Goal: Transaction & Acquisition: Purchase product/service

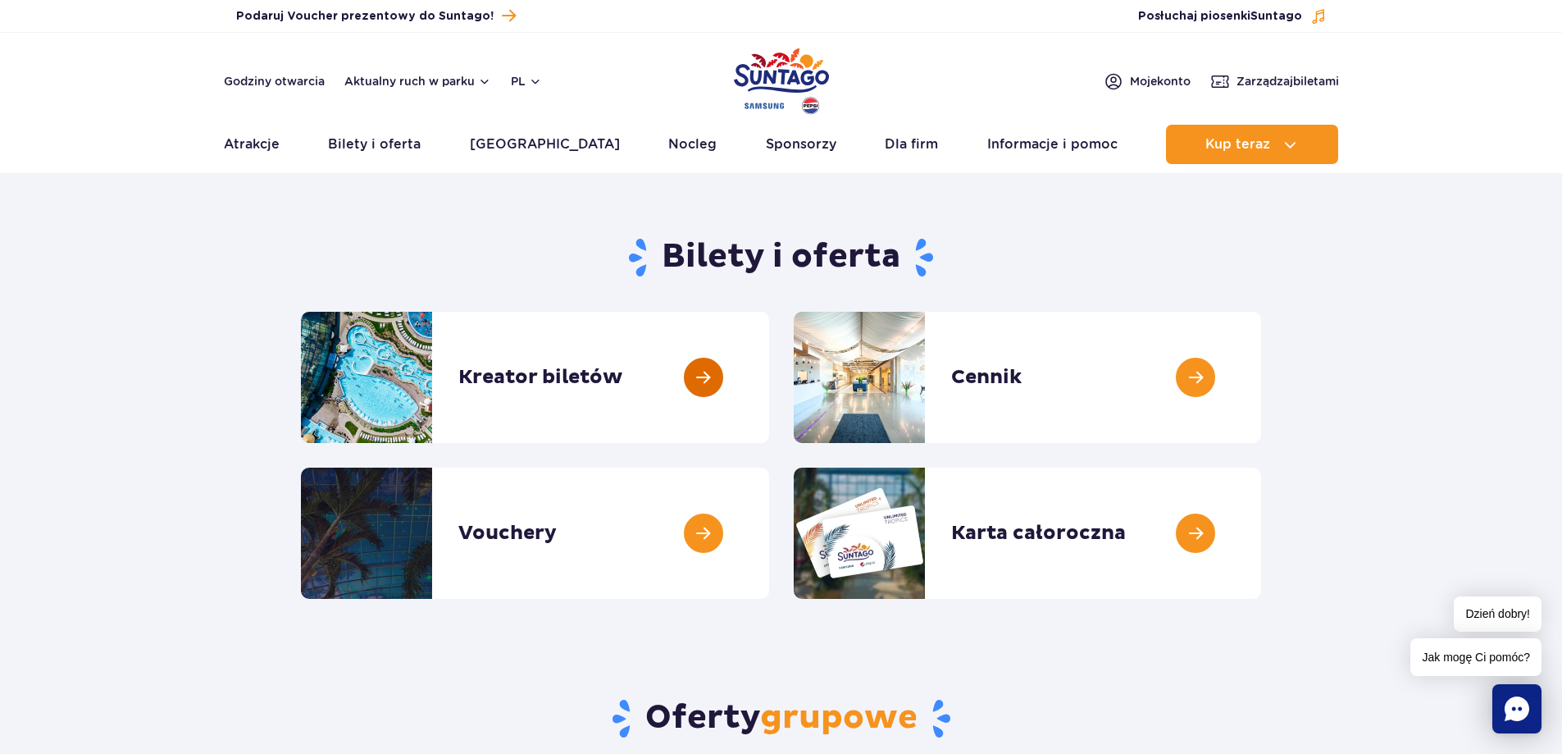
click at [769, 379] on link at bounding box center [769, 377] width 0 height 131
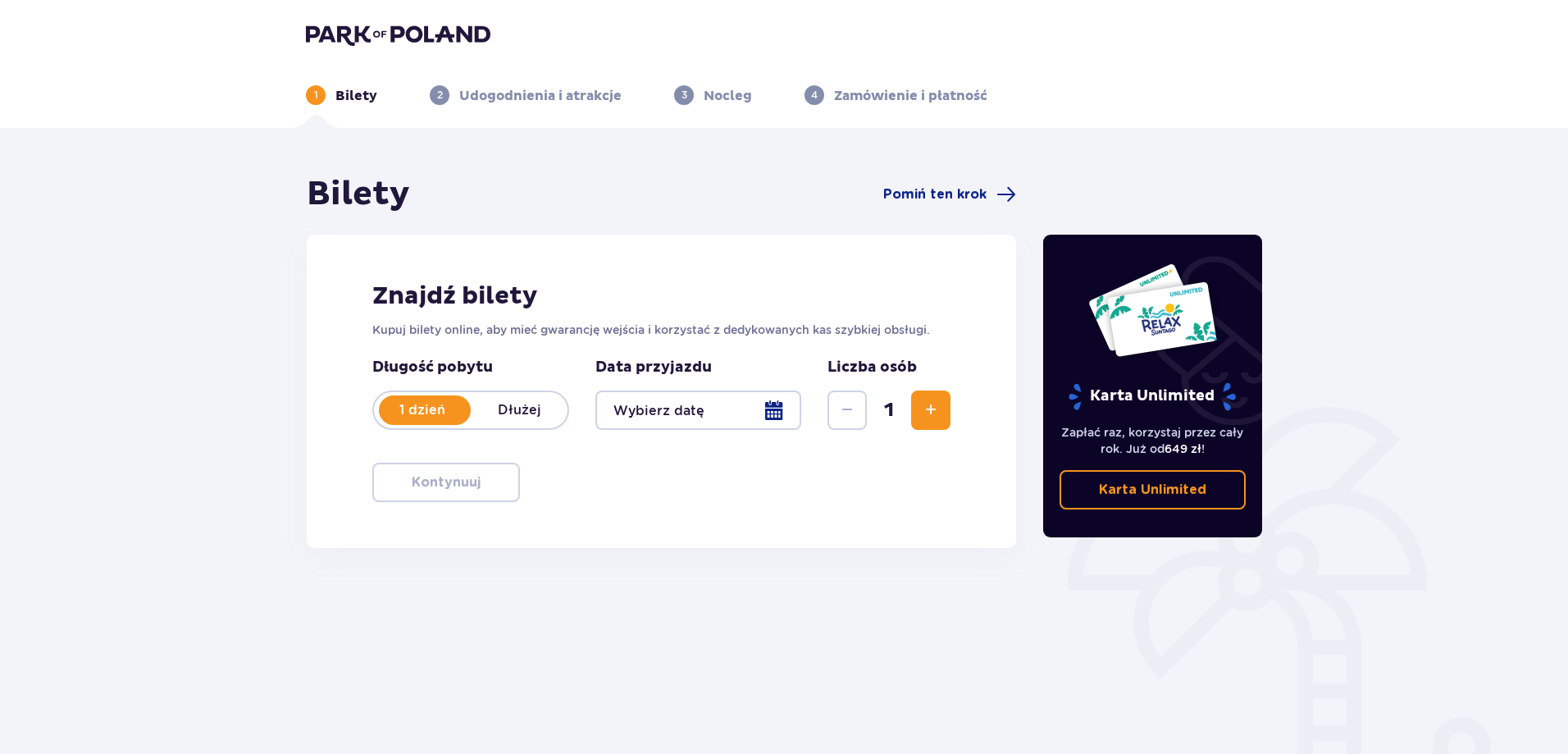
click at [780, 407] on div at bounding box center [698, 409] width 206 height 39
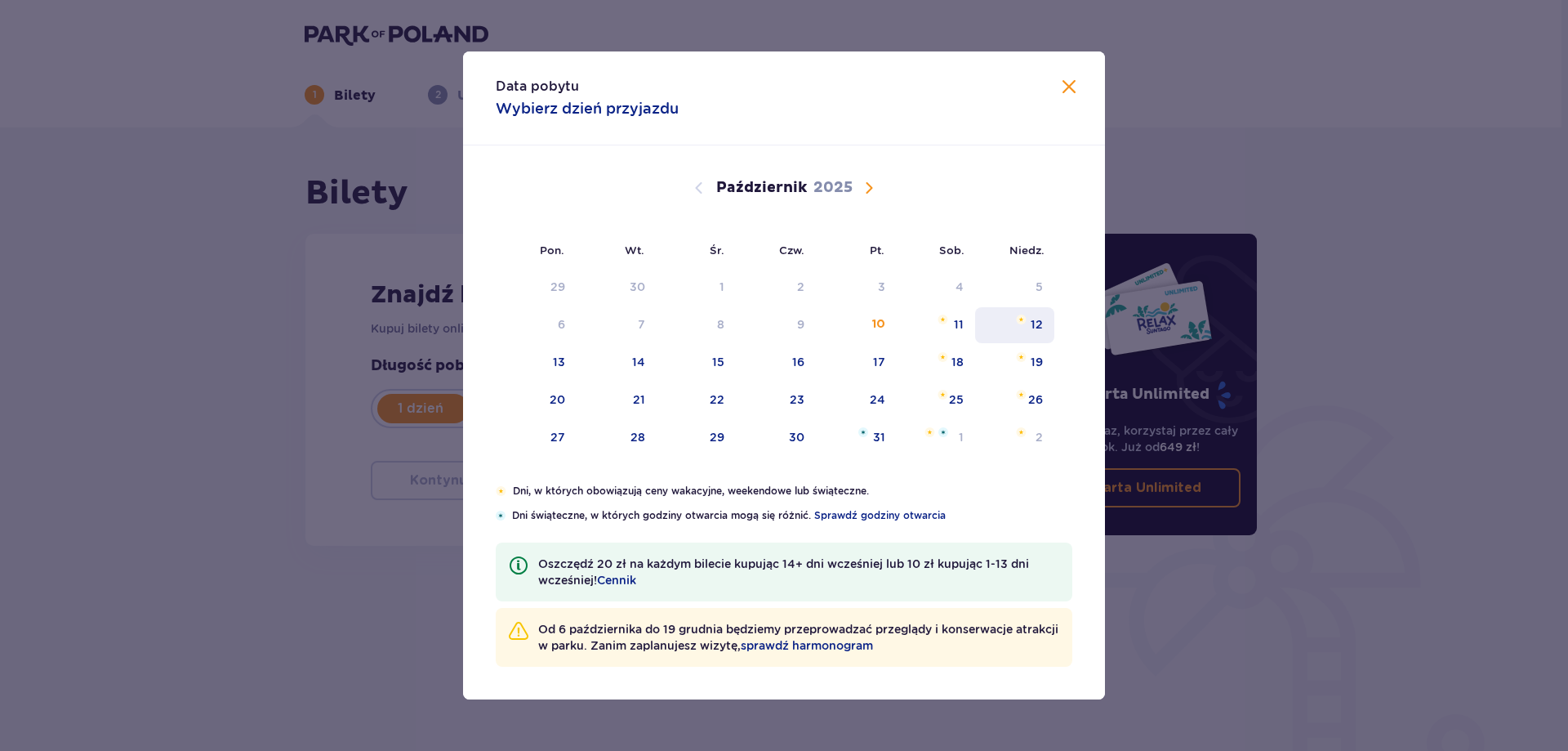
click at [1035, 328] on div "12" at bounding box center [1037, 324] width 12 height 16
type input "12.10.25"
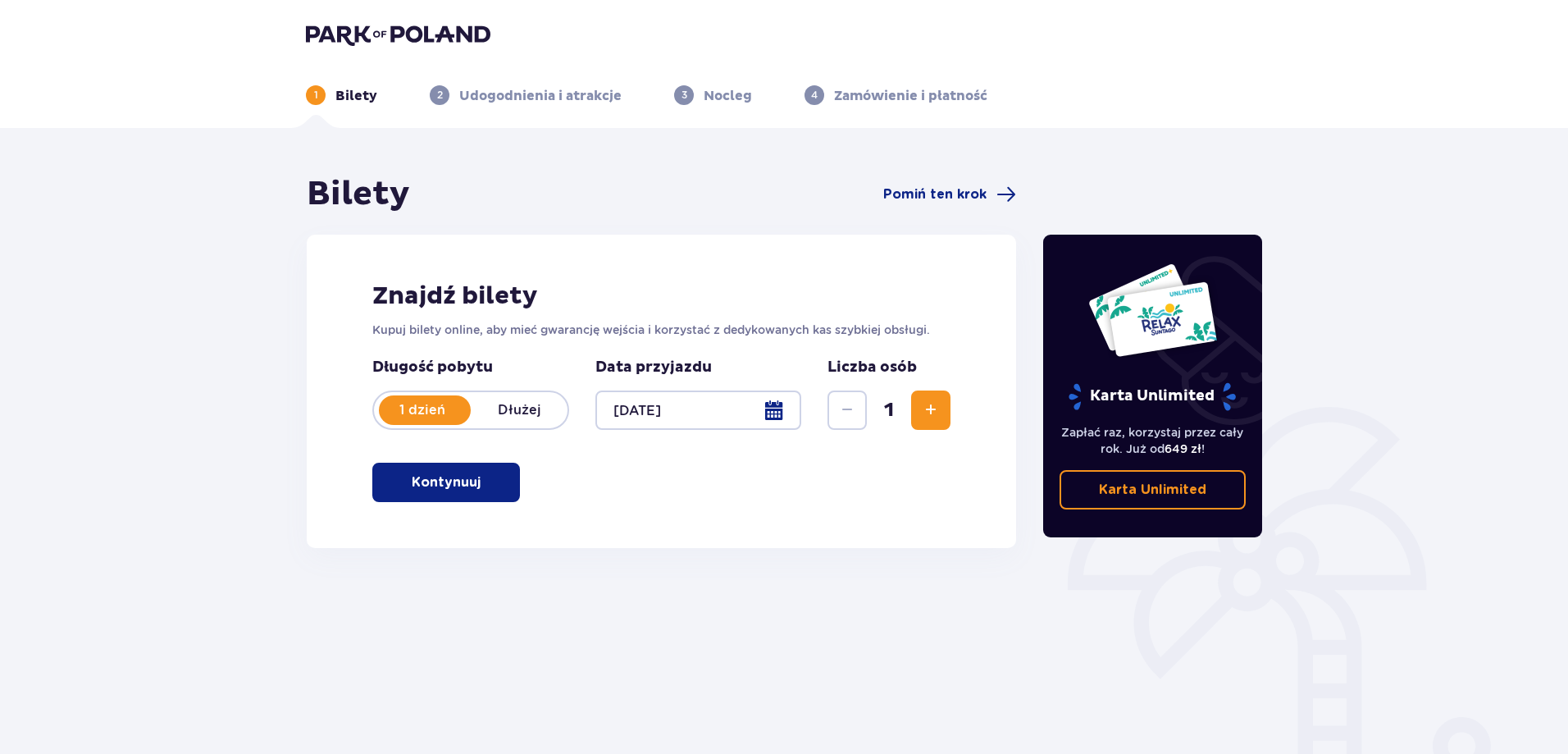
click at [940, 415] on span "Zwiększ" at bounding box center [931, 410] width 20 height 20
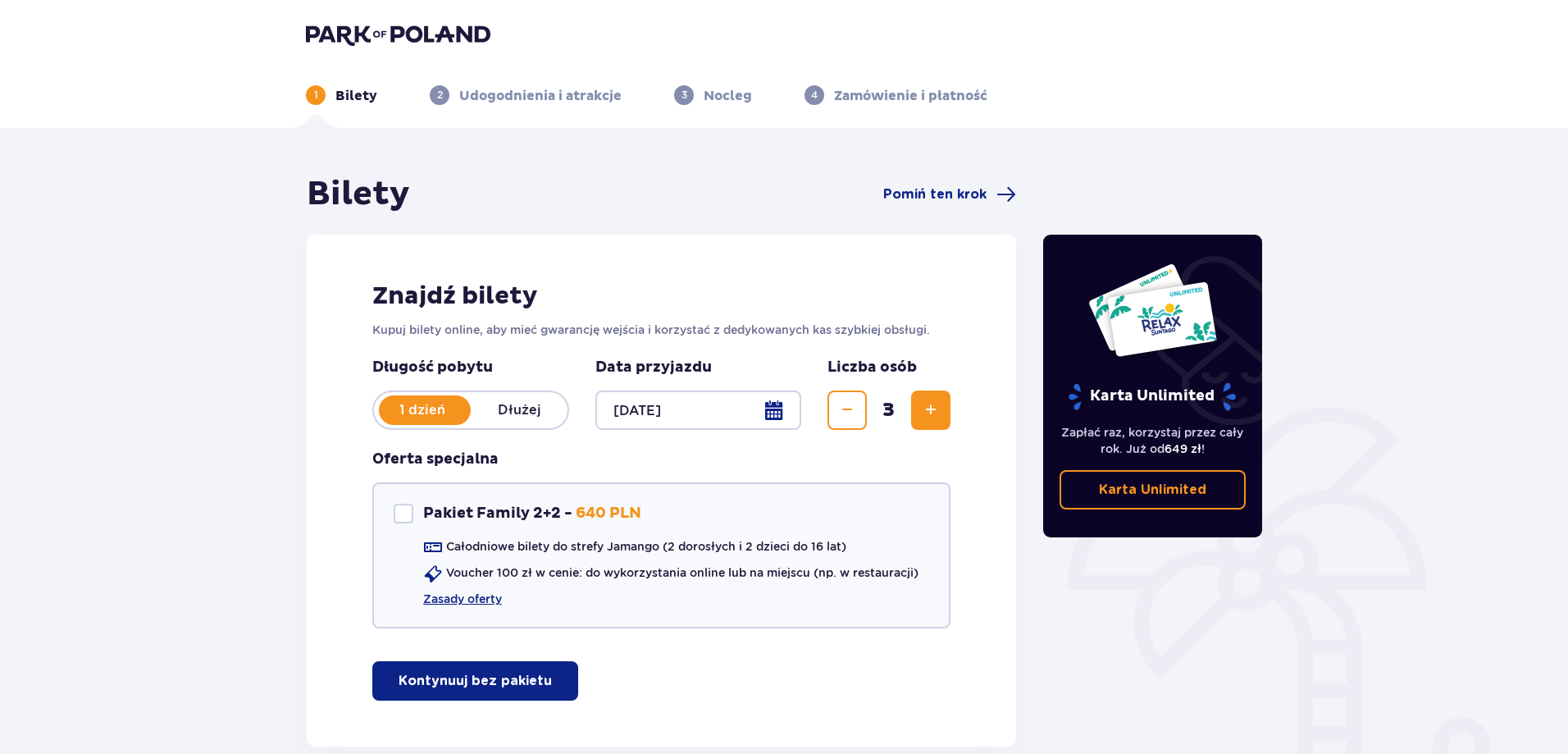
click at [940, 415] on span "Zwiększ" at bounding box center [931, 410] width 20 height 20
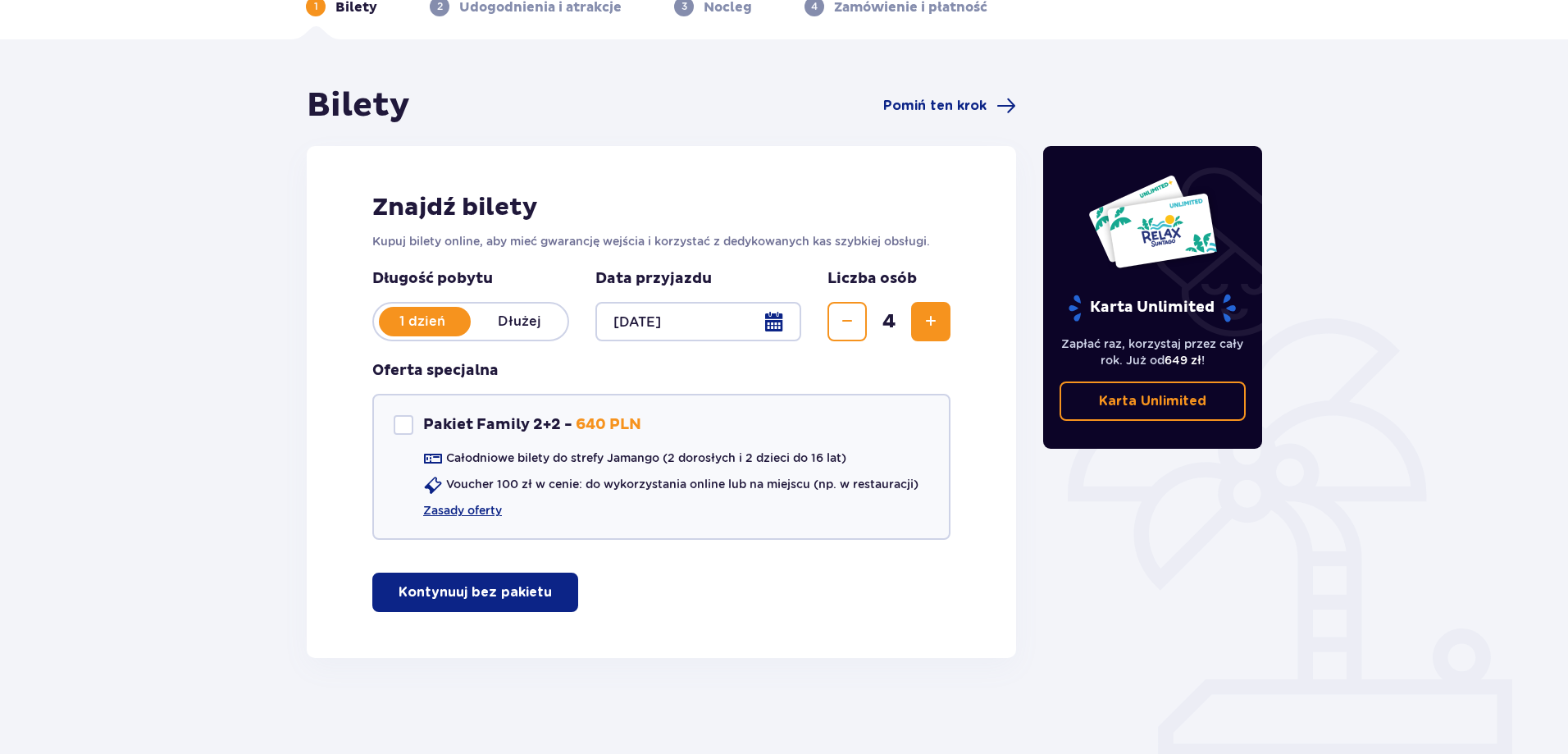
scroll to position [91, 0]
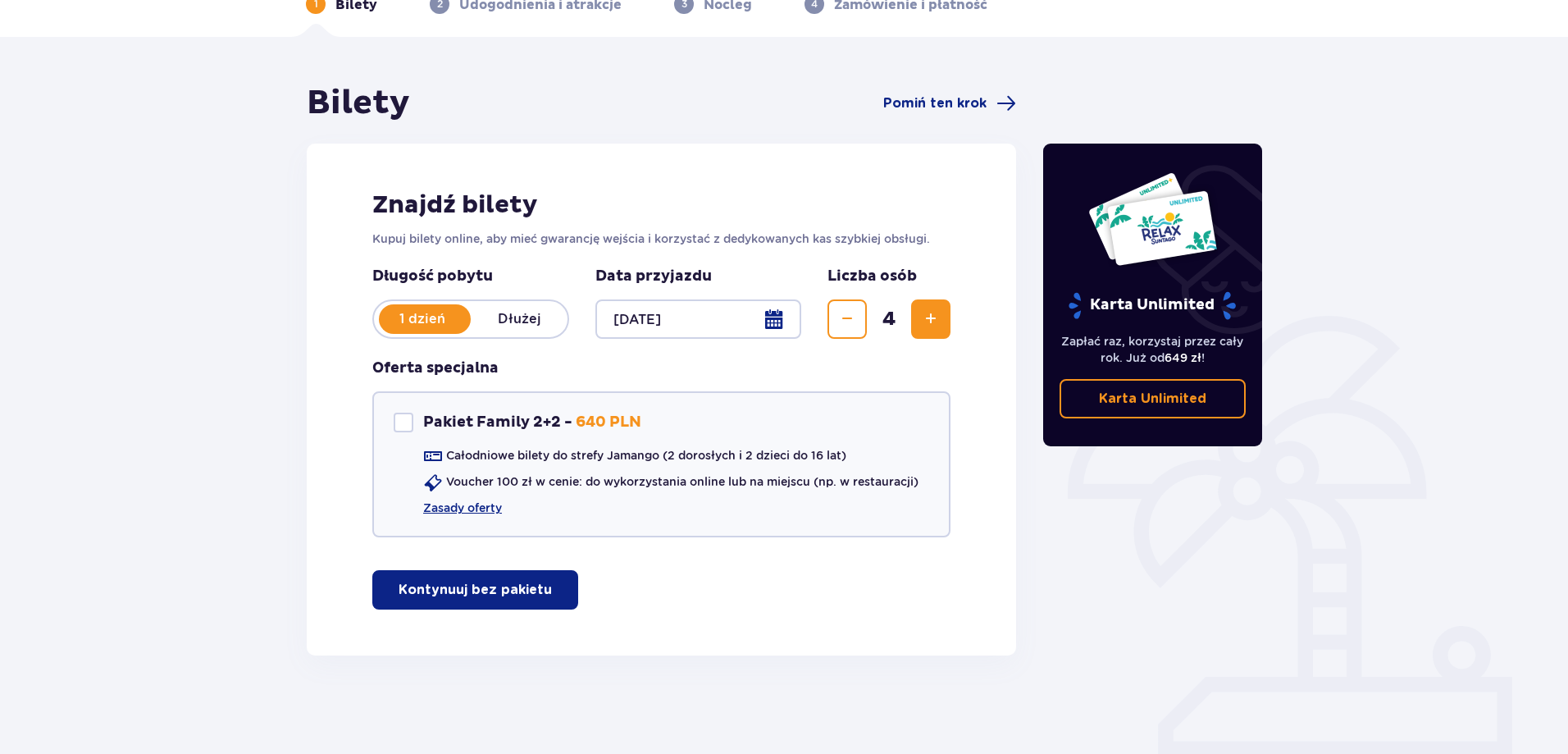
click at [502, 600] on button "Kontynuuj bez pakietu" at bounding box center [475, 589] width 206 height 39
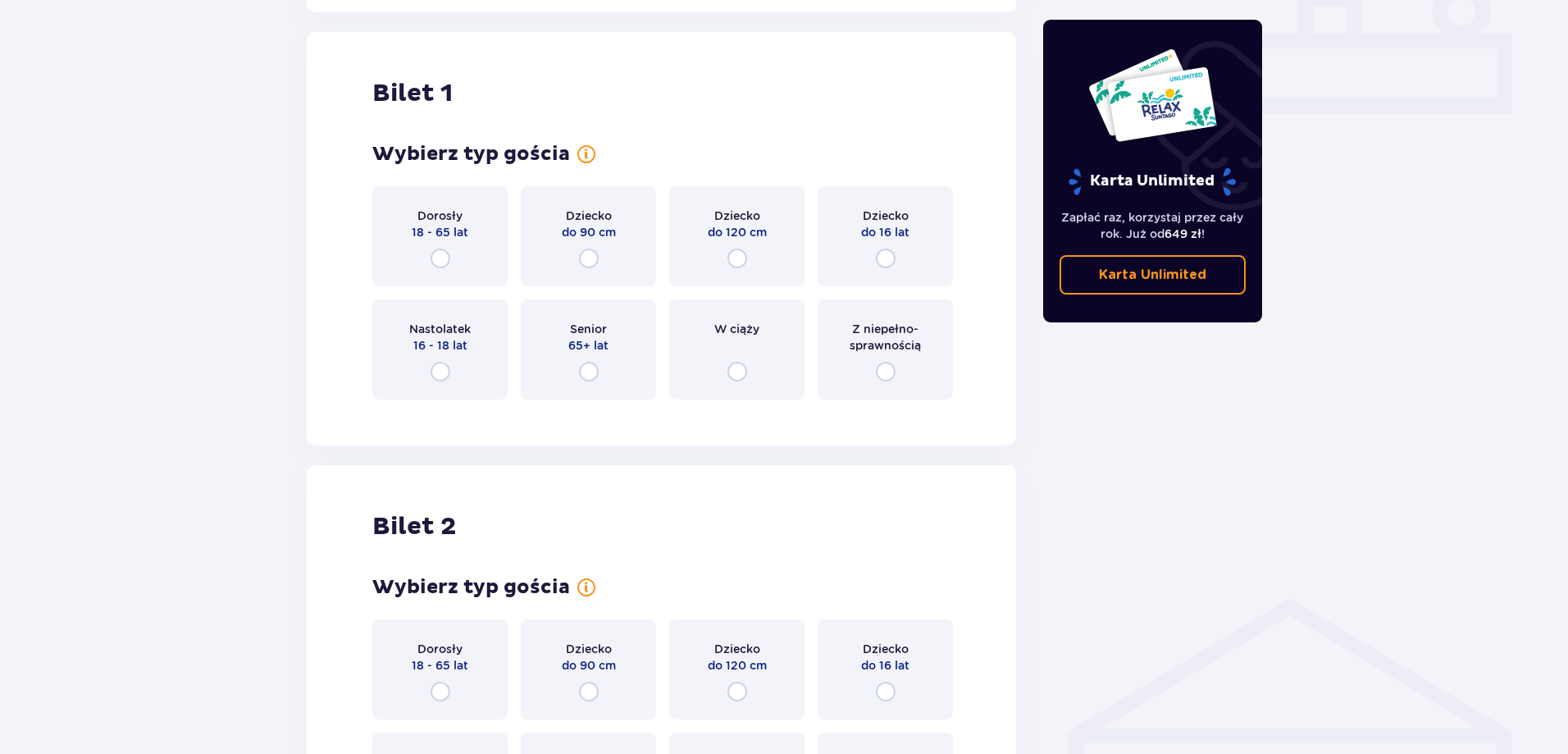
scroll to position [746, 0]
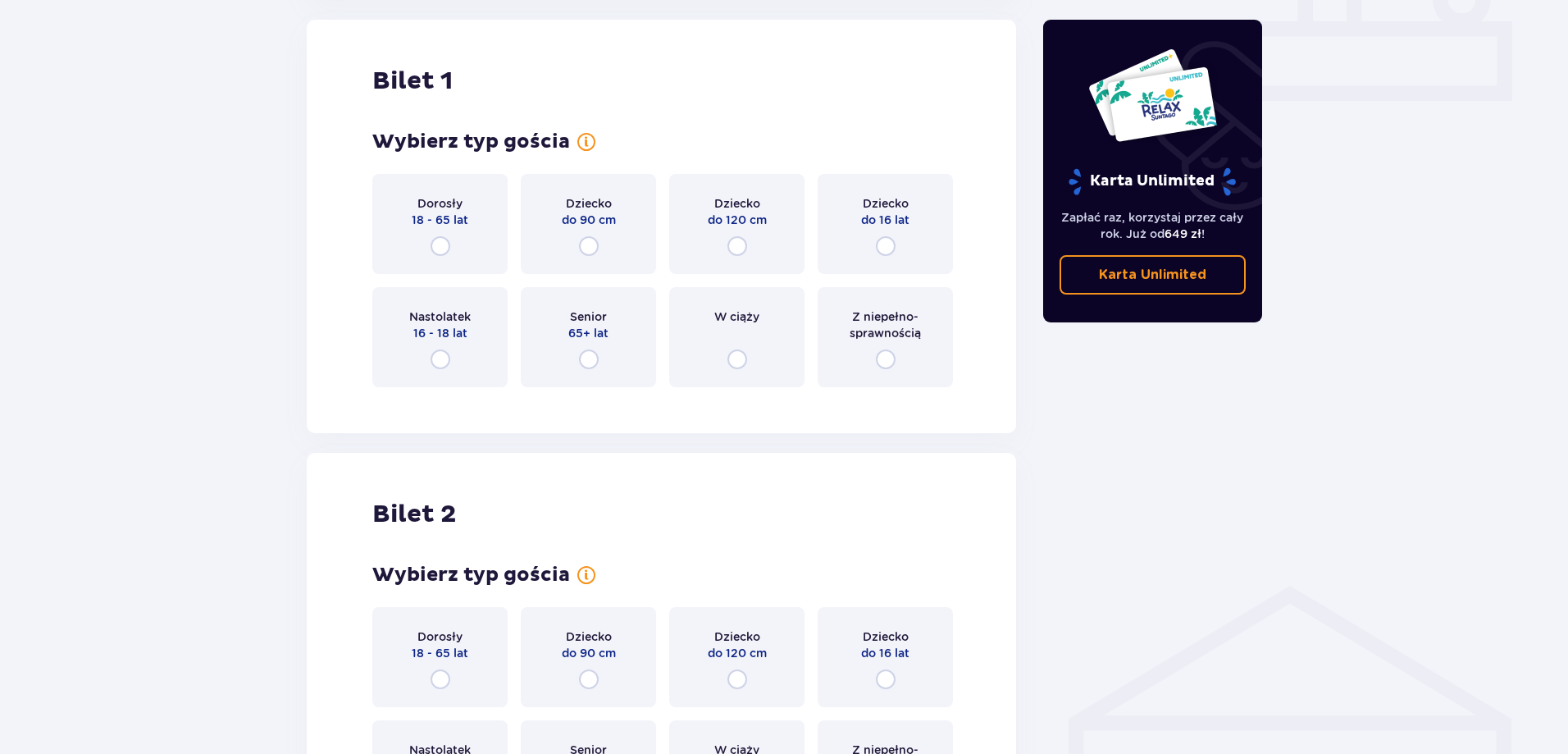
click at [446, 244] on input "radio" at bounding box center [440, 246] width 20 height 20
radio input "true"
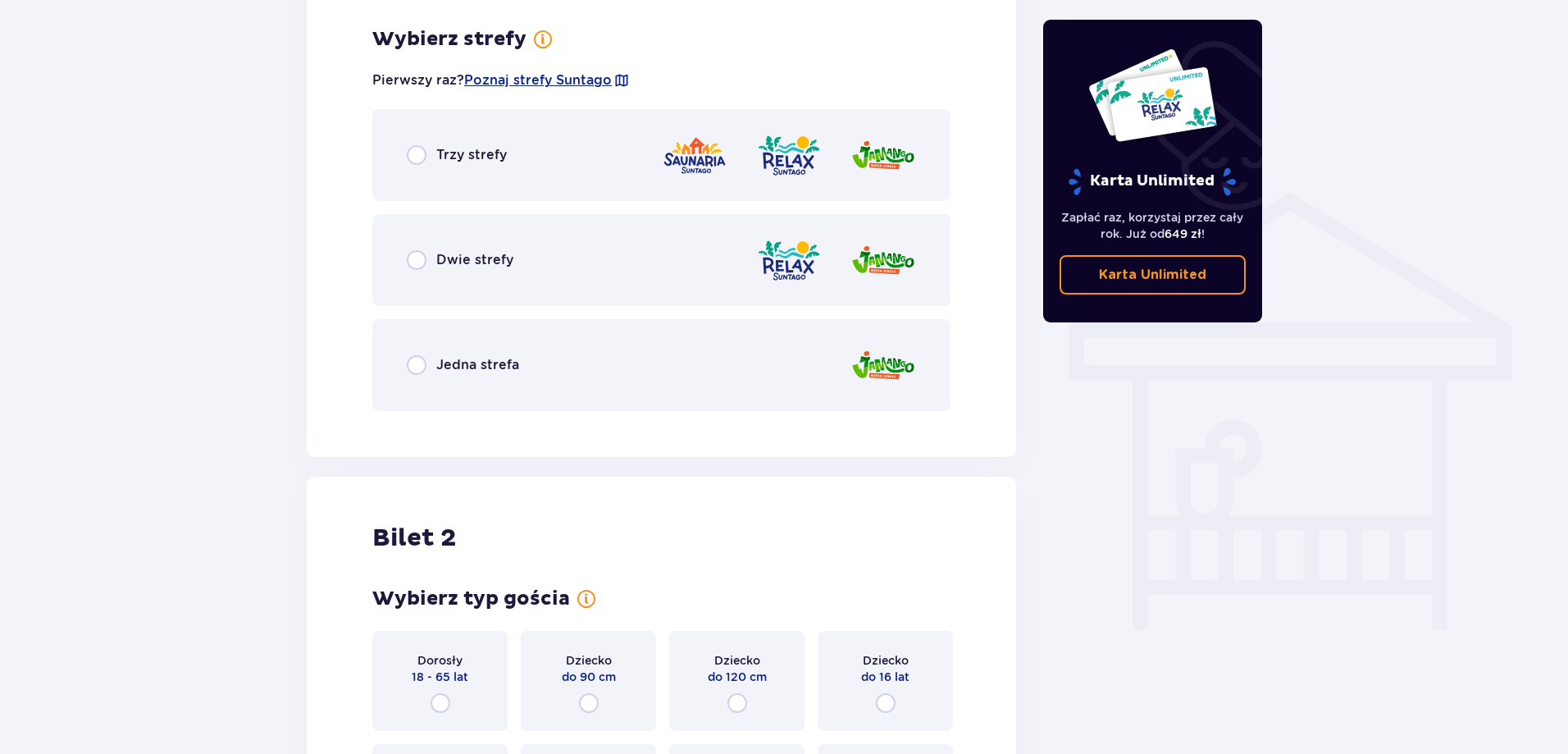
scroll to position [1146, 0]
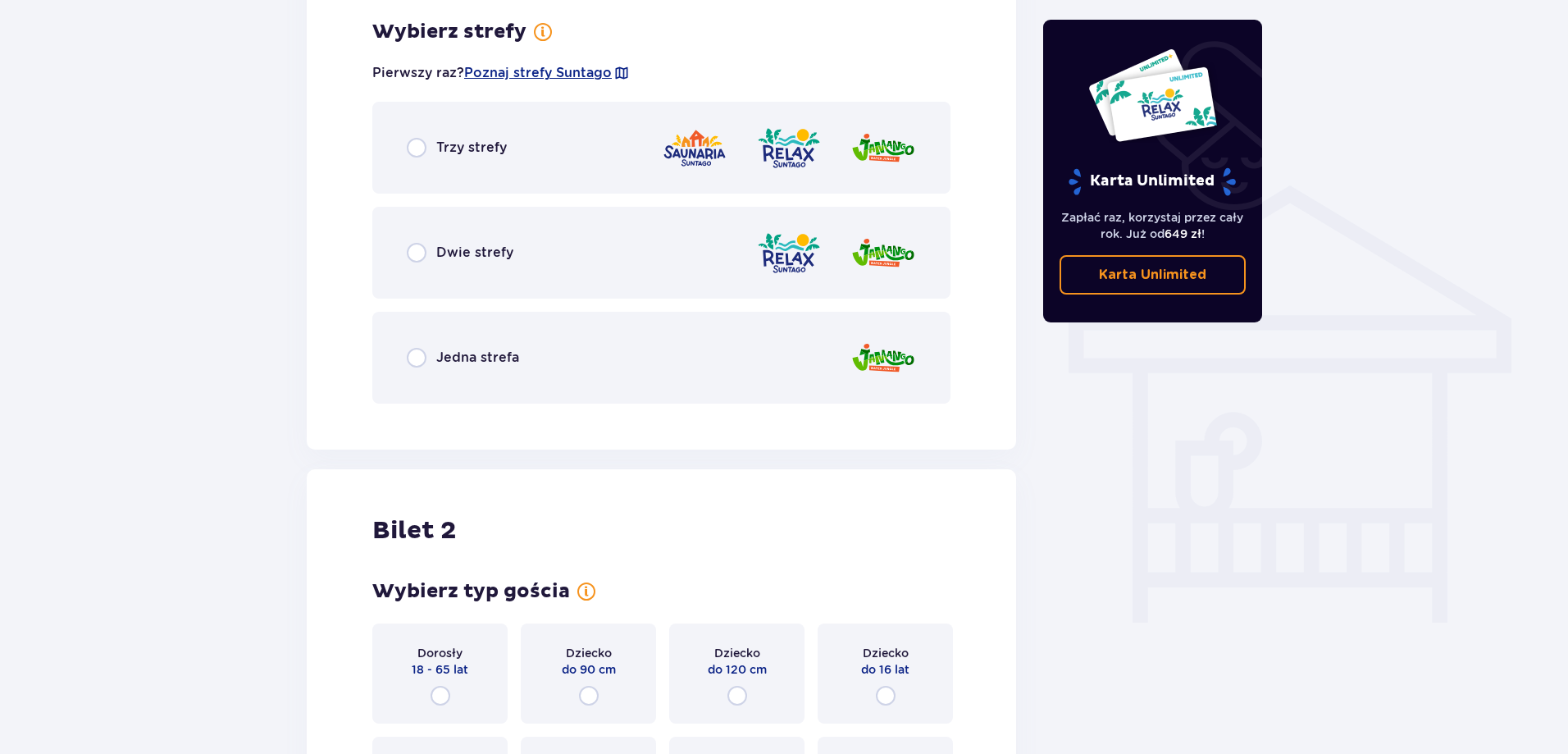
click at [890, 256] on img at bounding box center [883, 253] width 66 height 47
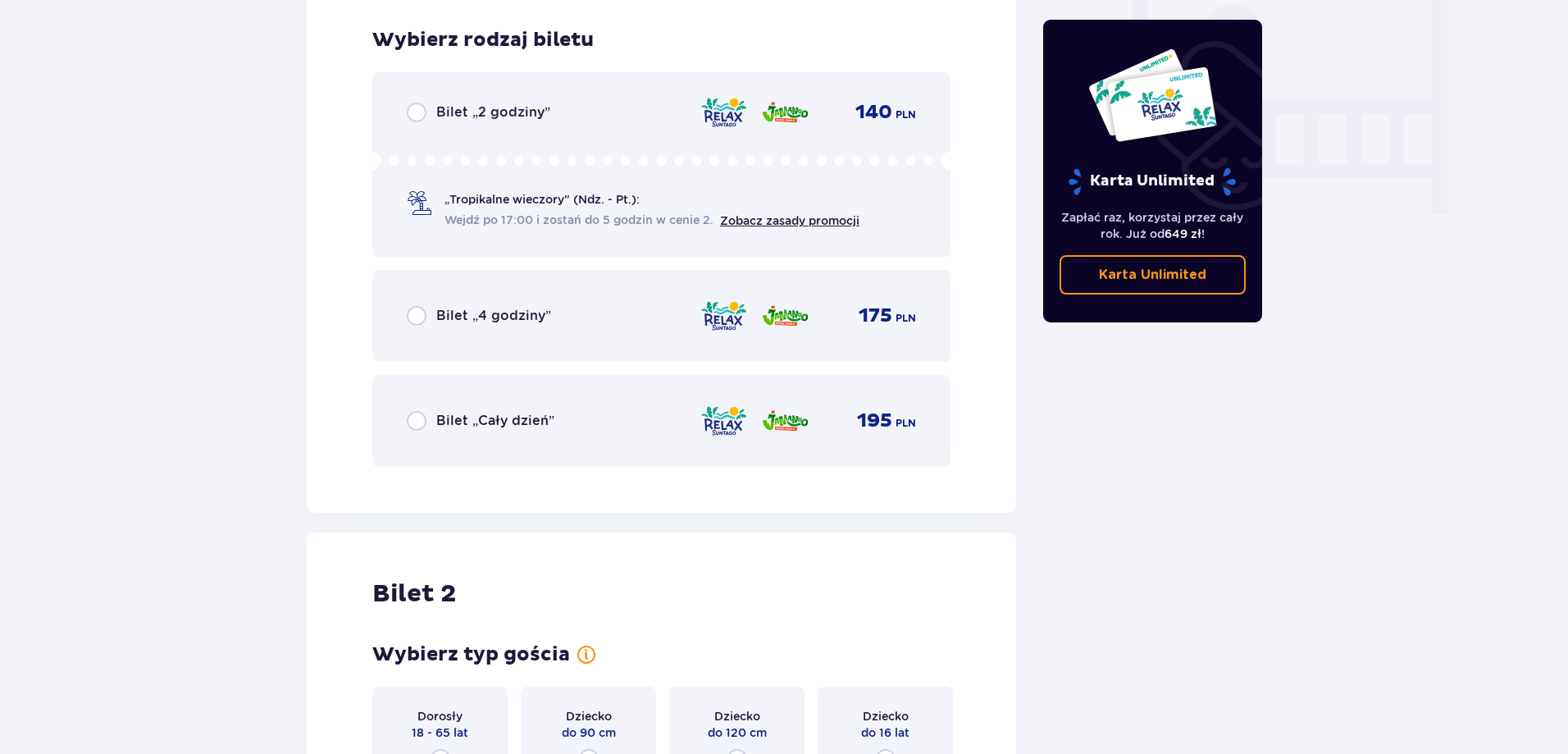
scroll to position [1563, 0]
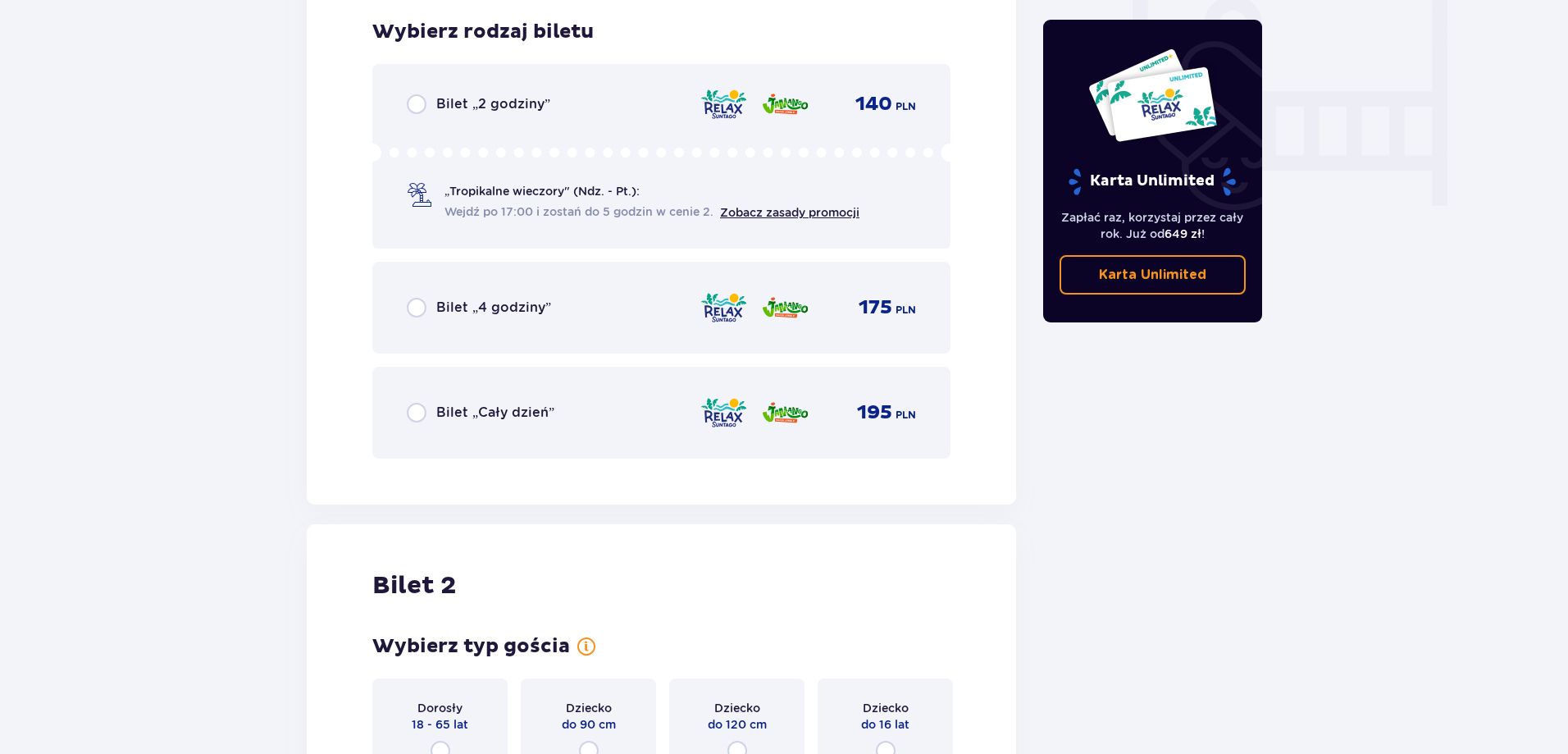
click at [427, 412] on div "Bilet „Cały dzień”" at bounding box center [481, 413] width 148 height 20
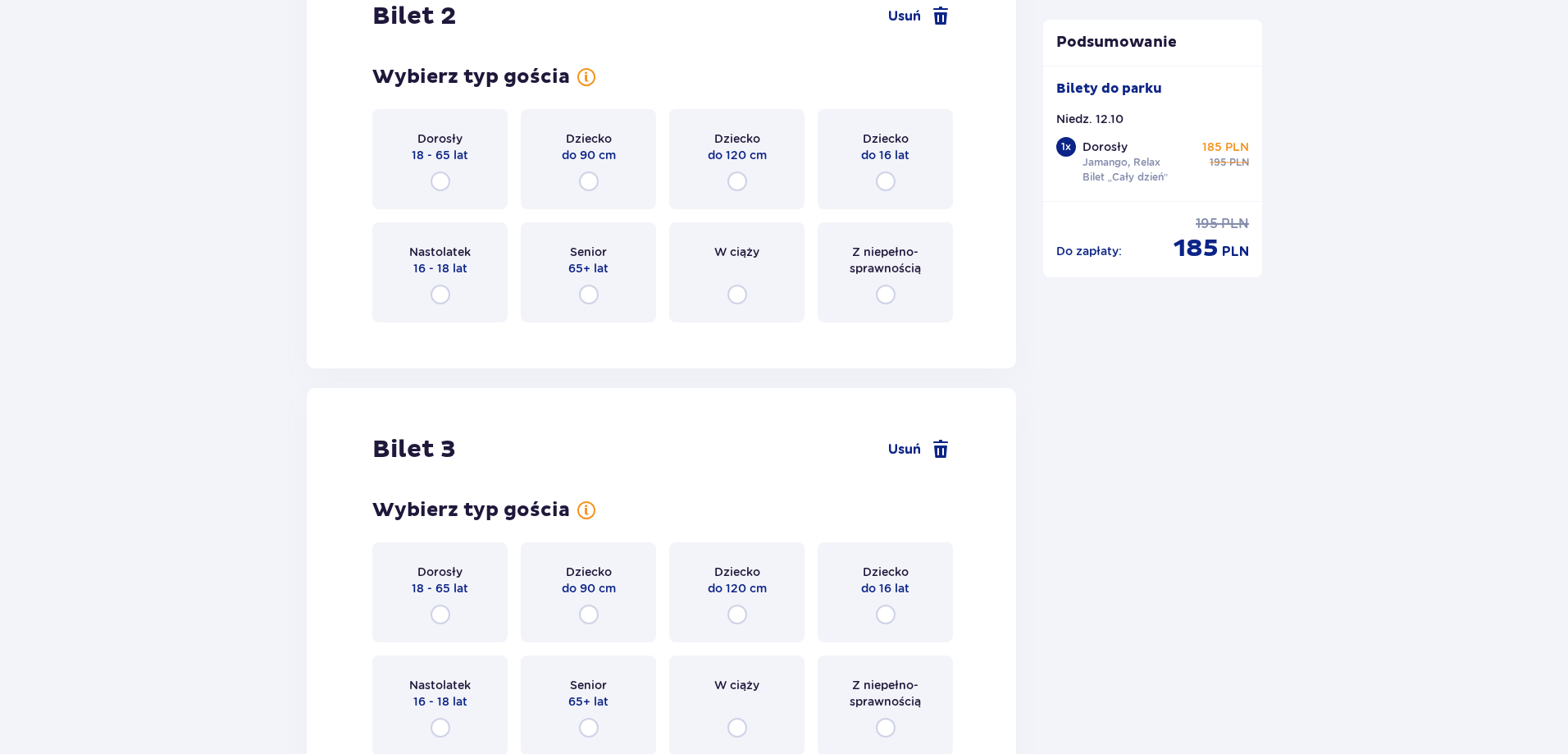
scroll to position [2313, 0]
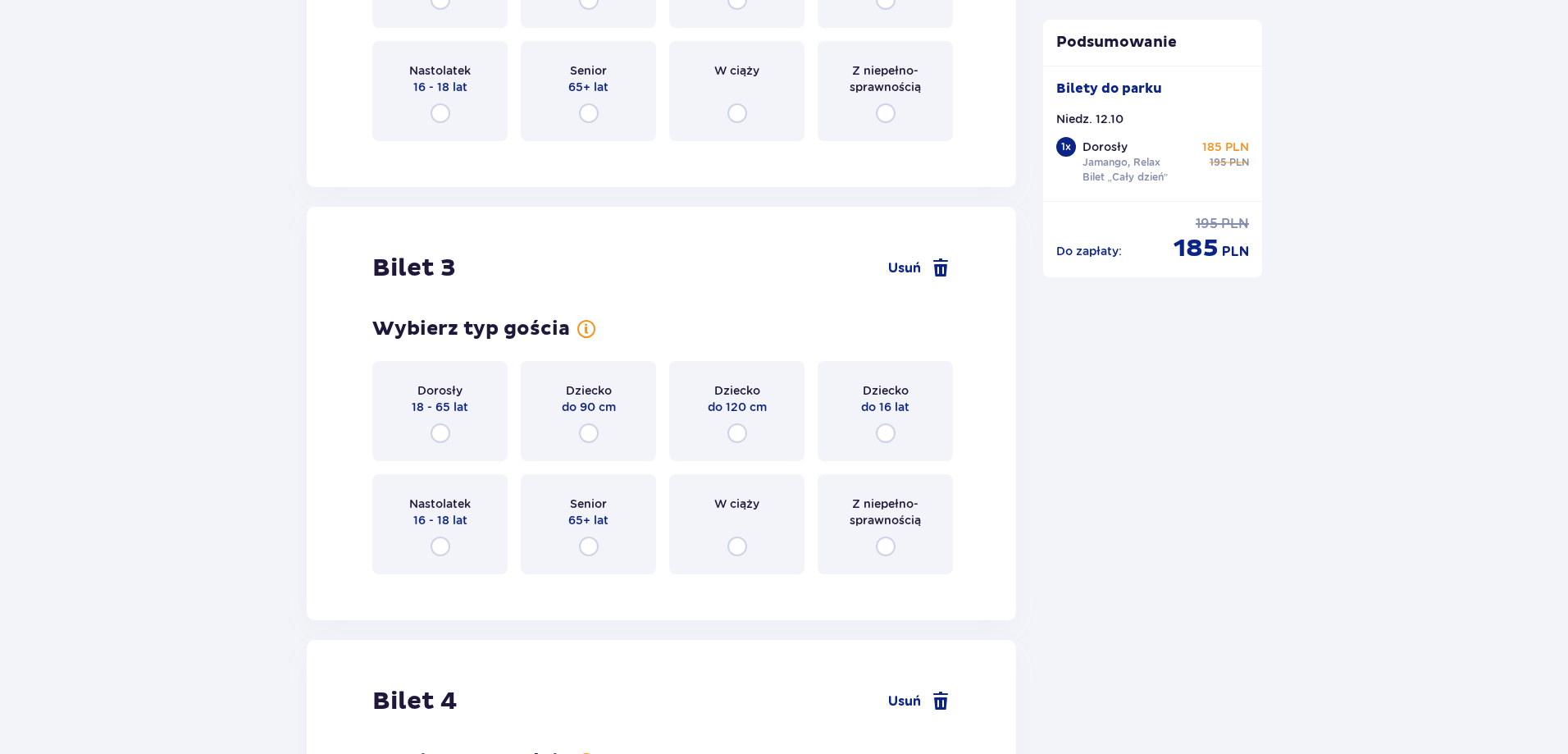
click at [437, 424] on input "radio" at bounding box center [440, 433] width 20 height 20
radio input "true"
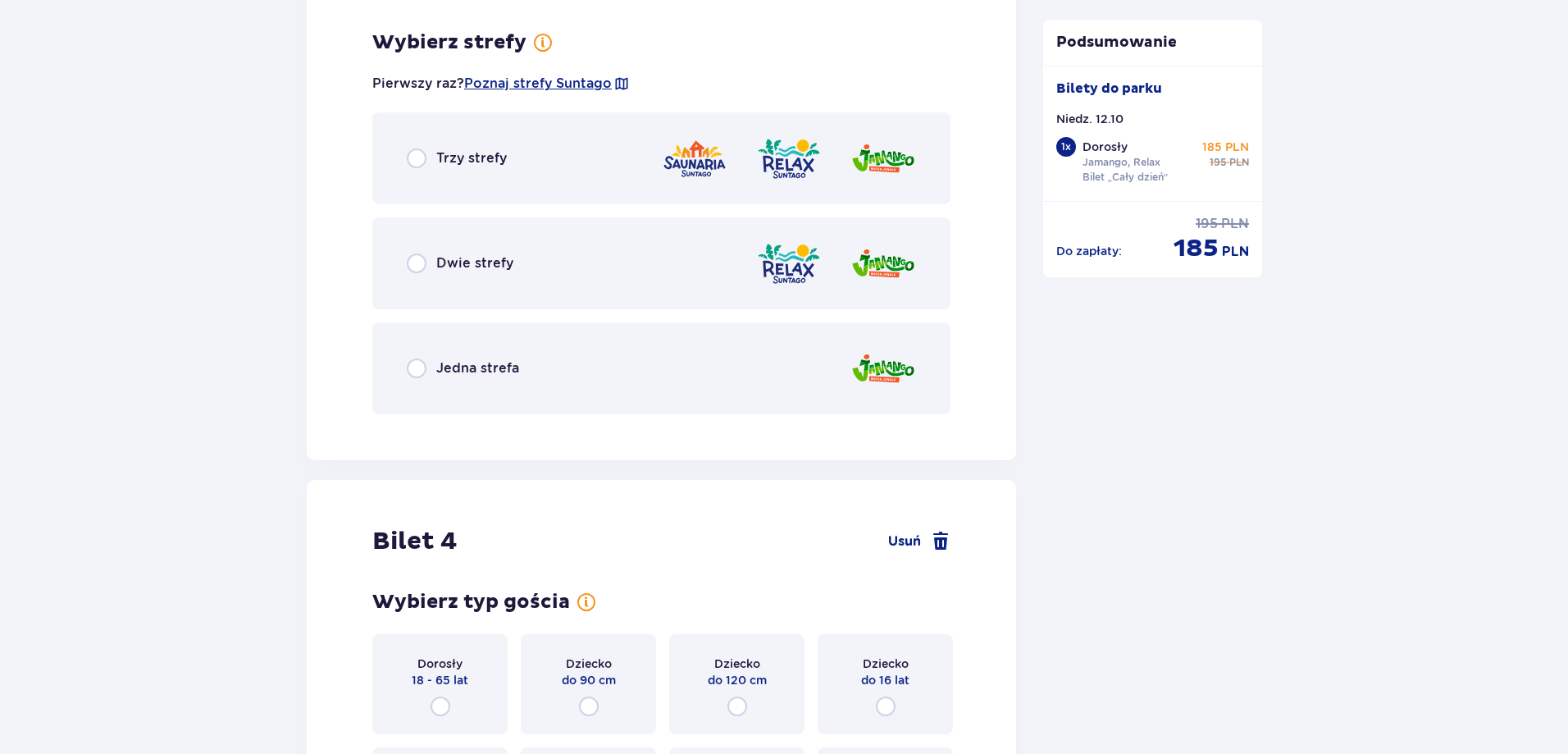
scroll to position [2900, 0]
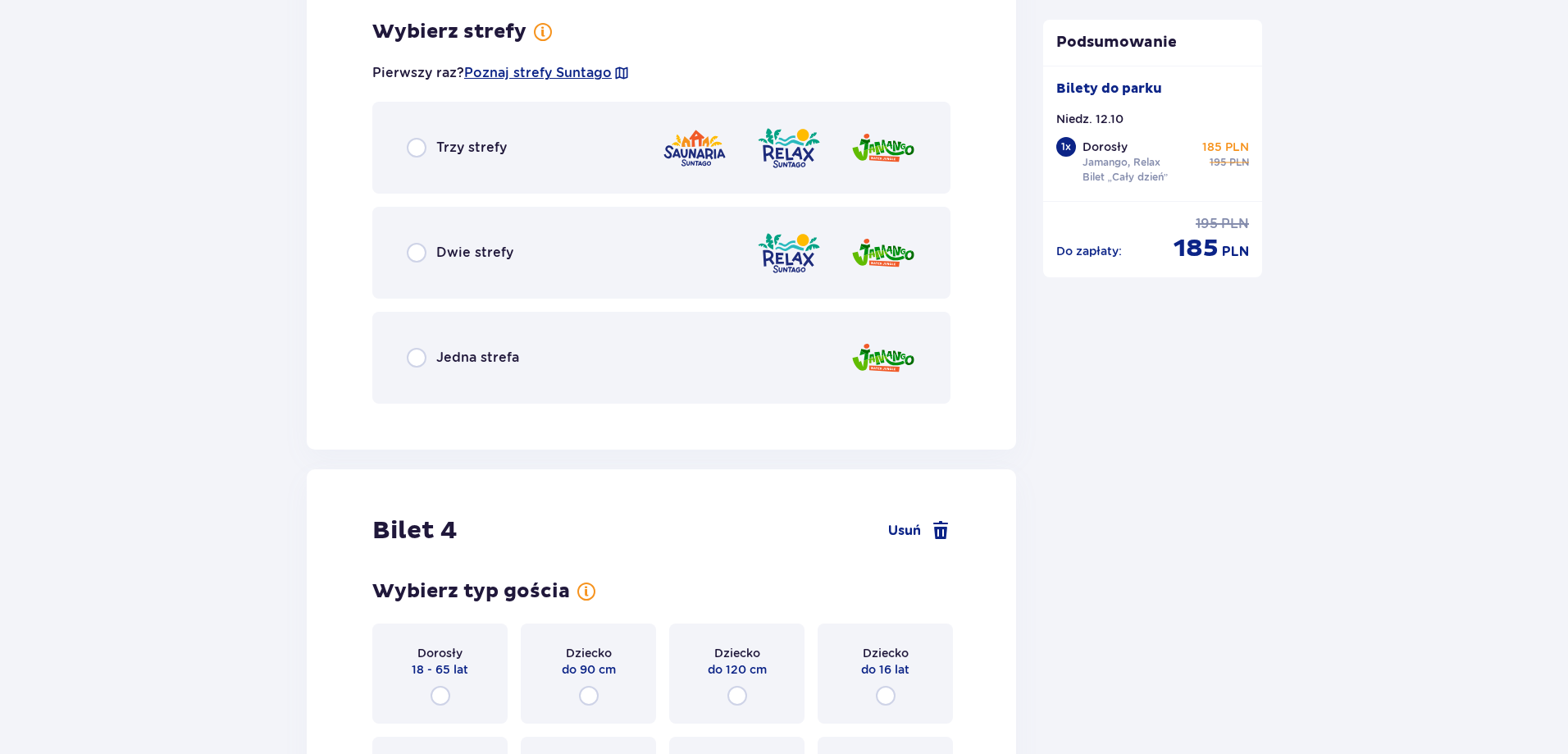
click at [418, 257] on input "radio" at bounding box center [417, 253] width 20 height 20
radio input "true"
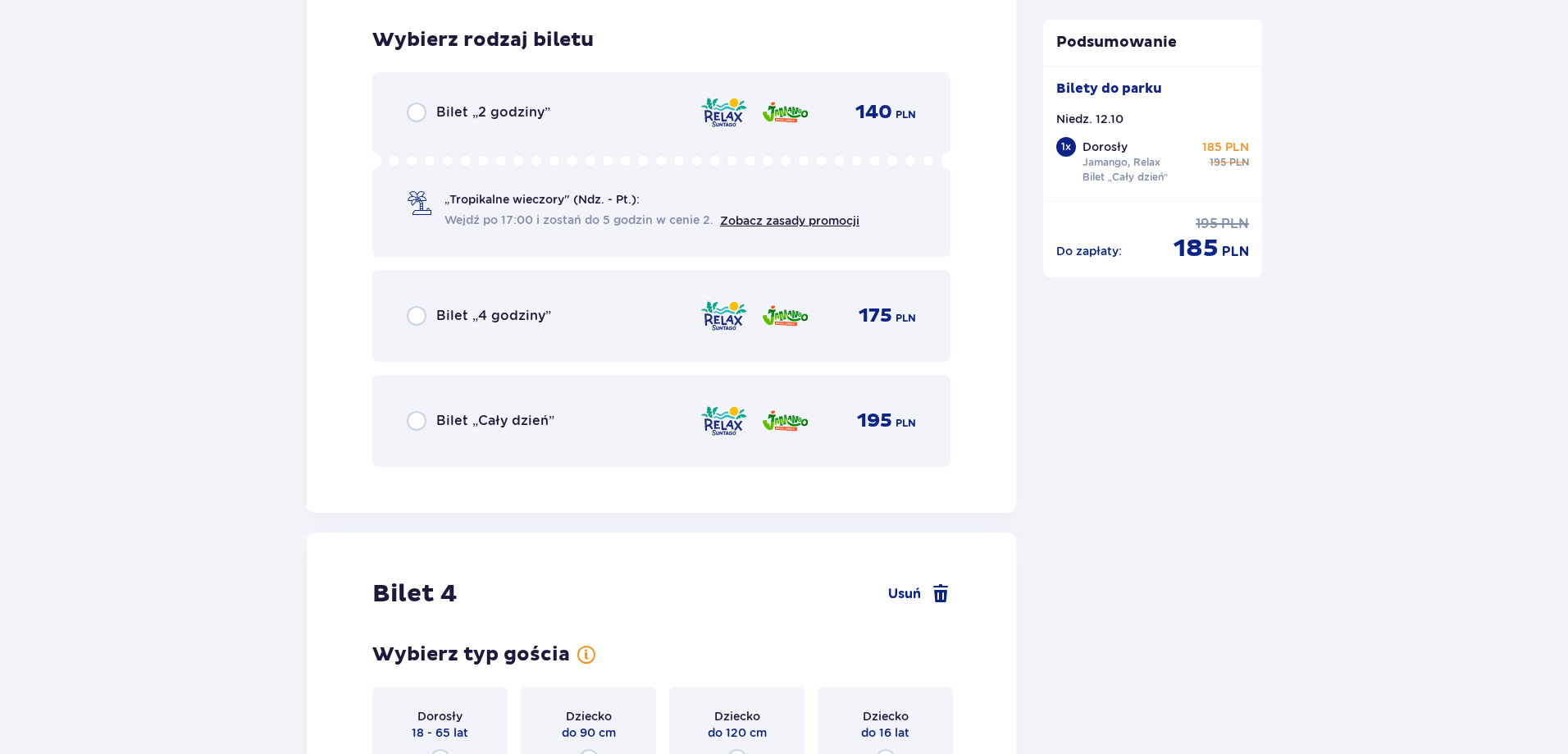
scroll to position [3317, 0]
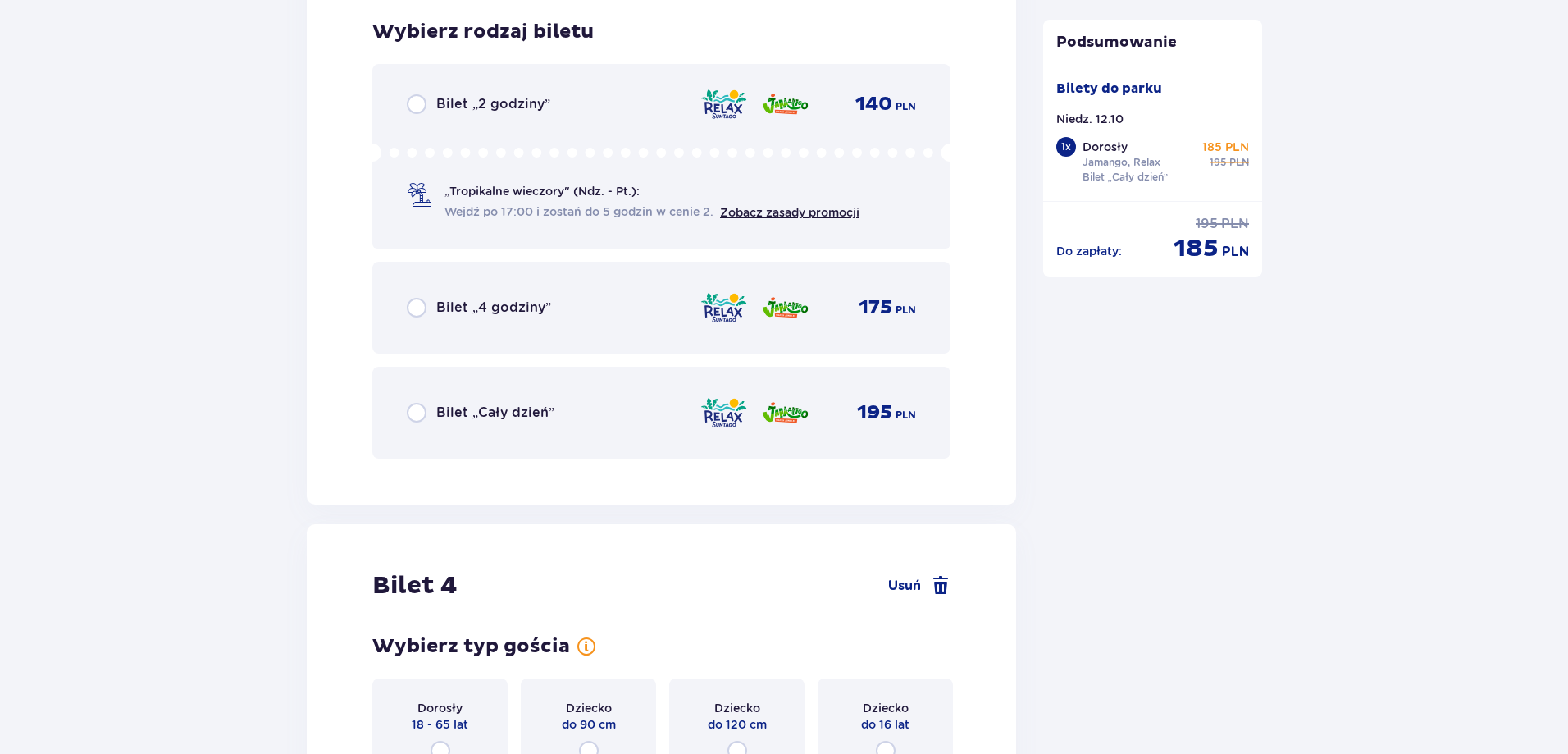
click at [408, 412] on input "radio" at bounding box center [417, 413] width 20 height 20
radio input "true"
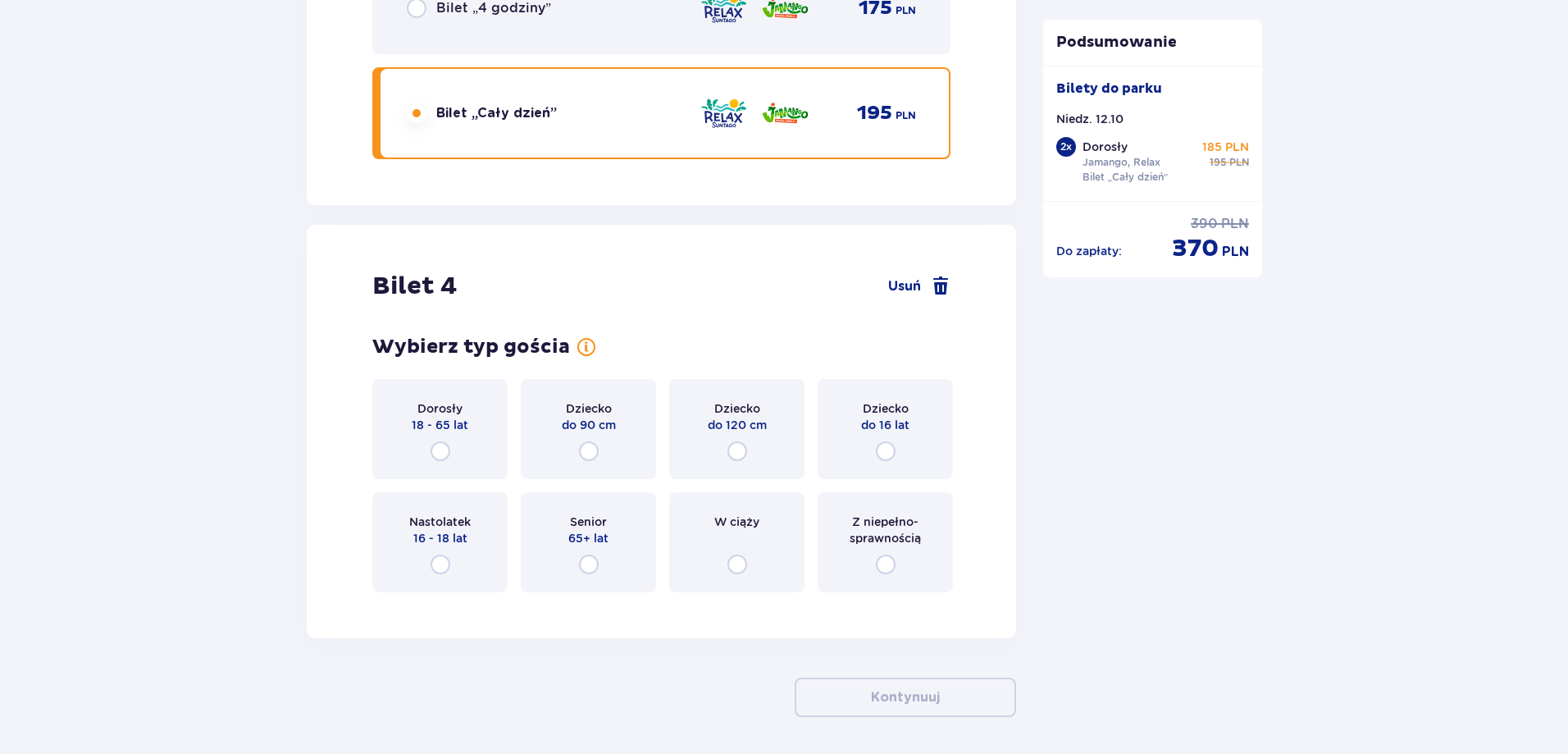
scroll to position [3625, 0]
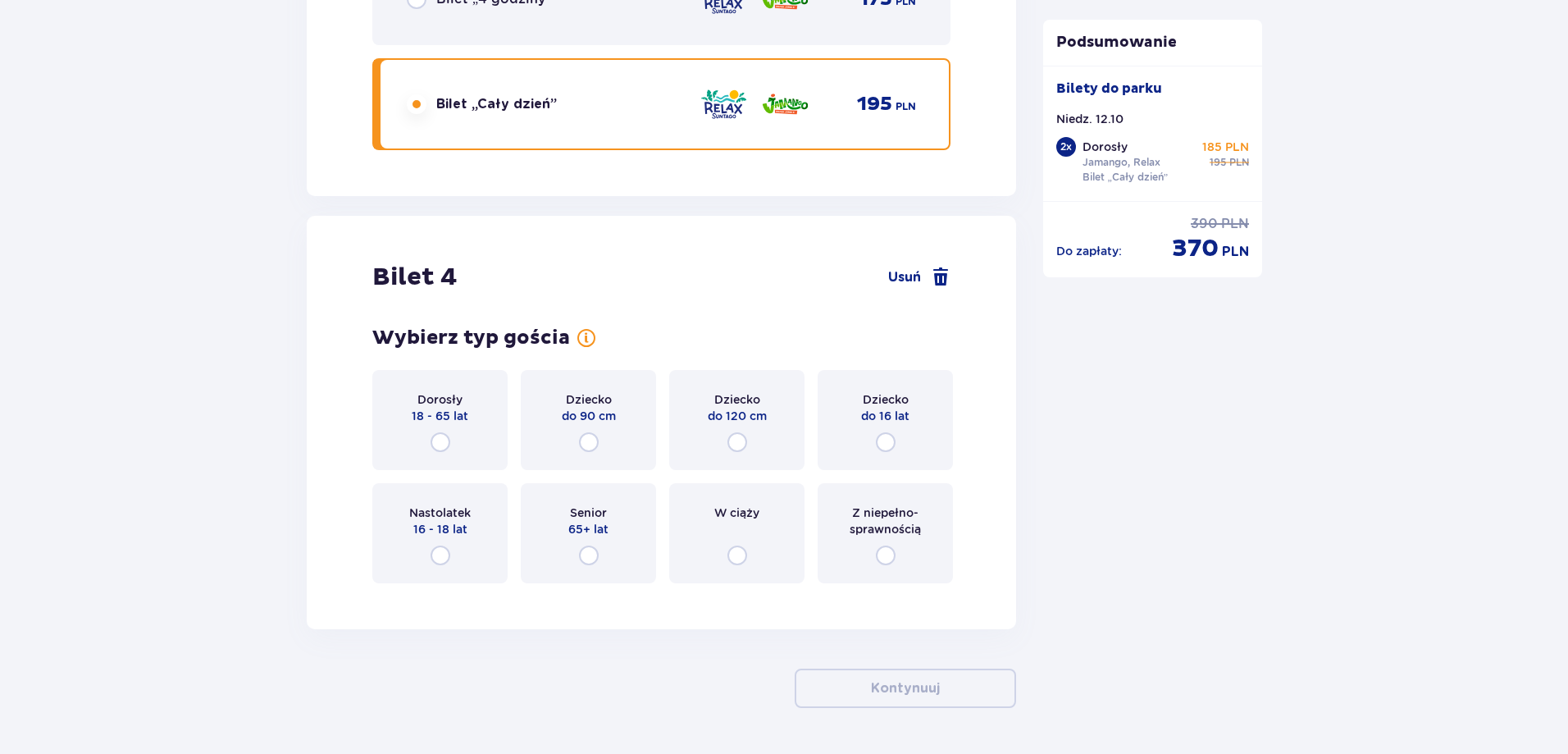
click at [437, 435] on input "radio" at bounding box center [440, 442] width 20 height 20
radio input "true"
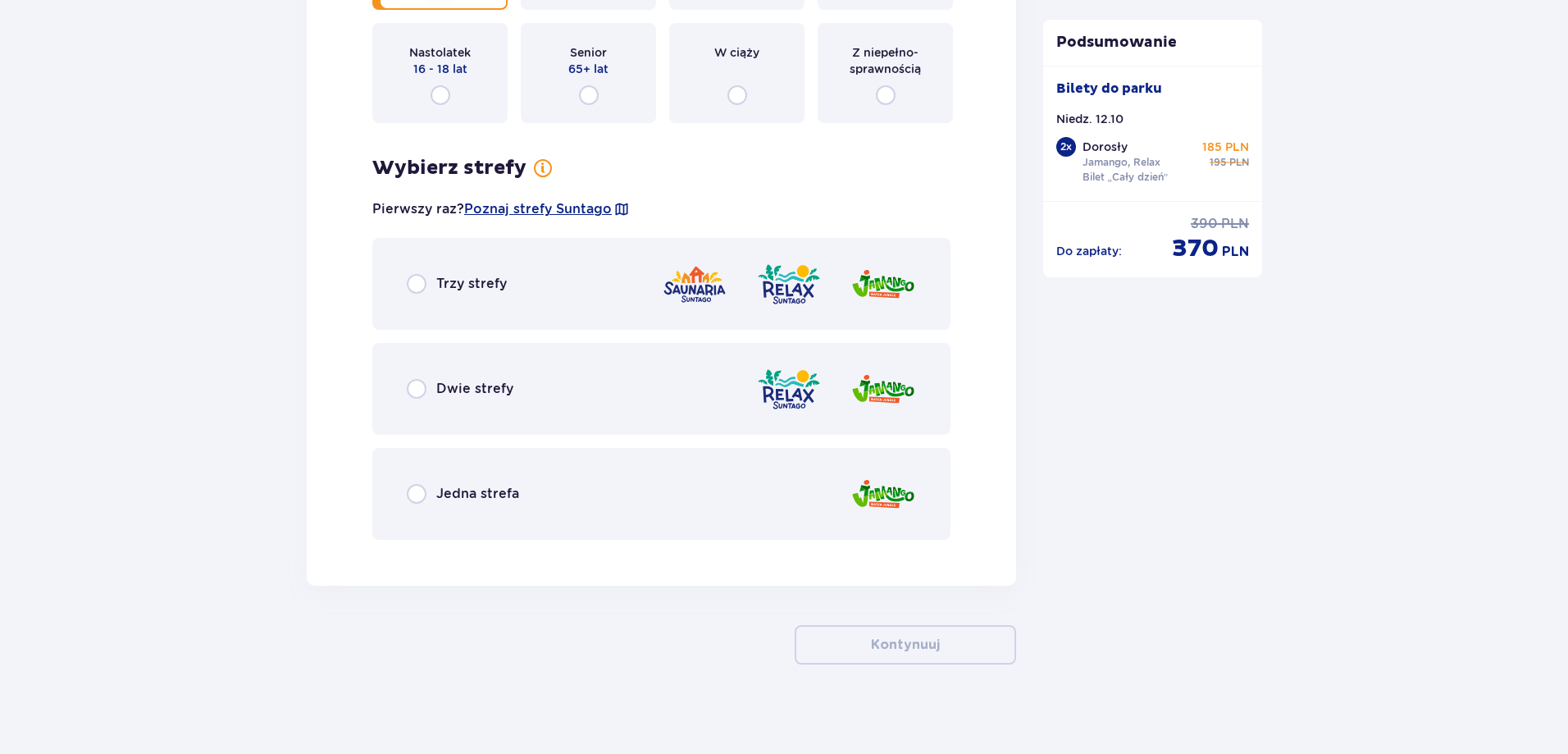
scroll to position [4094, 0]
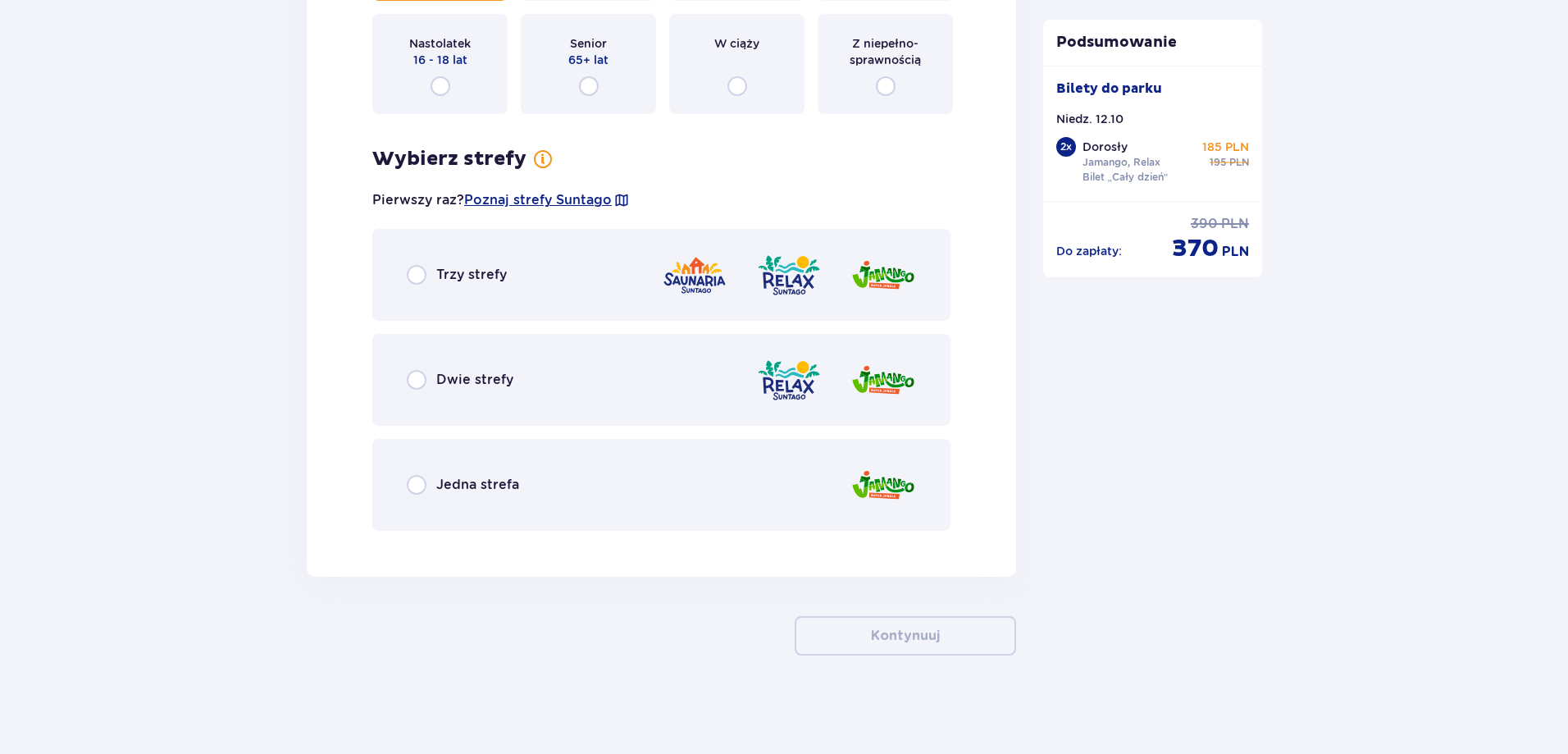
click at [426, 377] on div "Dwie strefy" at bounding box center [460, 380] width 107 height 20
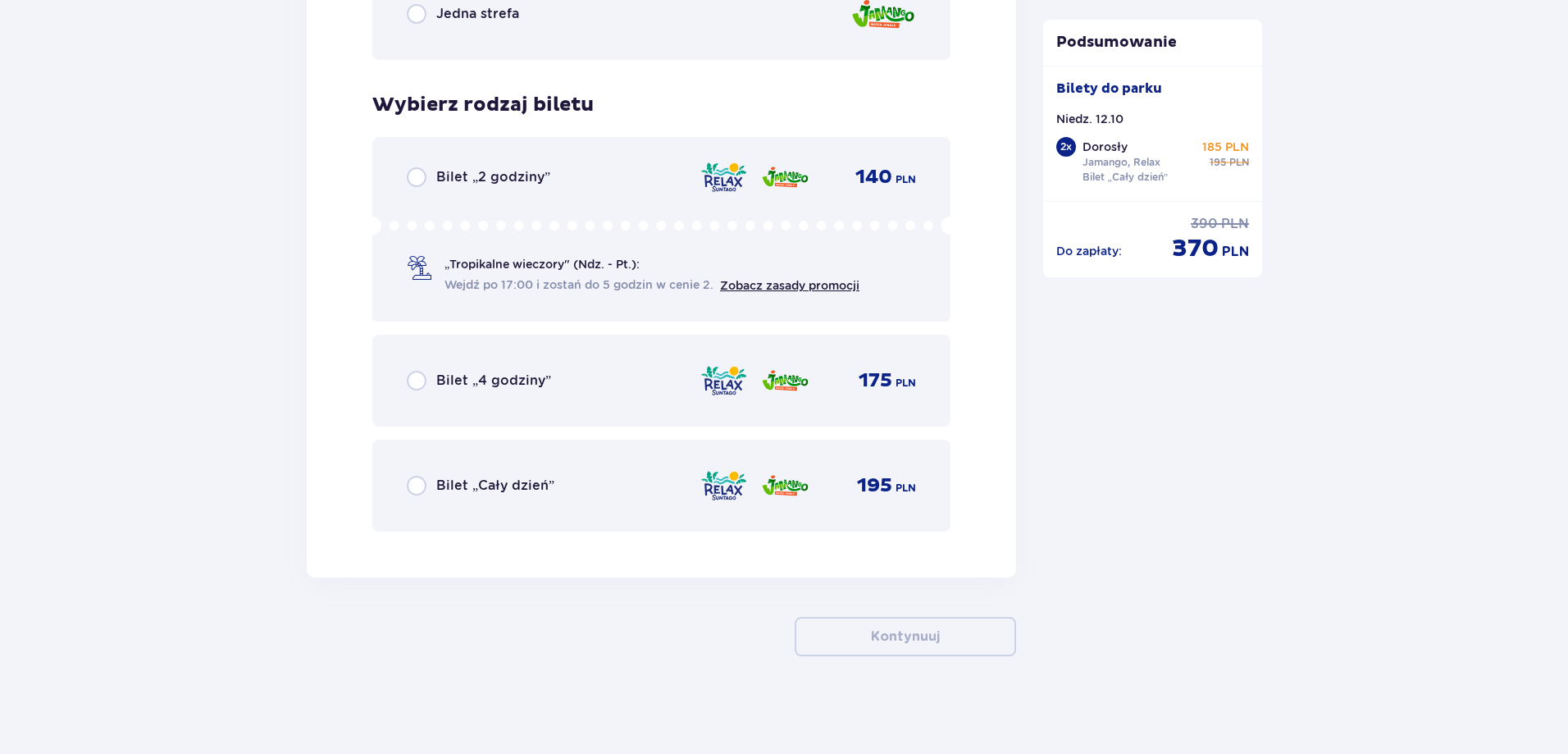
scroll to position [4566, 0]
click at [422, 490] on input "radio" at bounding box center [417, 485] width 20 height 20
radio input "true"
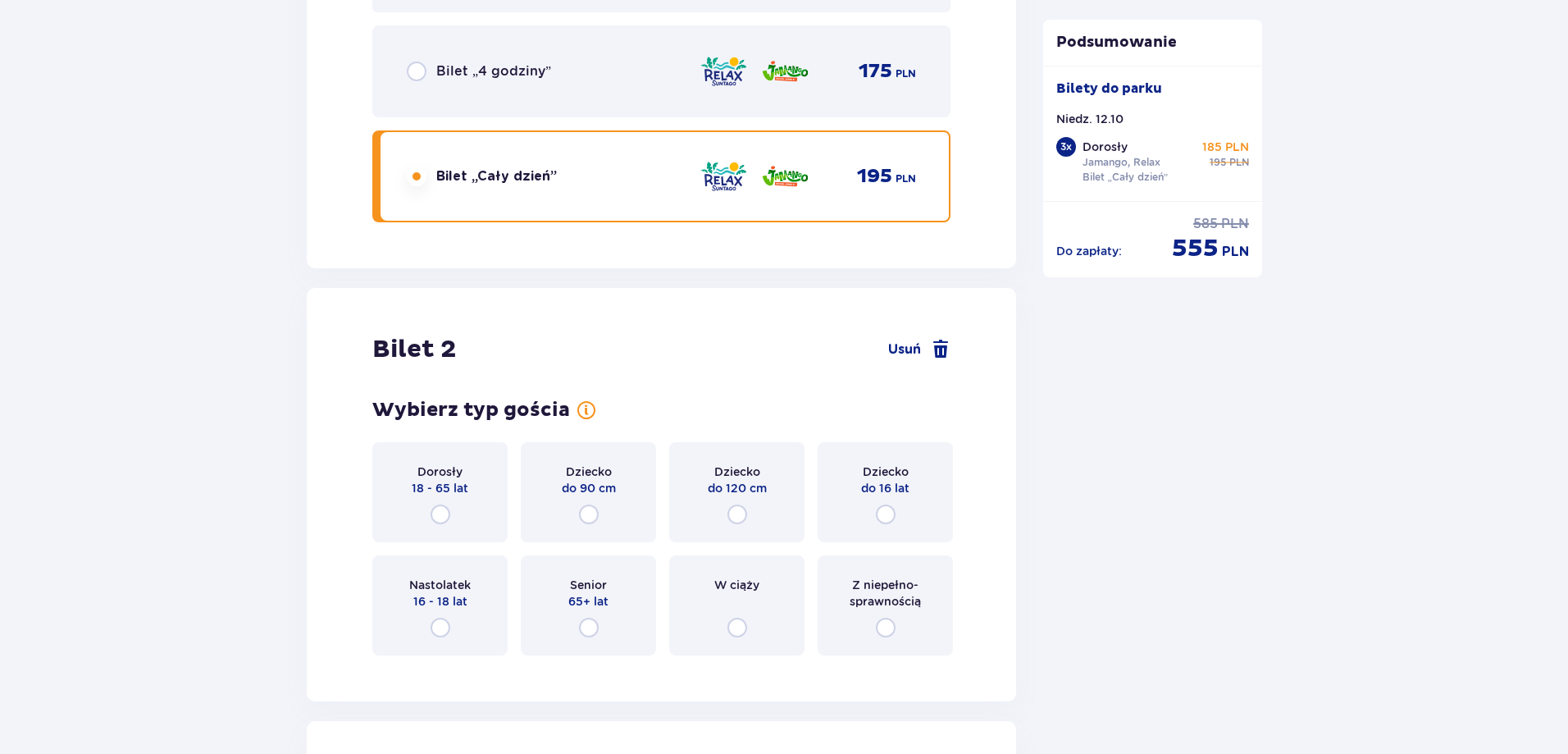
scroll to position [1821, 0]
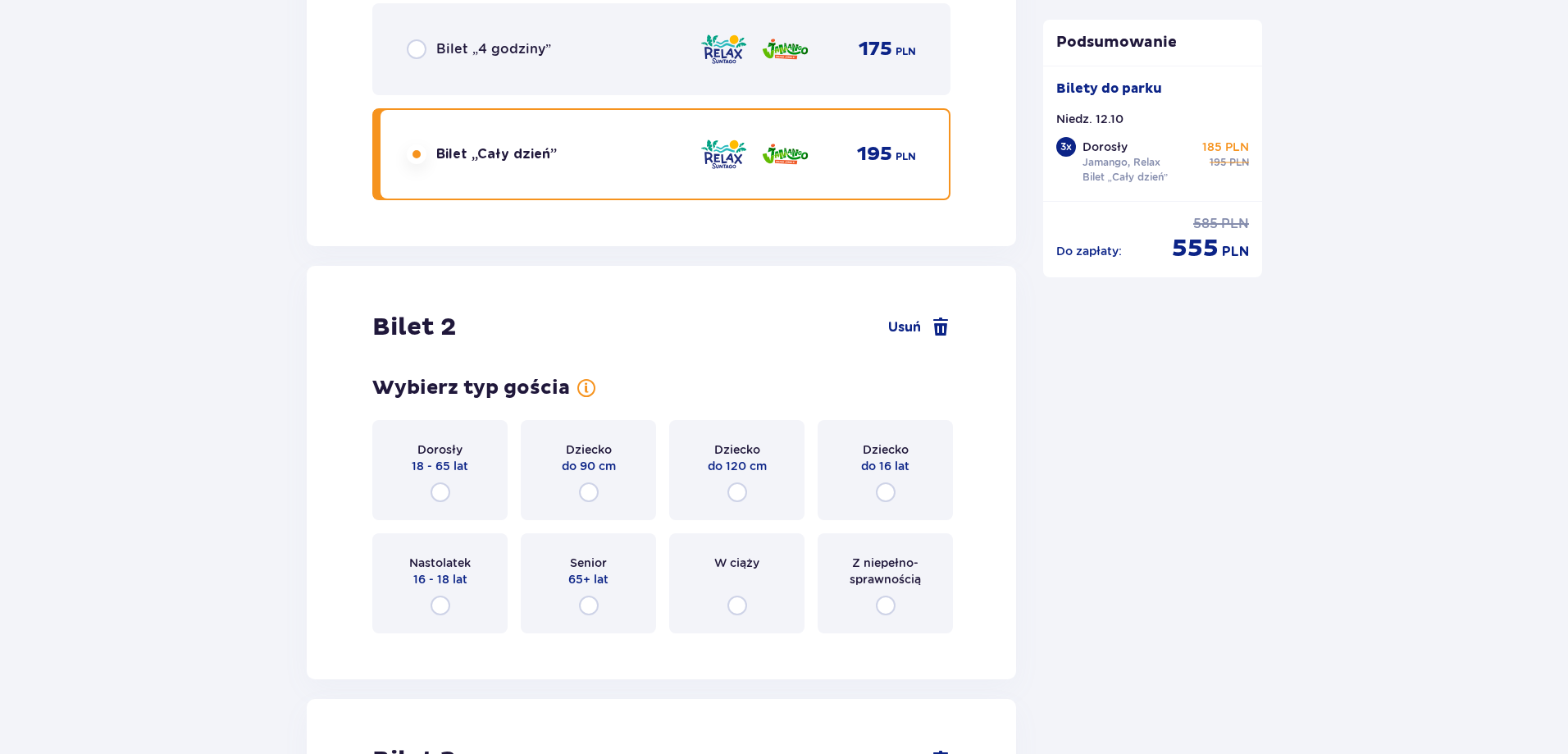
click at [444, 490] on input "radio" at bounding box center [440, 492] width 20 height 20
radio input "true"
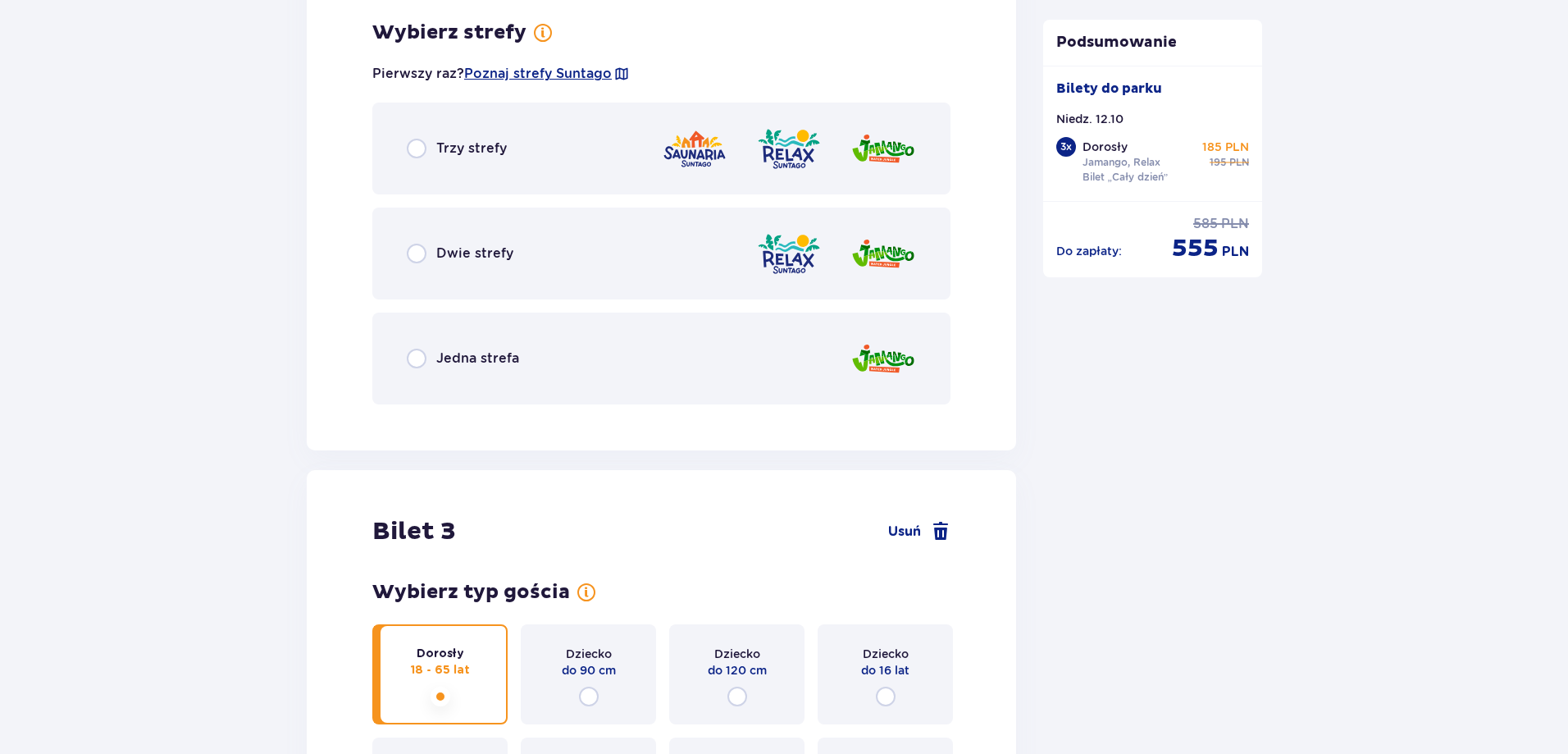
scroll to position [2467, 0]
click at [415, 257] on input "radio" at bounding box center [417, 253] width 20 height 20
radio input "true"
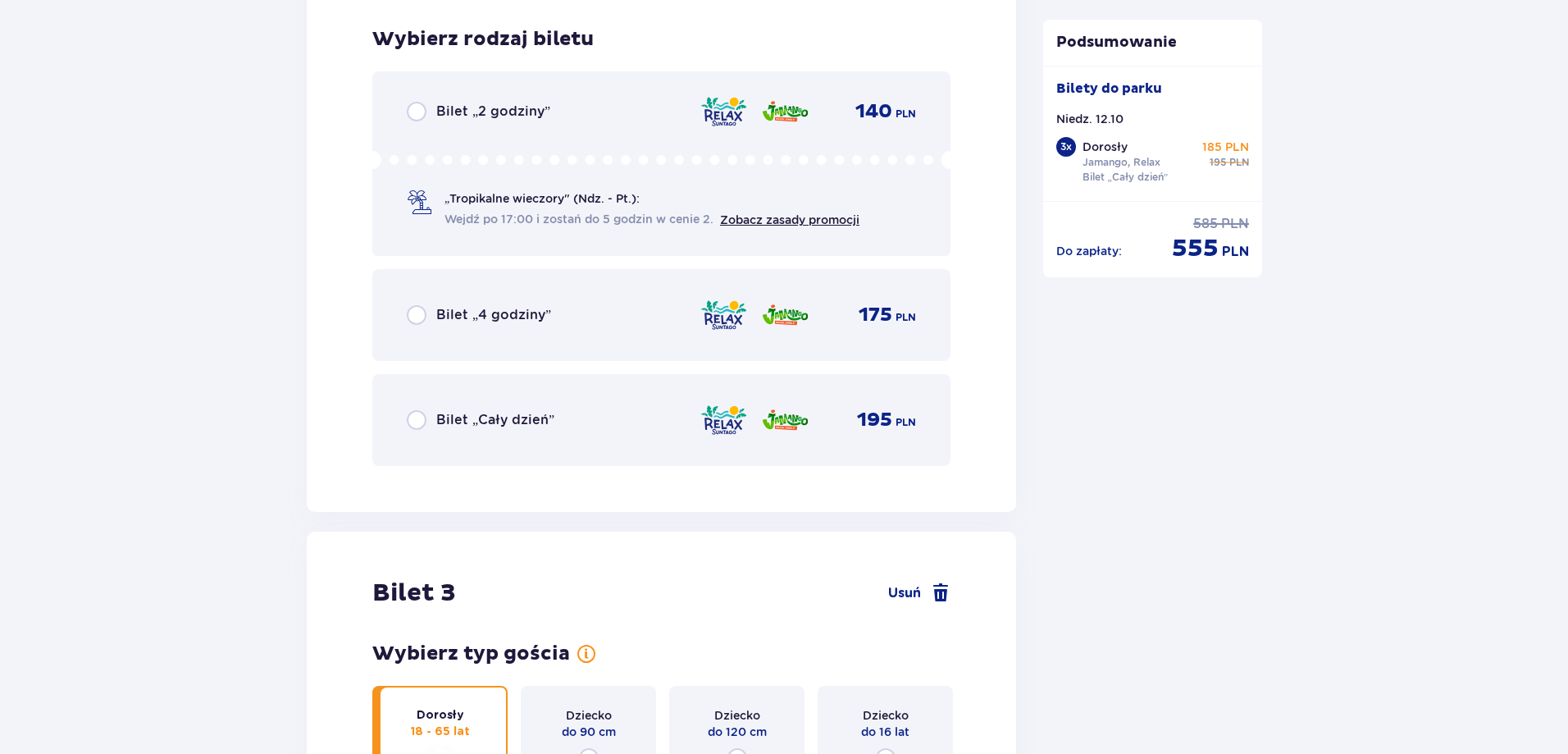
scroll to position [2884, 0]
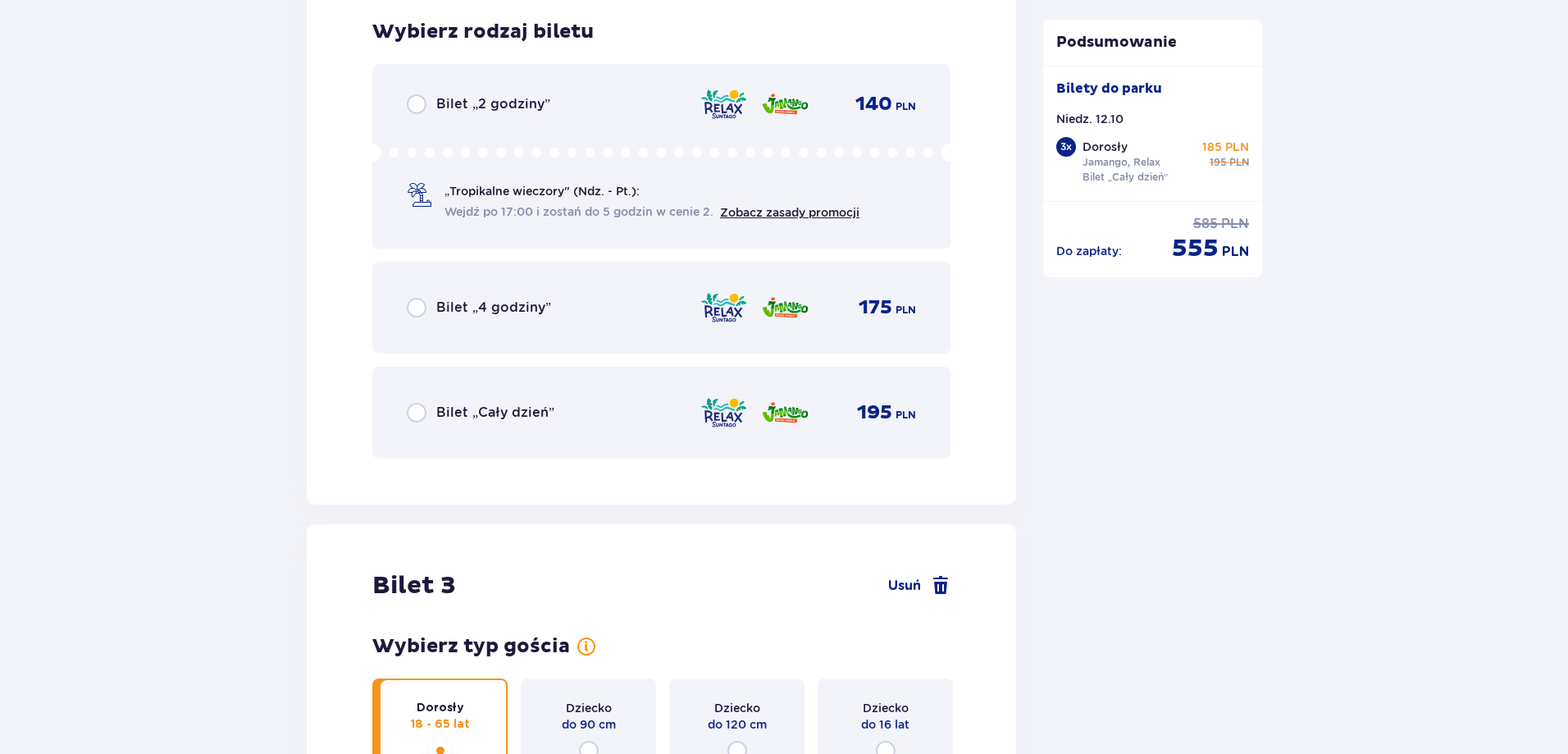
click at [417, 411] on input "radio" at bounding box center [417, 413] width 20 height 20
radio input "true"
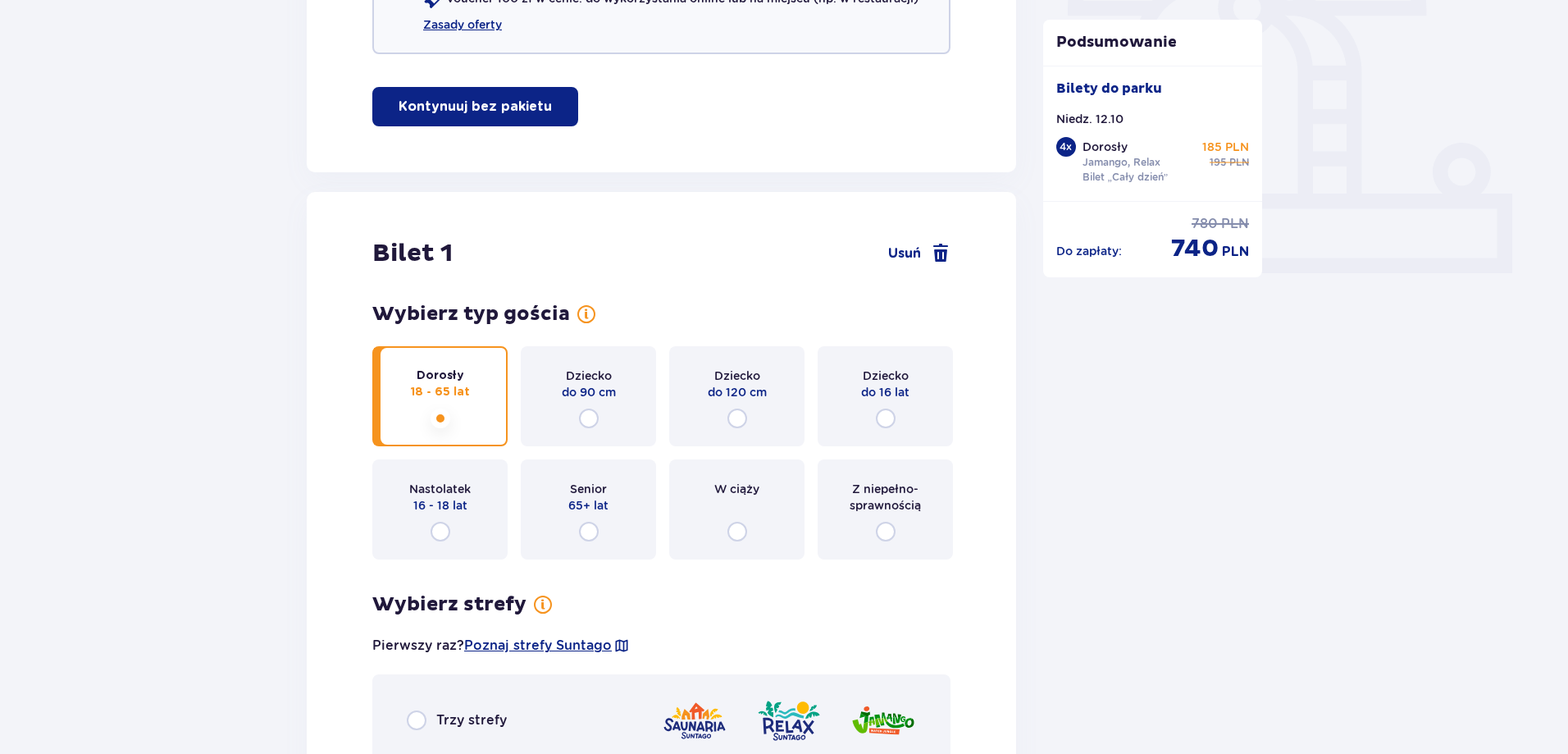
scroll to position [820, 0]
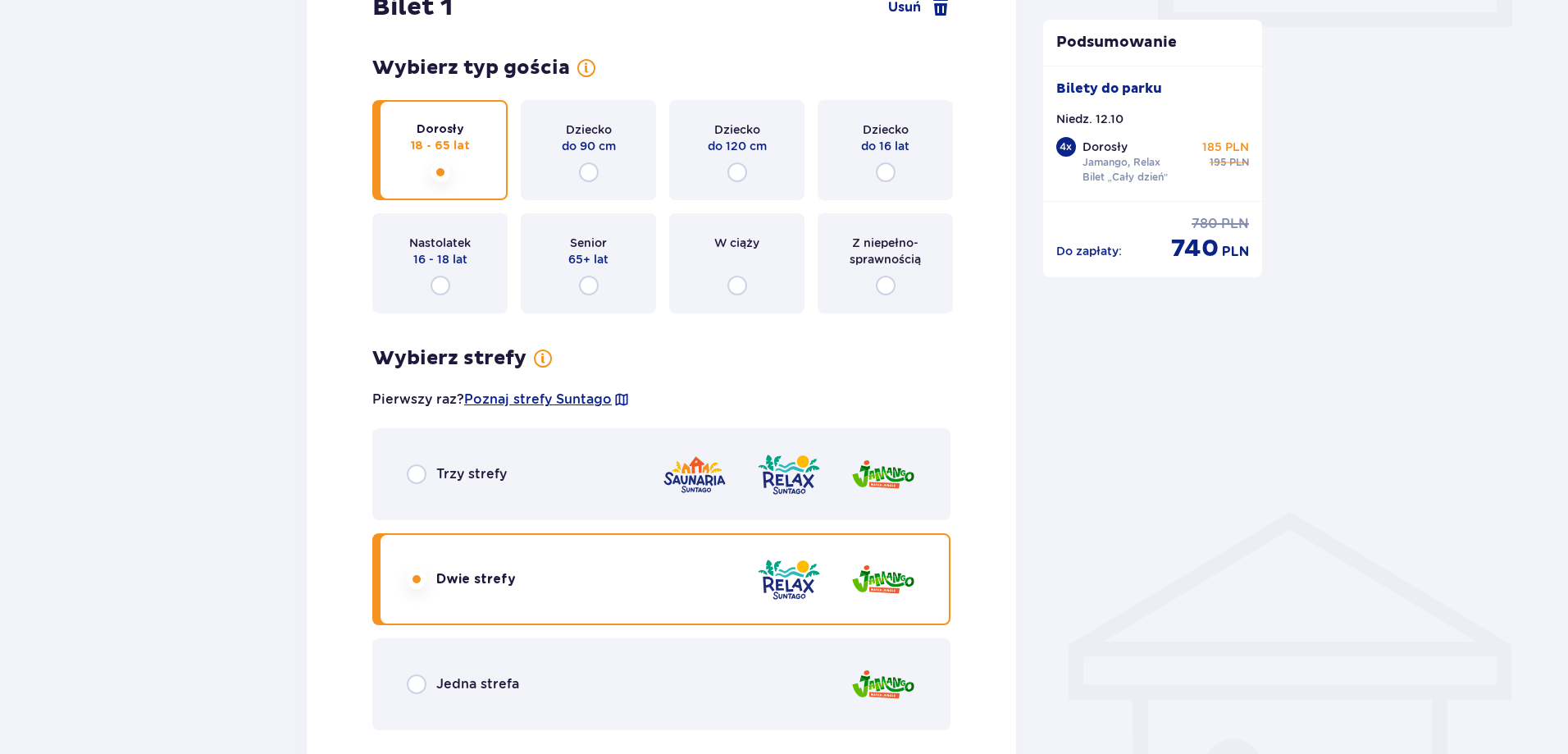
click at [435, 290] on input "radio" at bounding box center [440, 286] width 20 height 20
radio input "true"
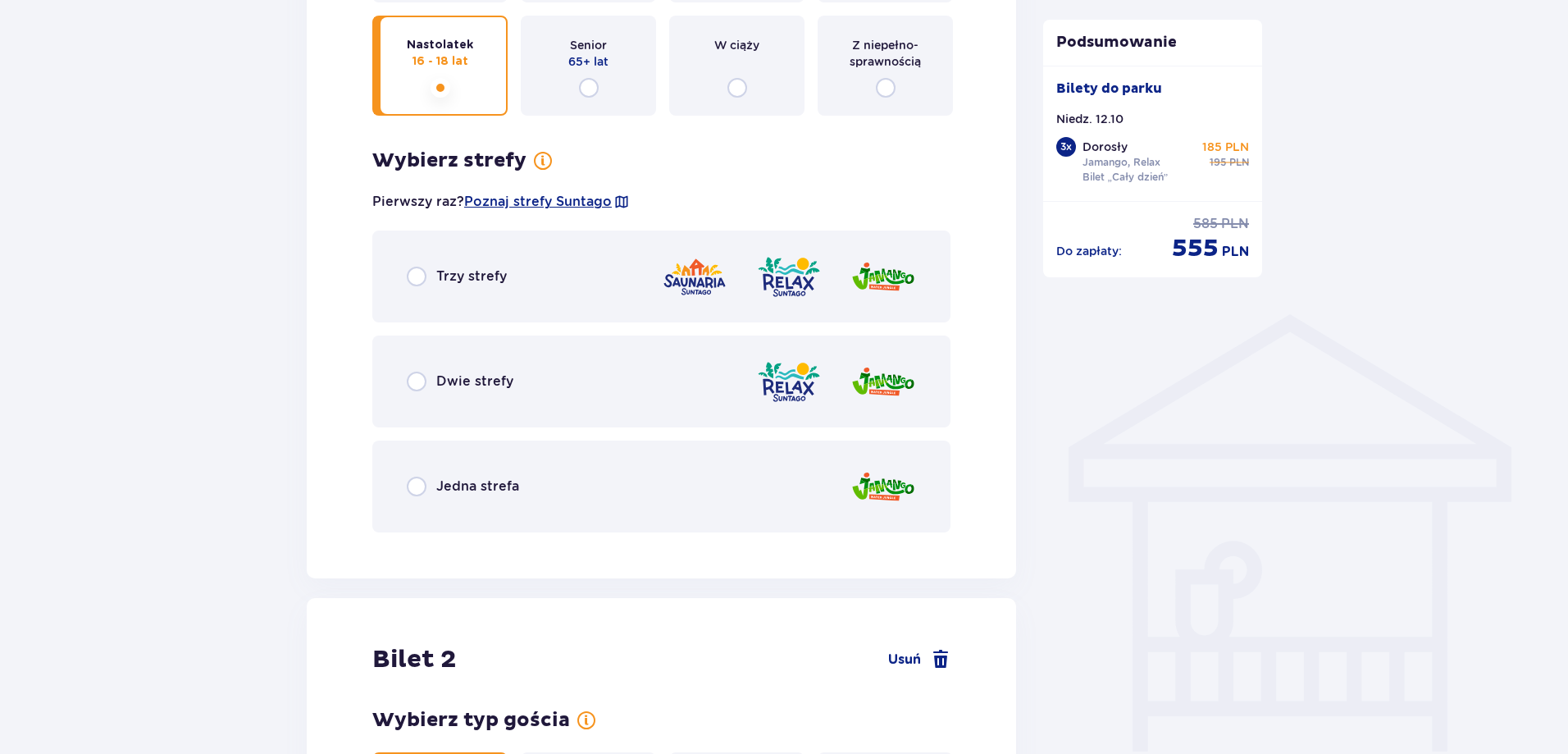
scroll to position [1146, 0]
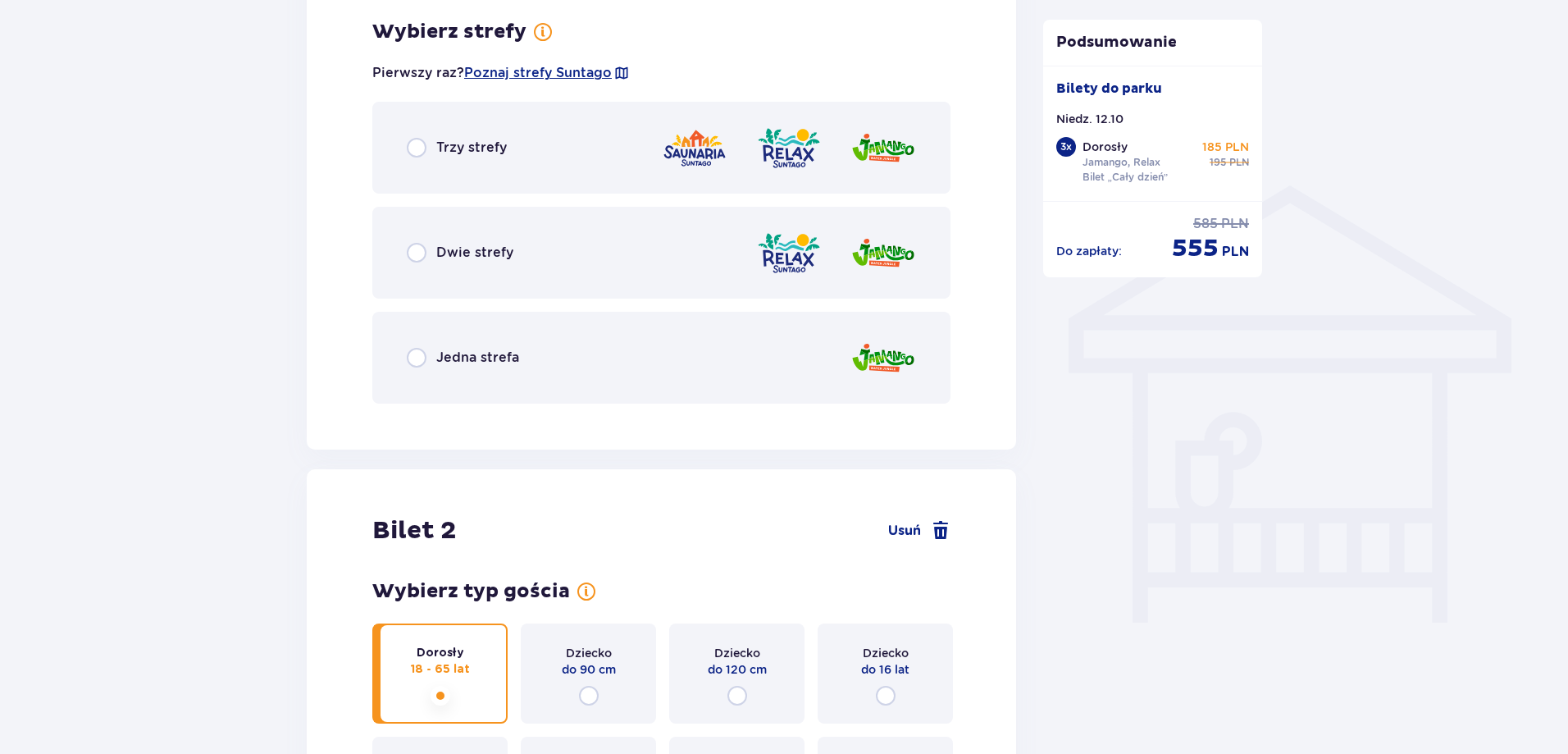
click at [417, 249] on input "radio" at bounding box center [417, 253] width 20 height 20
radio input "true"
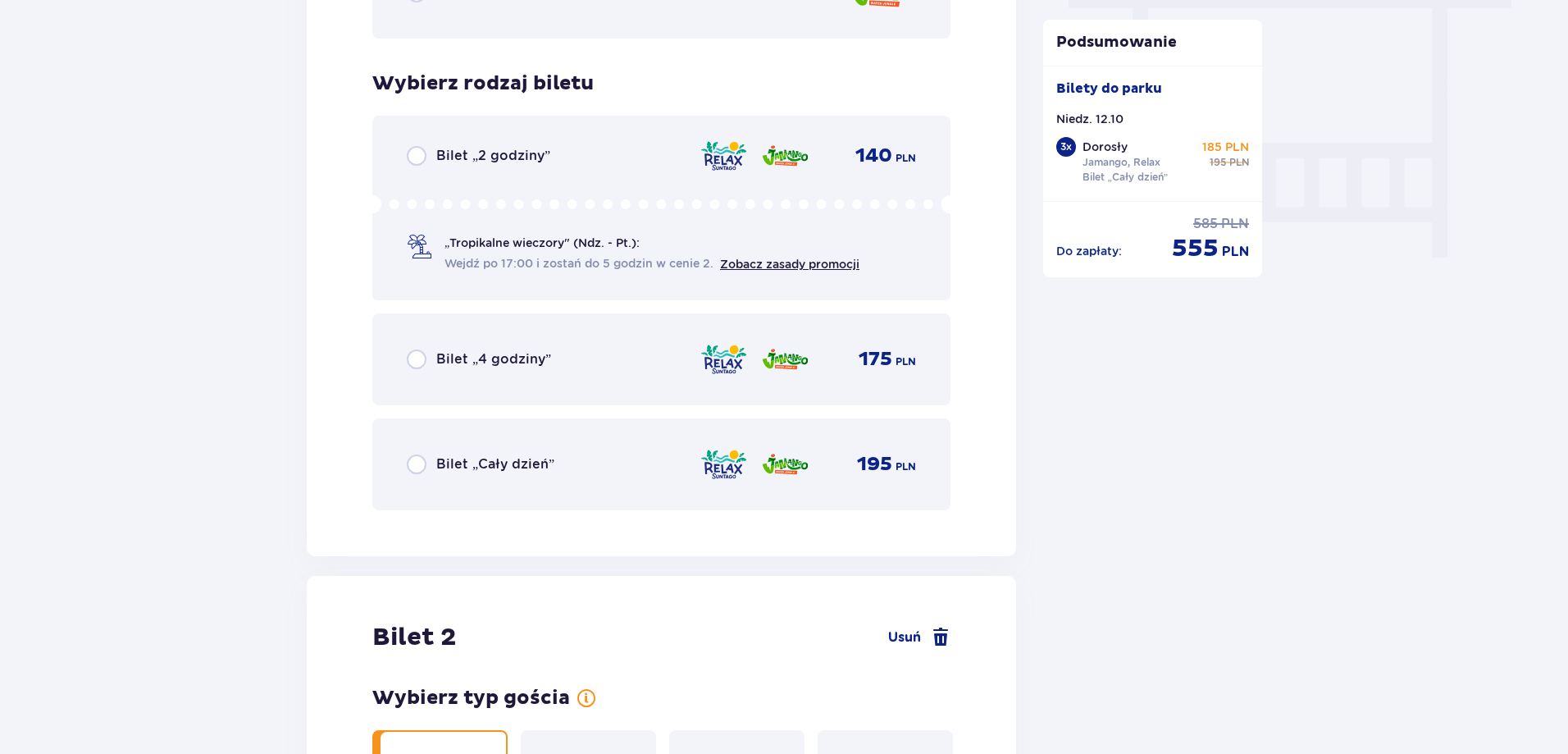
scroll to position [1563, 0]
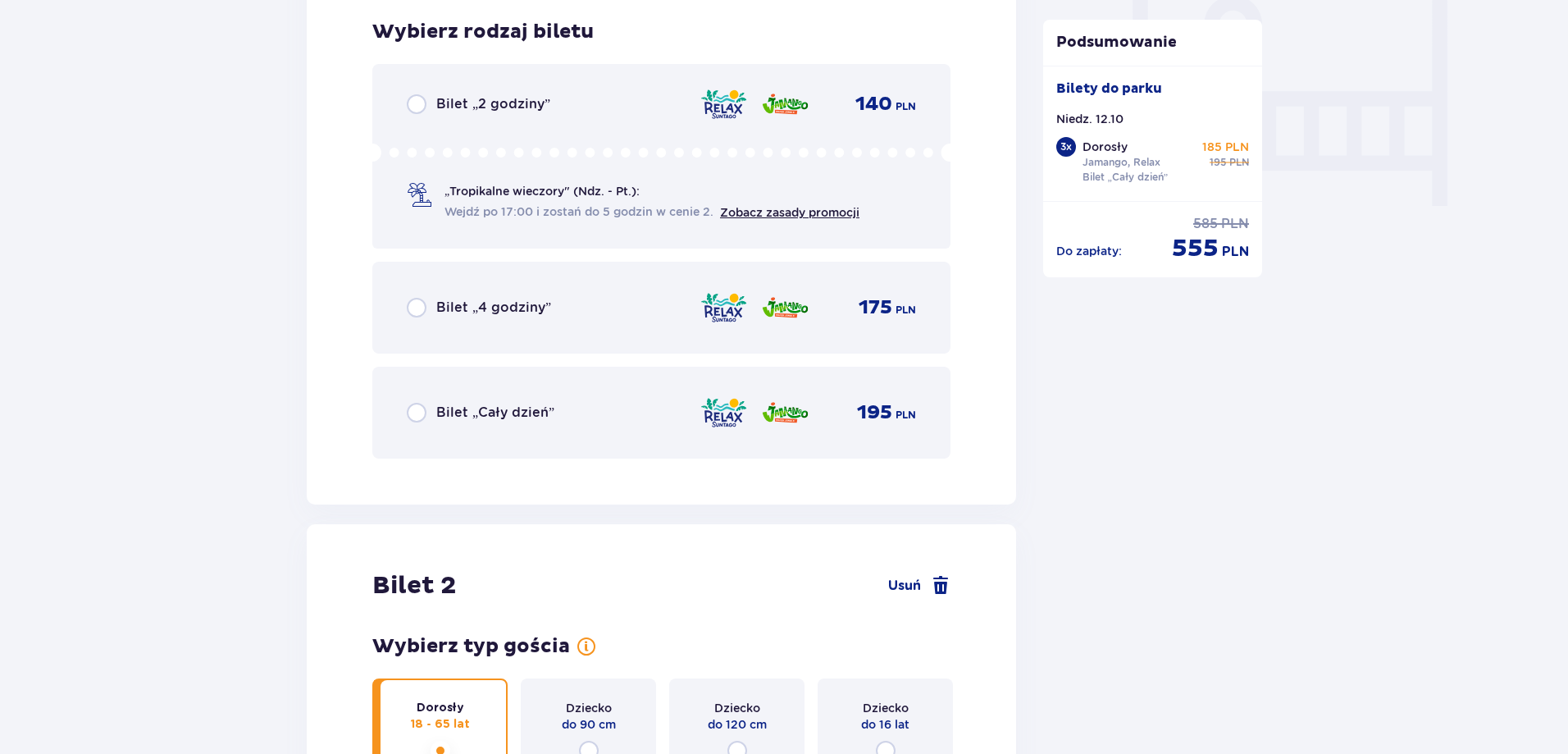
click at [426, 411] on div "Bilet „Cały dzień”" at bounding box center [481, 413] width 148 height 20
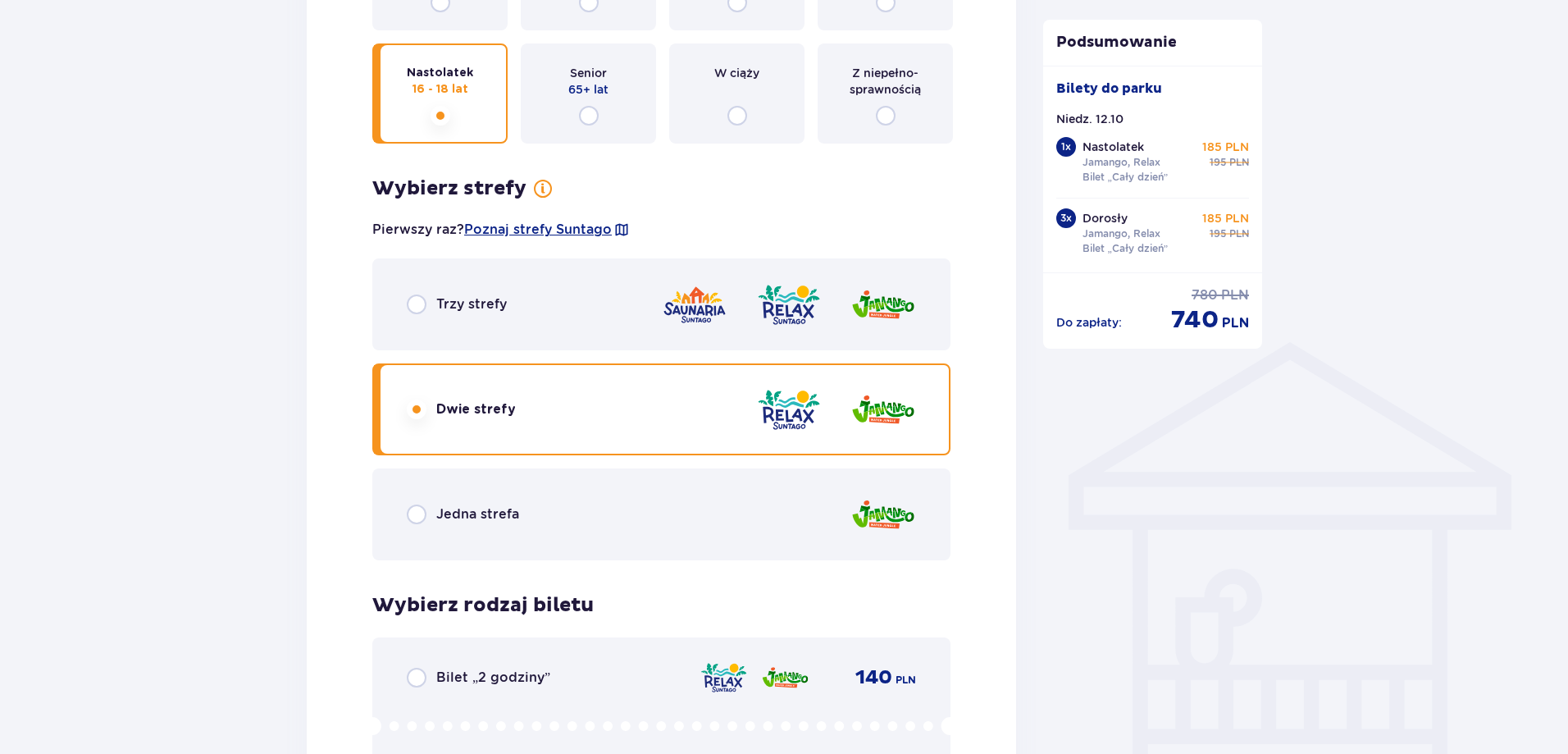
scroll to position [783, 0]
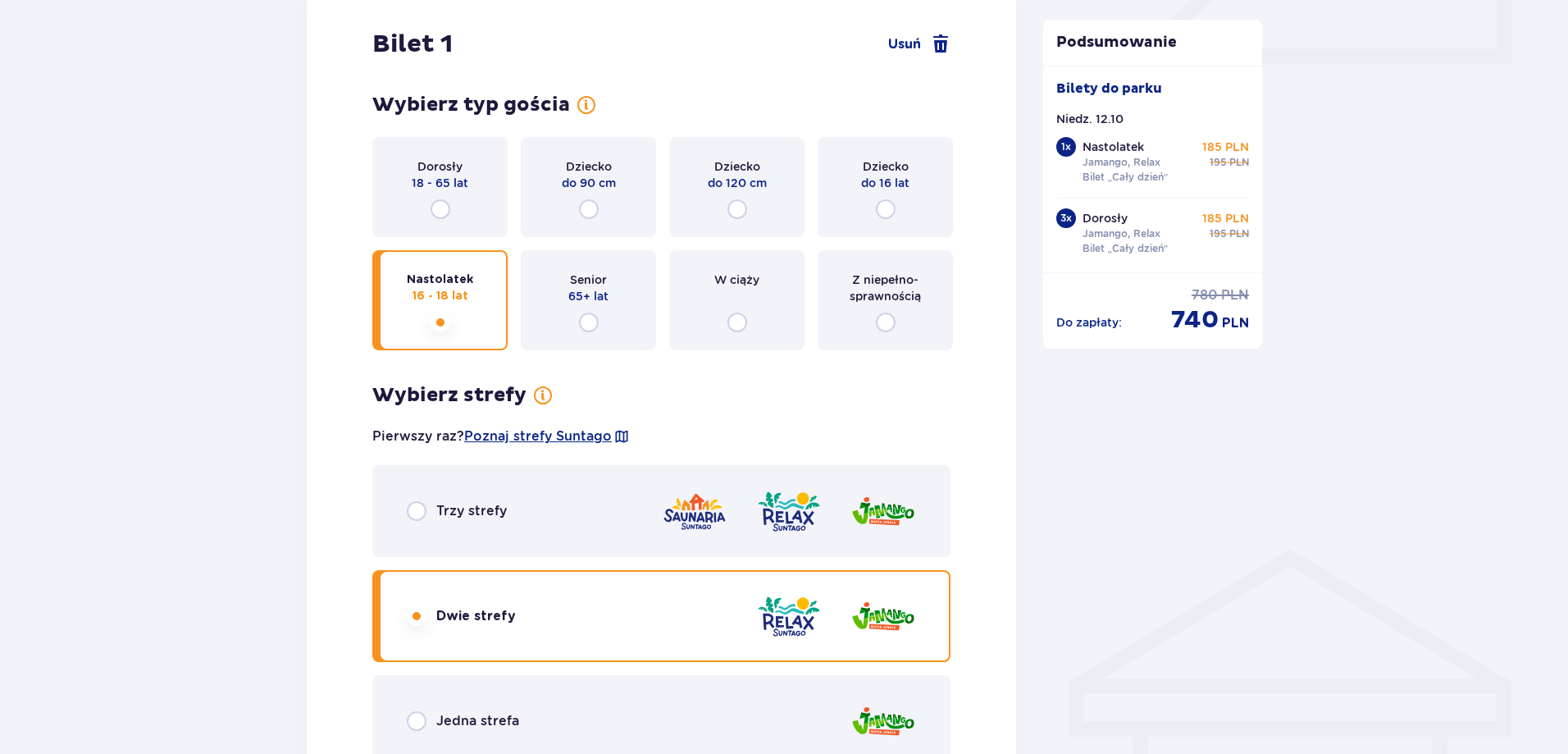
click at [440, 208] on input "radio" at bounding box center [440, 209] width 20 height 20
radio input "true"
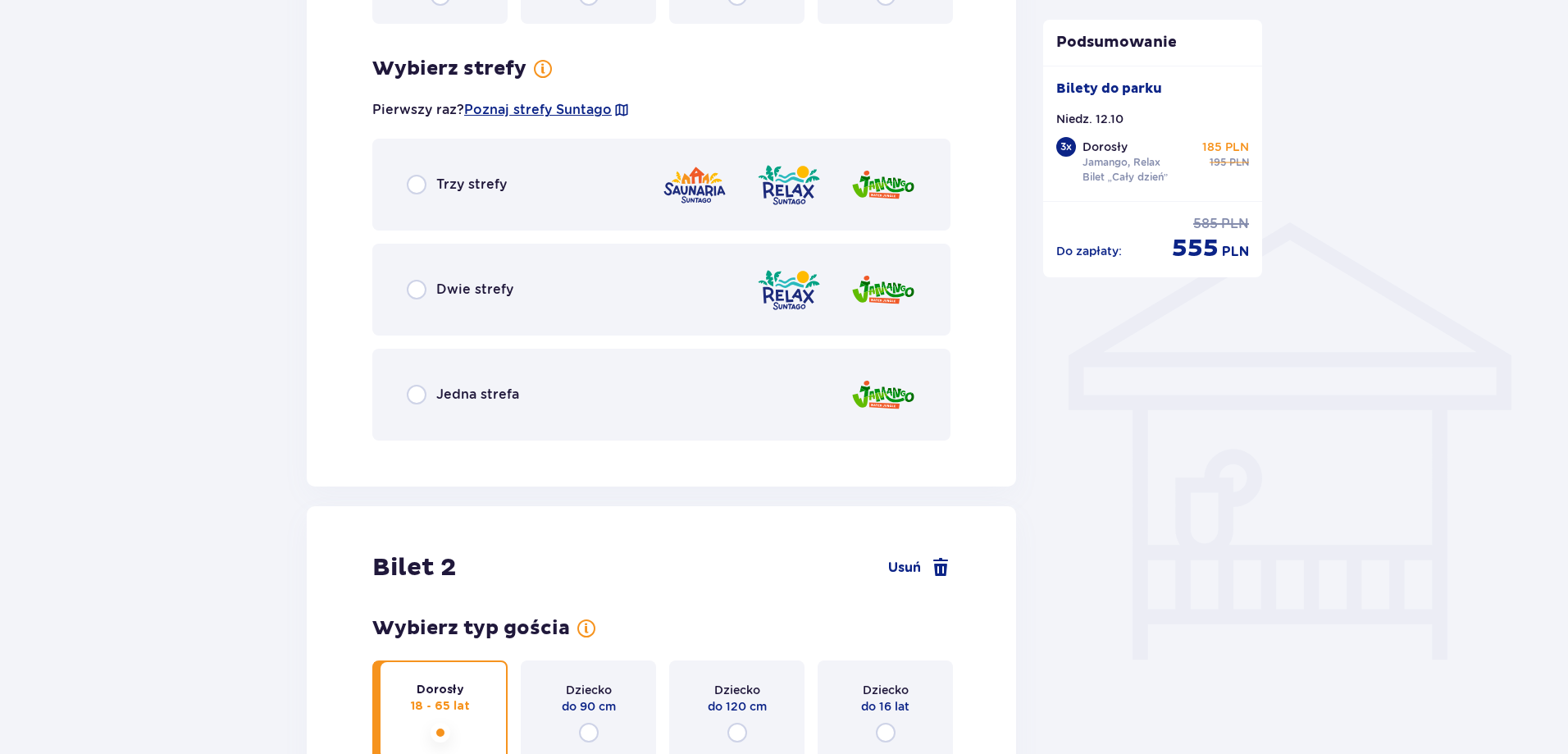
scroll to position [1146, 0]
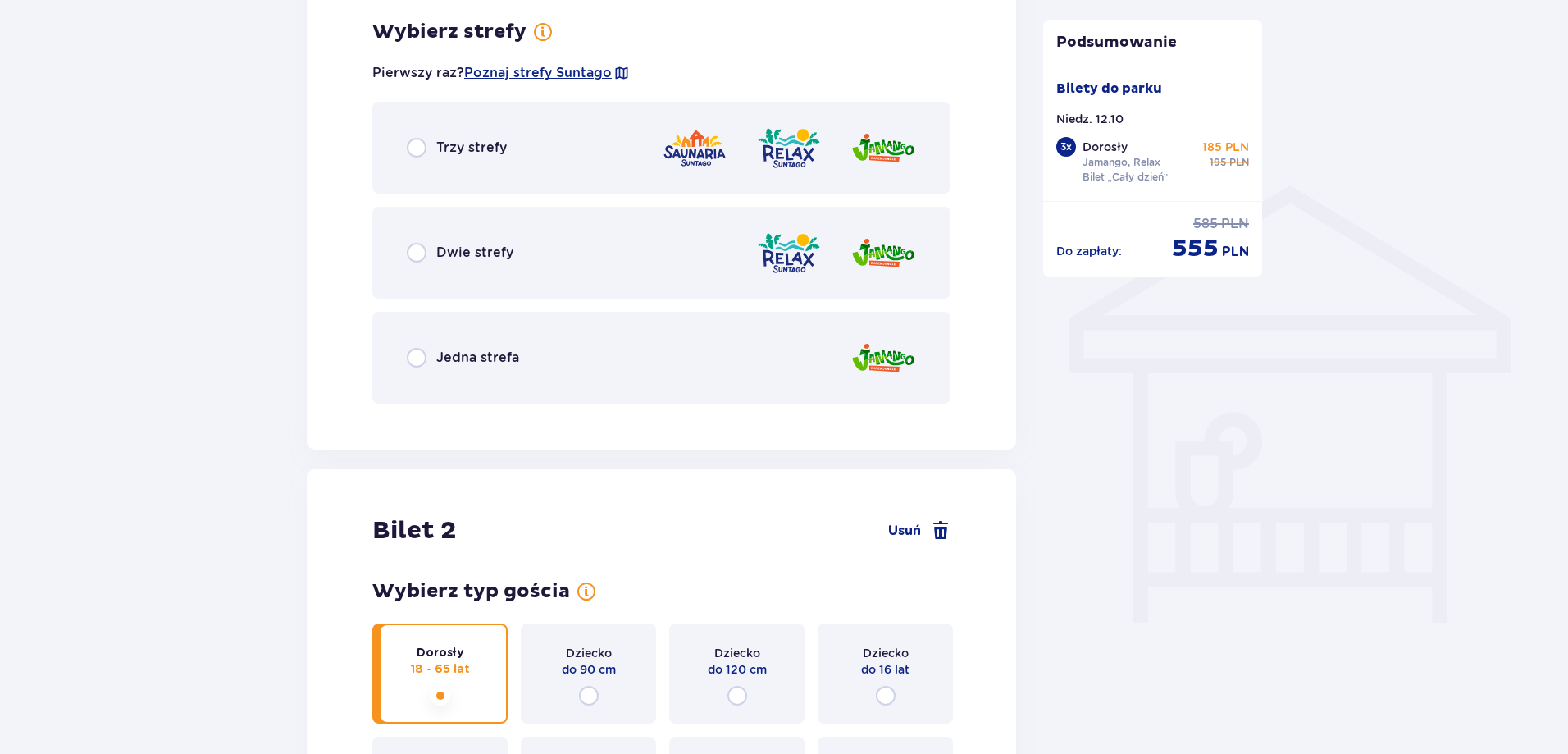
click at [414, 254] on input "radio" at bounding box center [417, 253] width 20 height 20
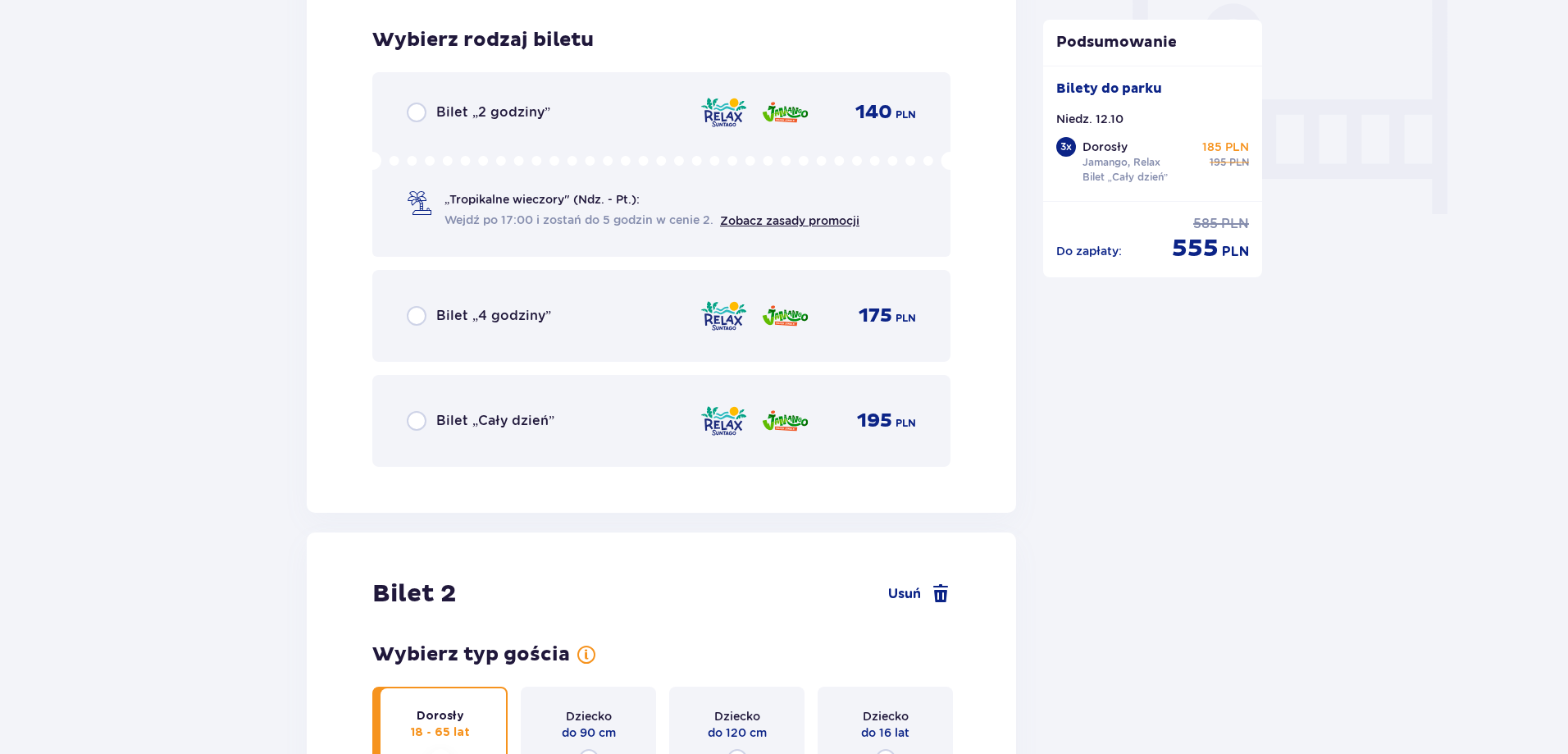
scroll to position [1563, 0]
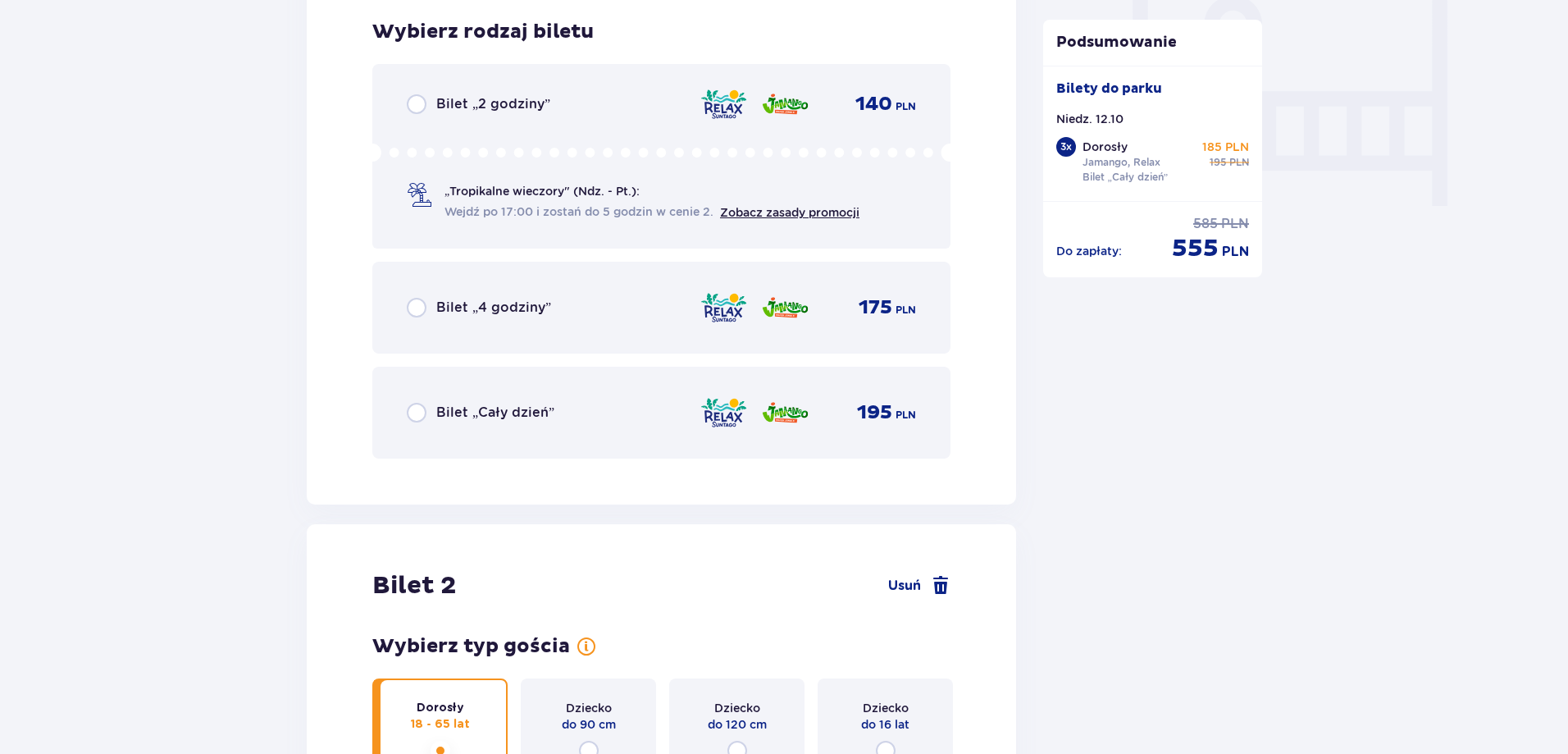
click at [415, 405] on input "radio" at bounding box center [417, 413] width 20 height 20
radio input "true"
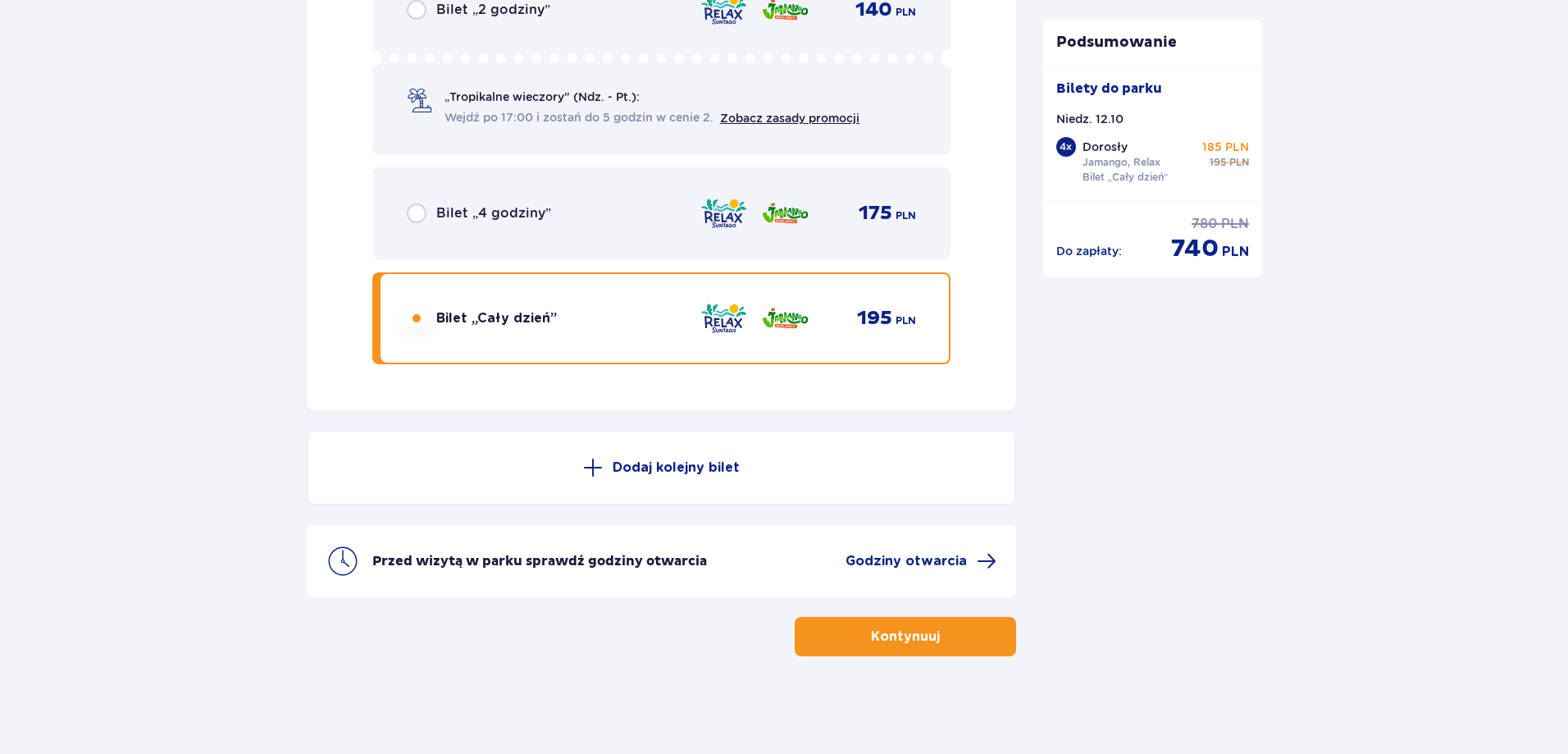
scroll to position [5621, 0]
click at [886, 640] on p "Kontynuuj" at bounding box center [905, 635] width 69 height 18
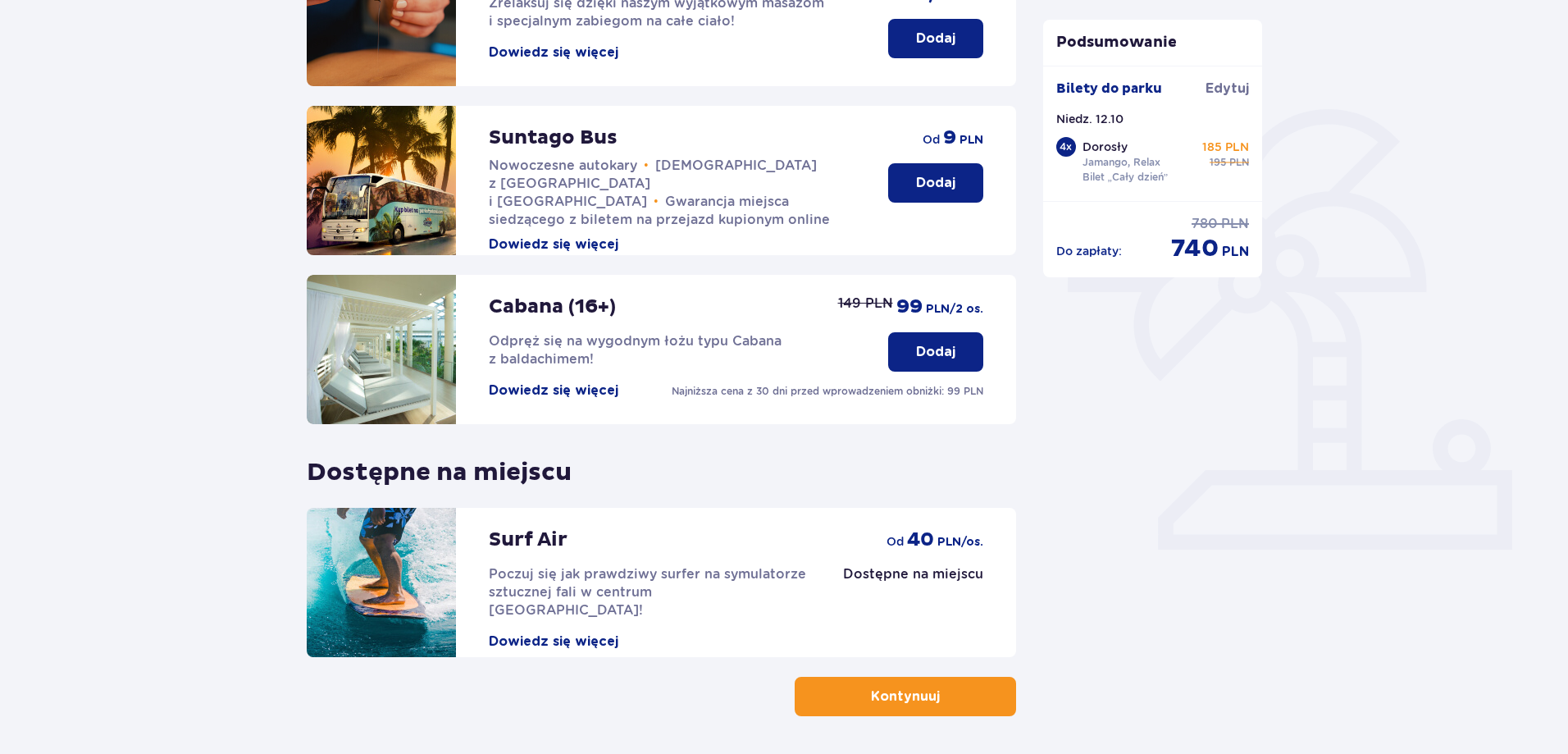
scroll to position [358, 0]
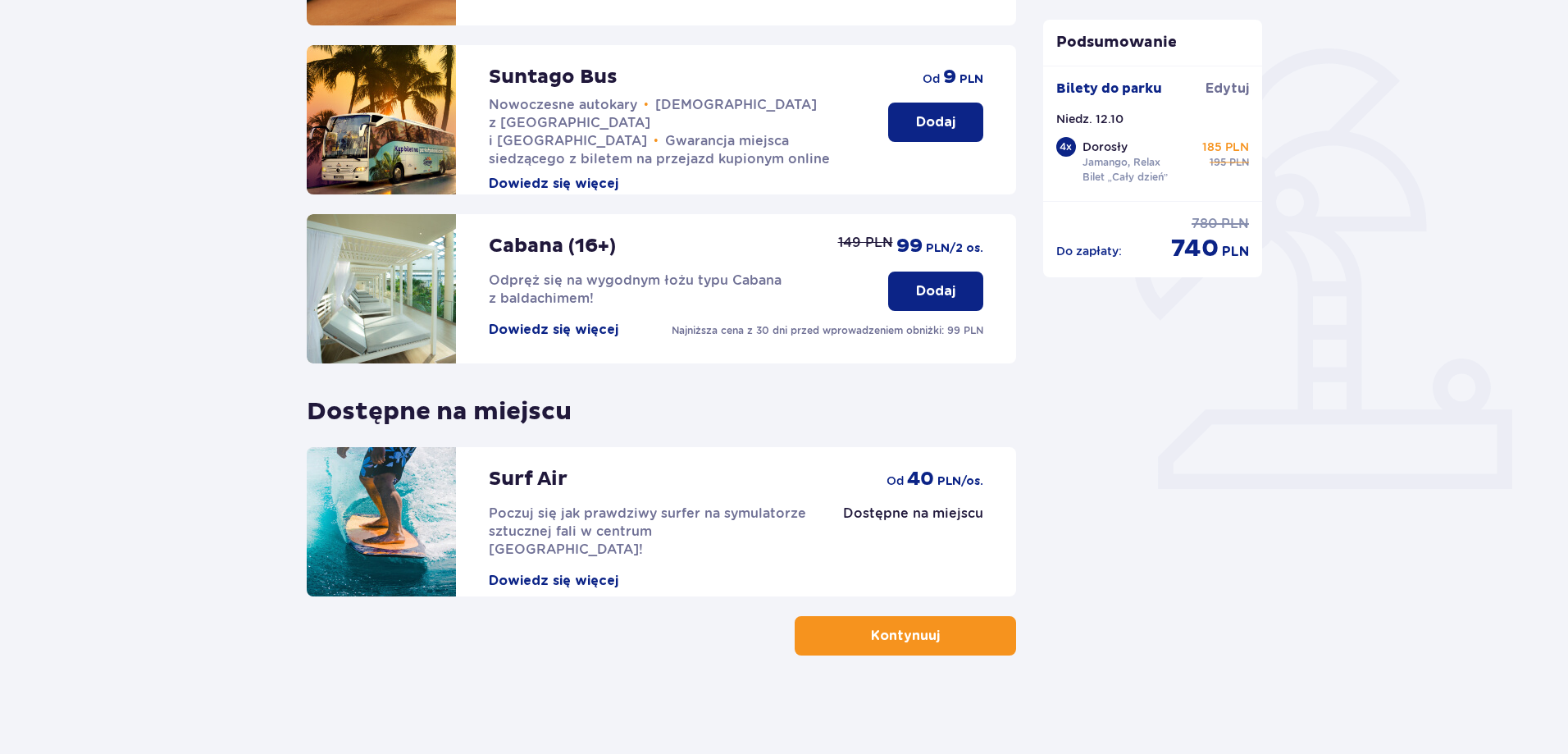
click at [907, 640] on p "Kontynuuj" at bounding box center [905, 635] width 69 height 18
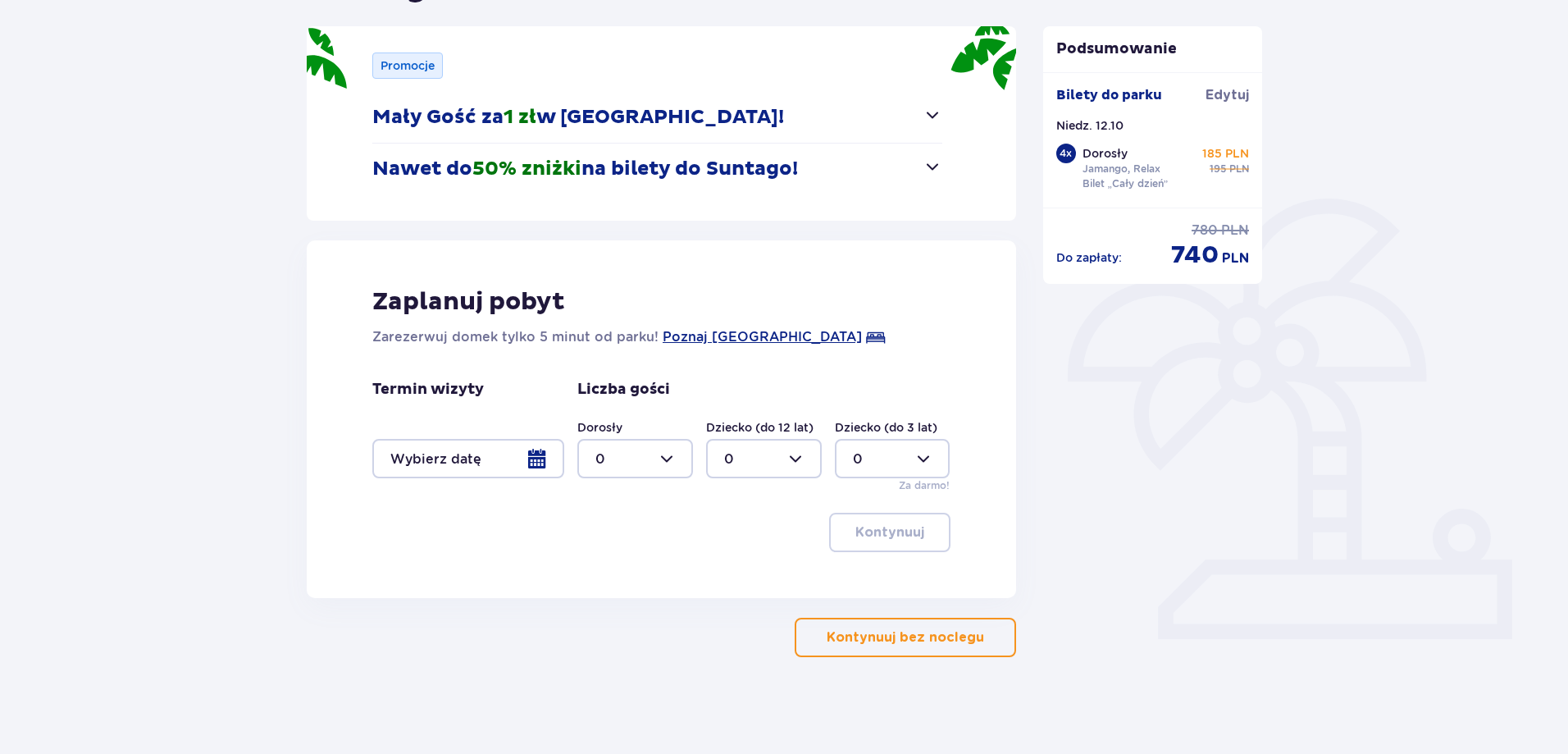
scroll to position [210, 0]
click at [870, 644] on p "Kontynuuj bez noclegu" at bounding box center [905, 635] width 157 height 18
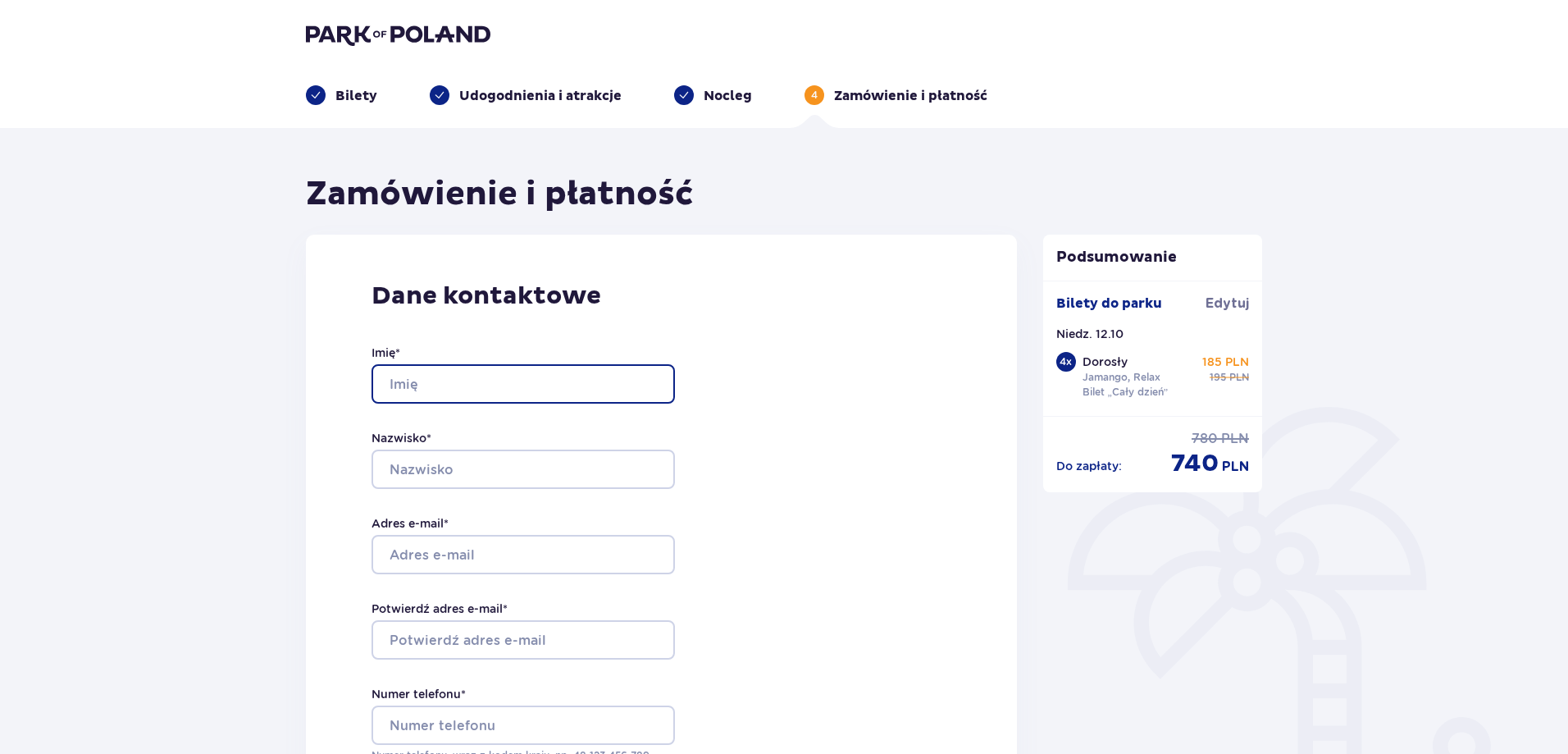
click at [429, 389] on input "Imię *" at bounding box center [522, 383] width 303 height 39
type input "Beata"
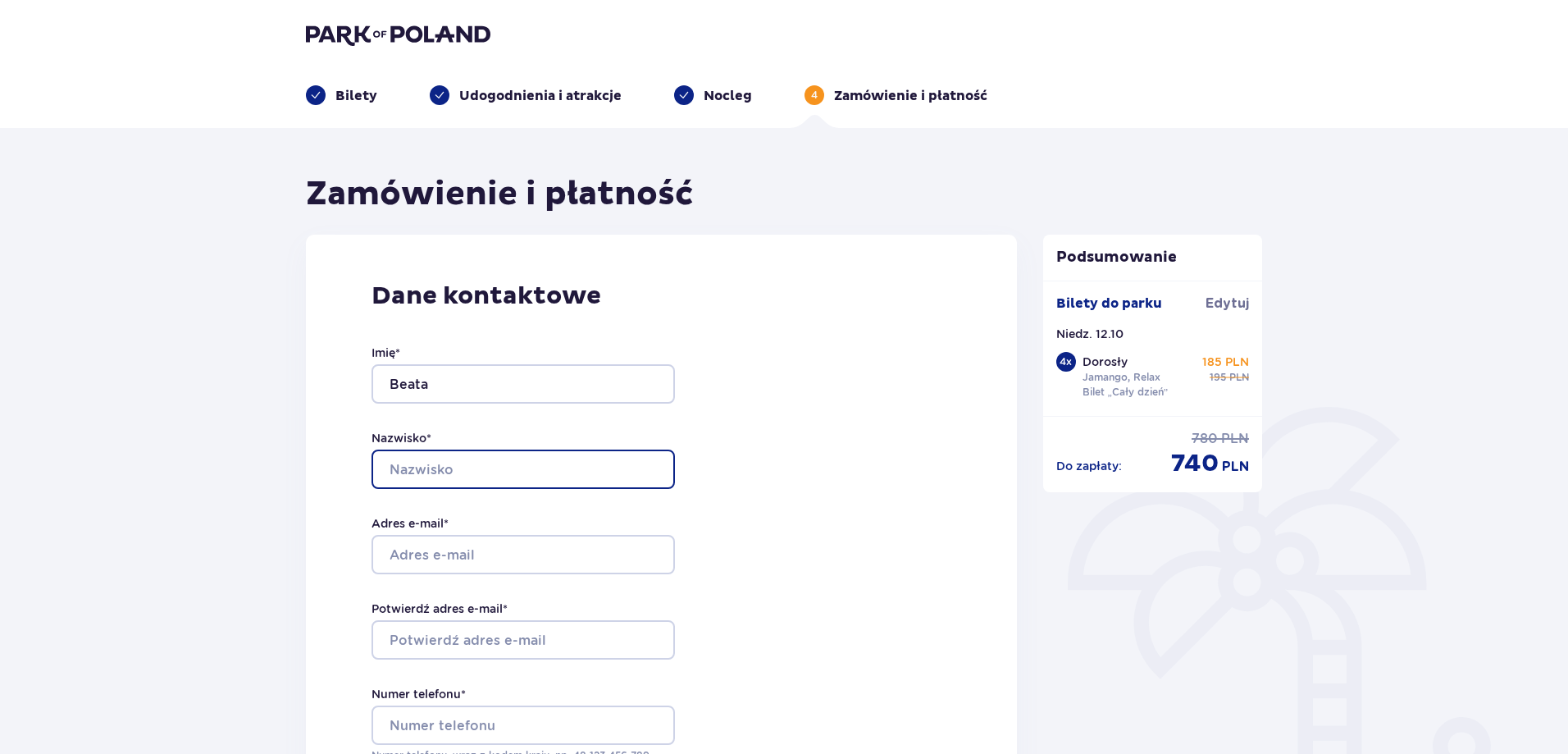
type input "Kowalik"
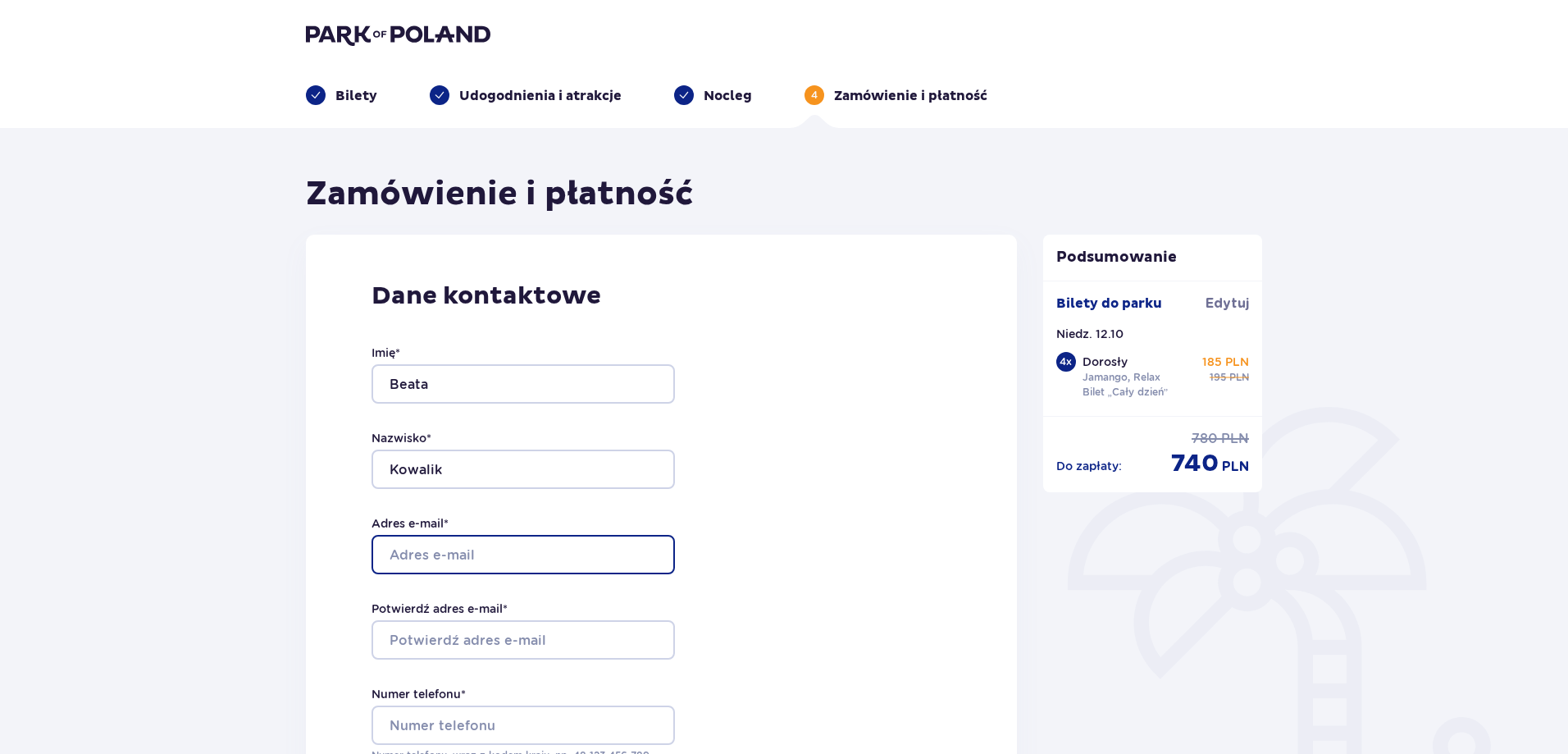
type input "becia.kowalik@gmail.com"
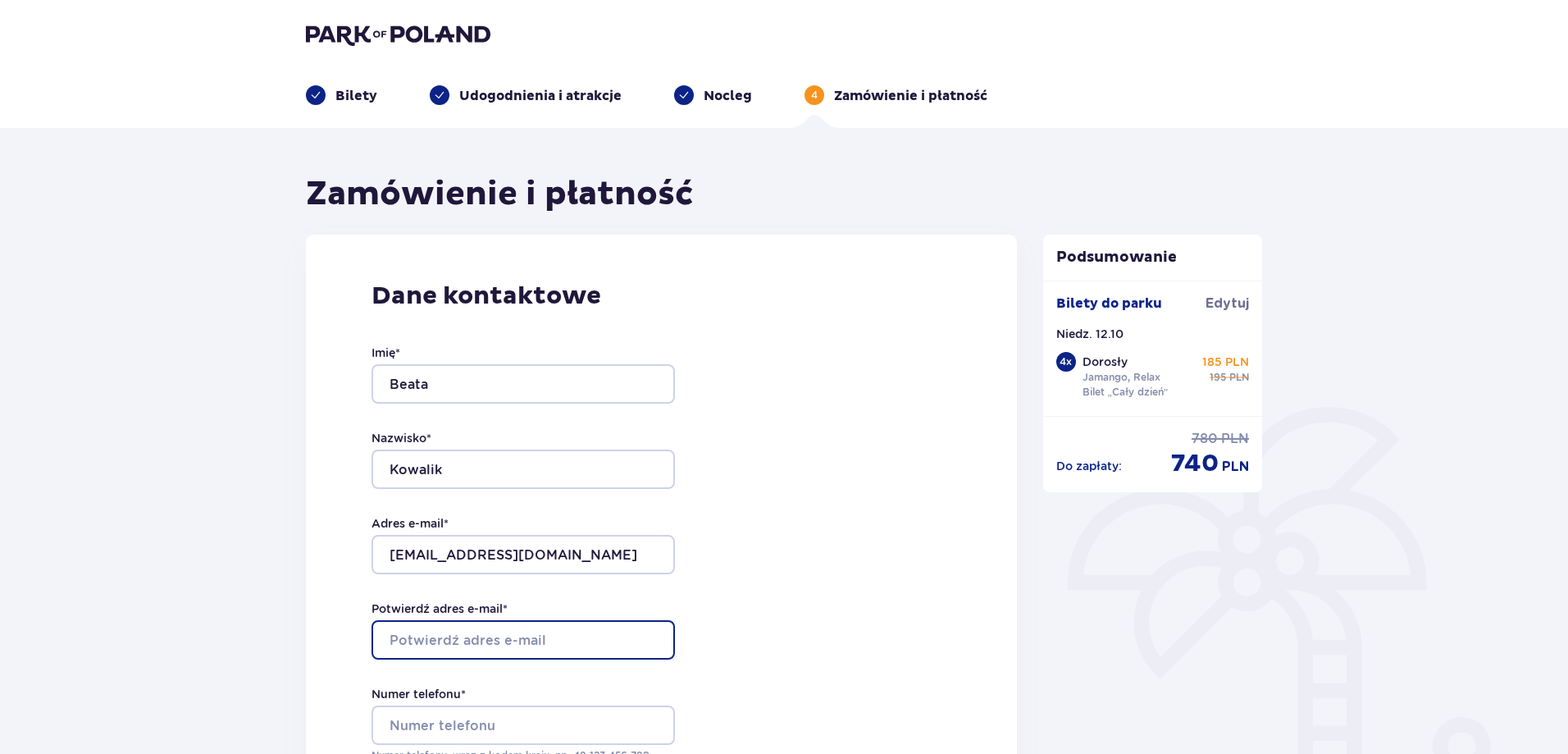
type input "becia.kowalik@gmail.com"
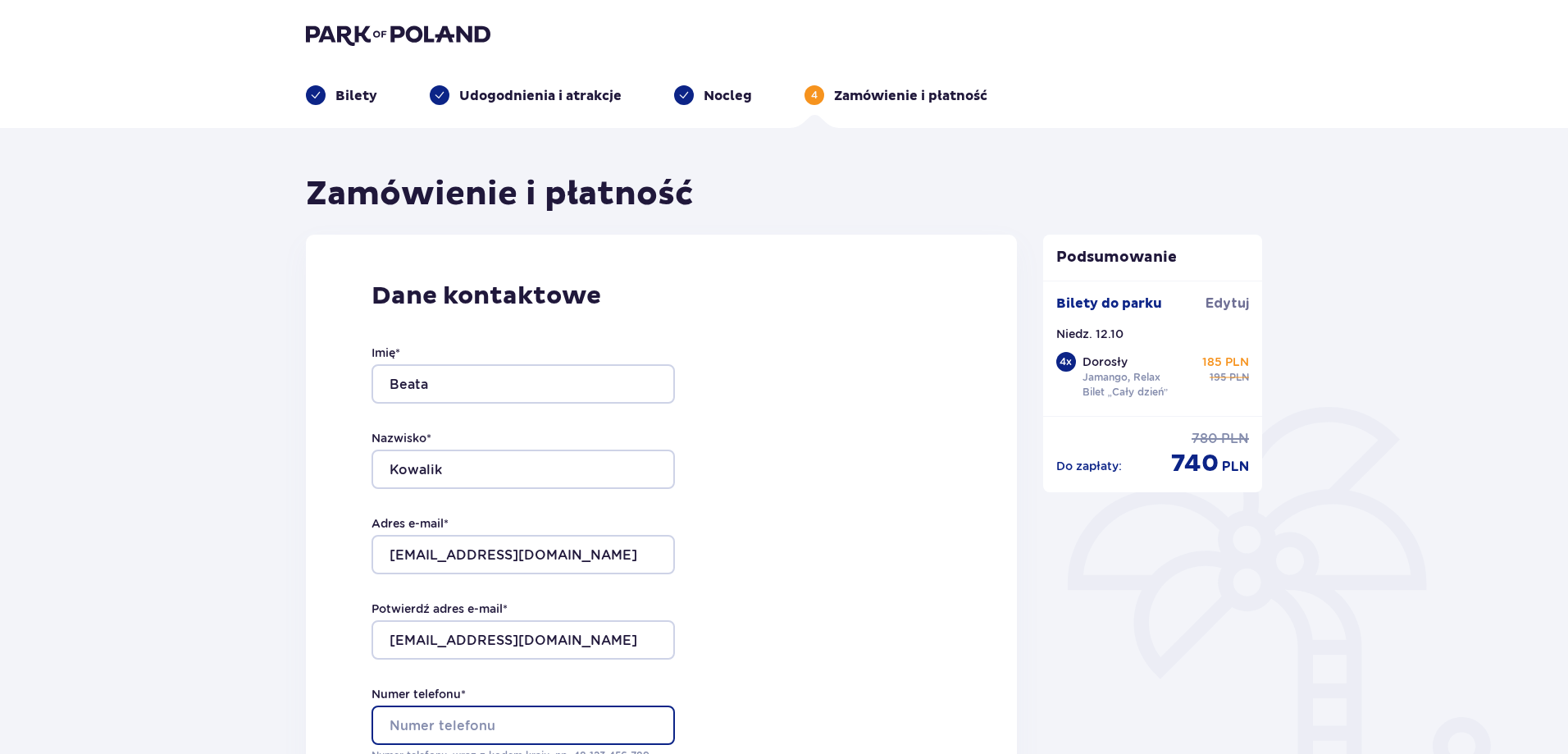
type input "600257526"
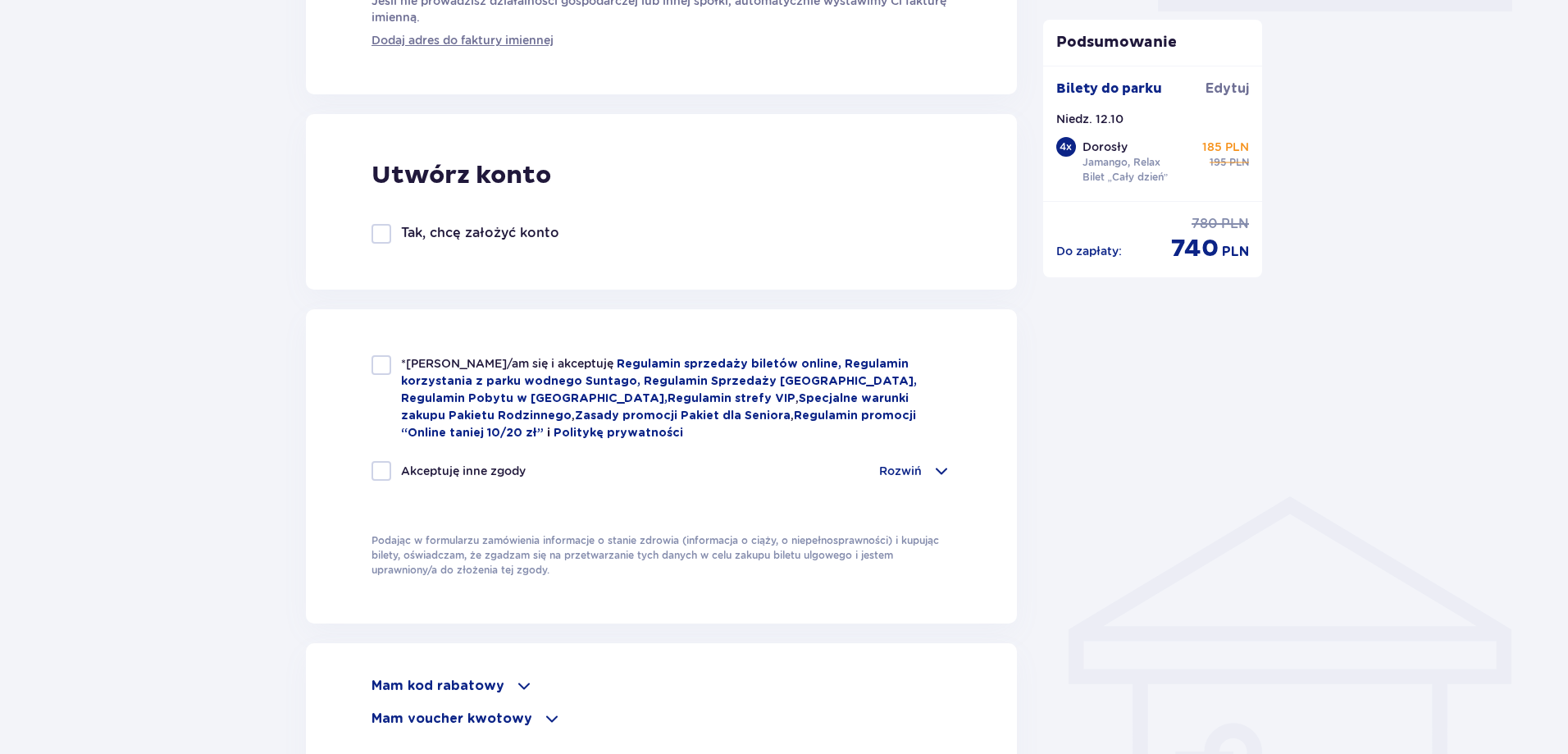
scroll to position [902, 0]
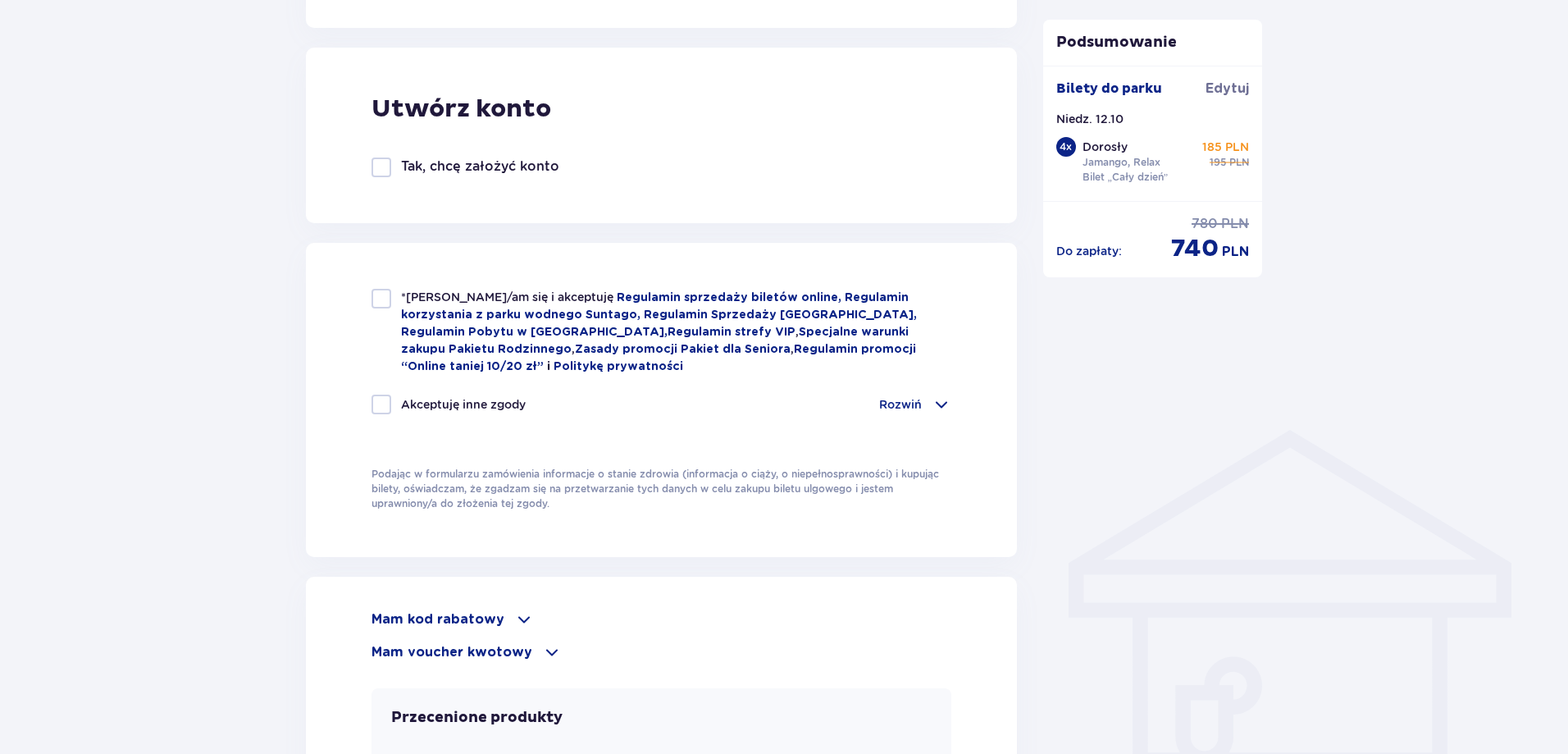
click at [371, 292] on div at bounding box center [381, 299] width 20 height 20
checkbox input "true"
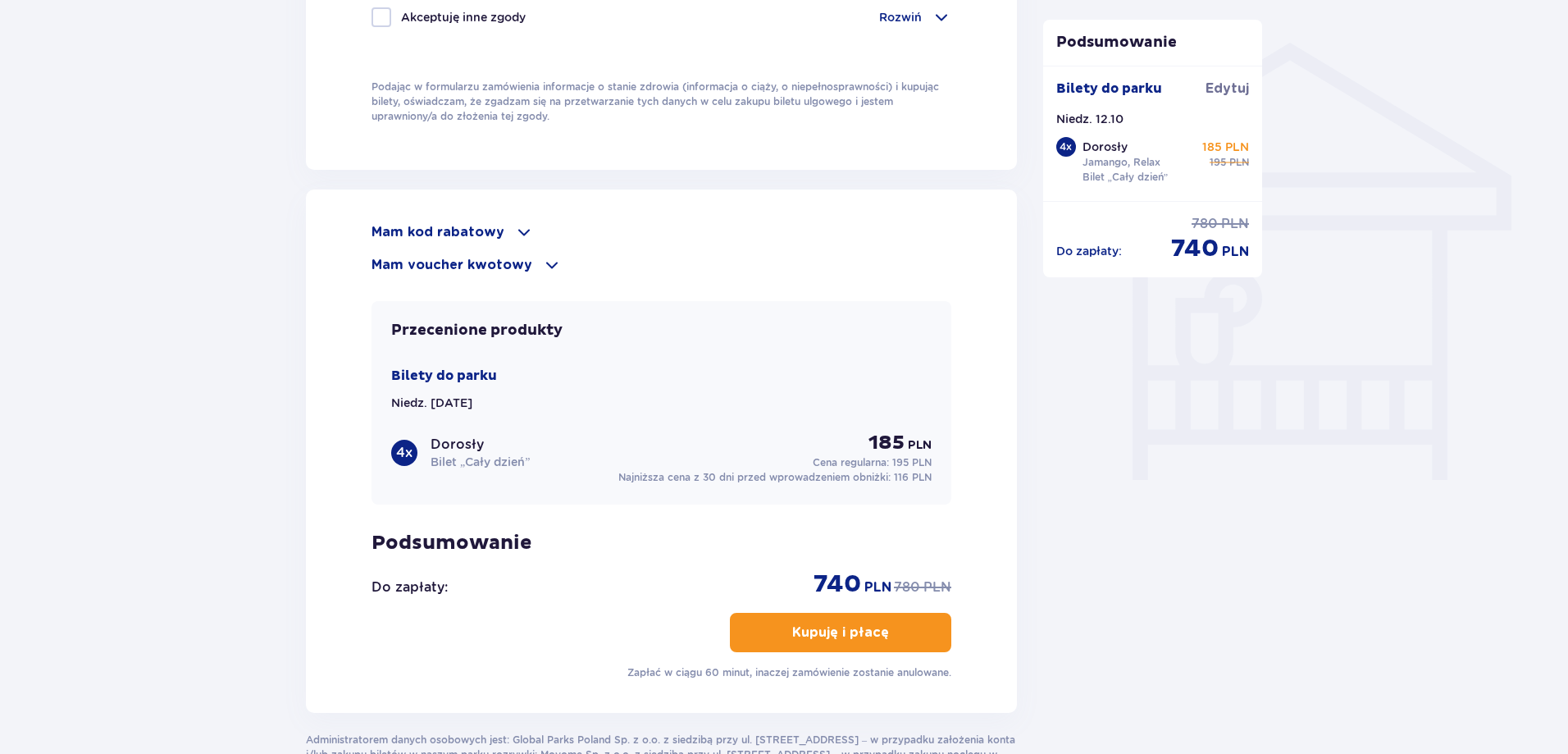
scroll to position [1312, 0]
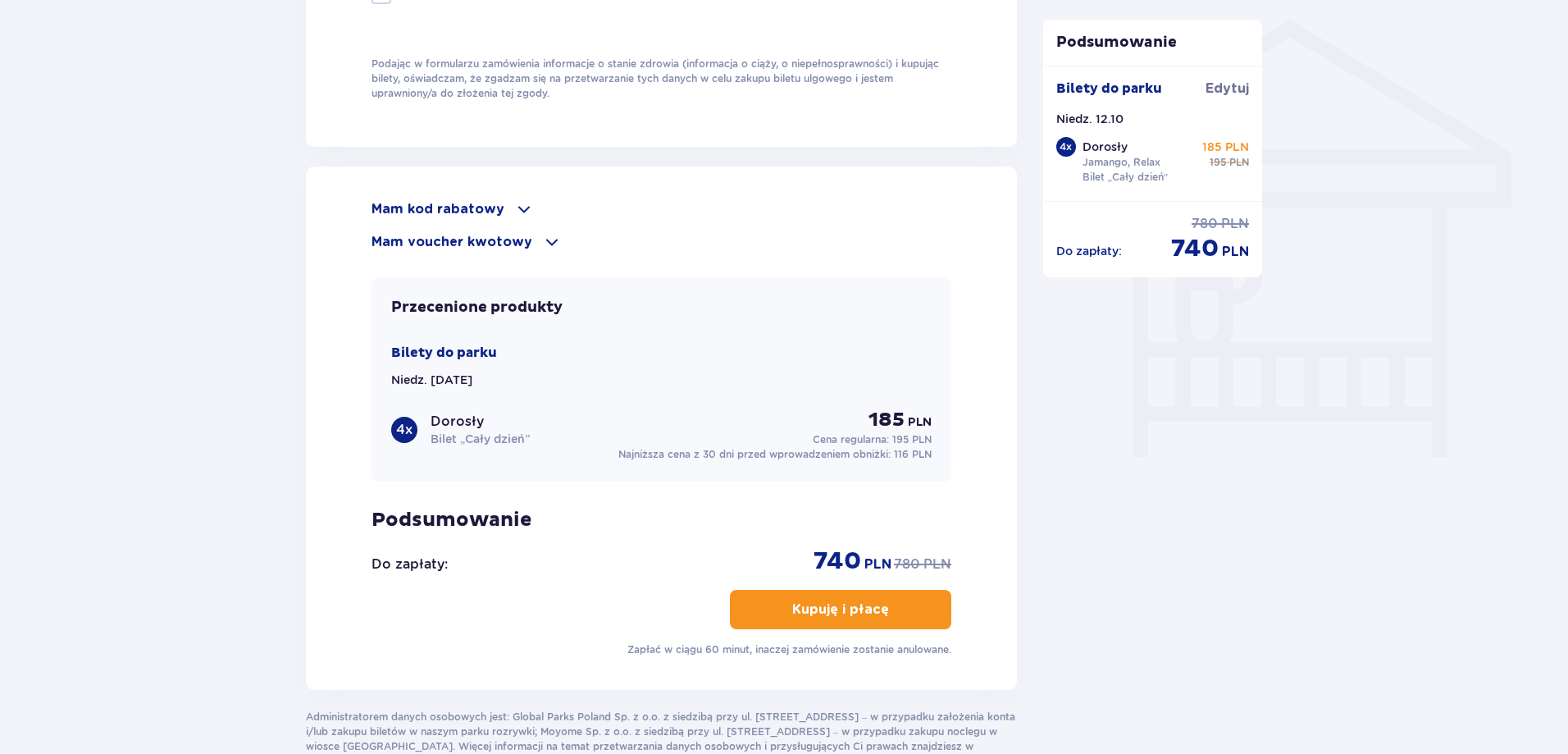
click at [852, 594] on button "Kupuję i płacę" at bounding box center [840, 609] width 221 height 39
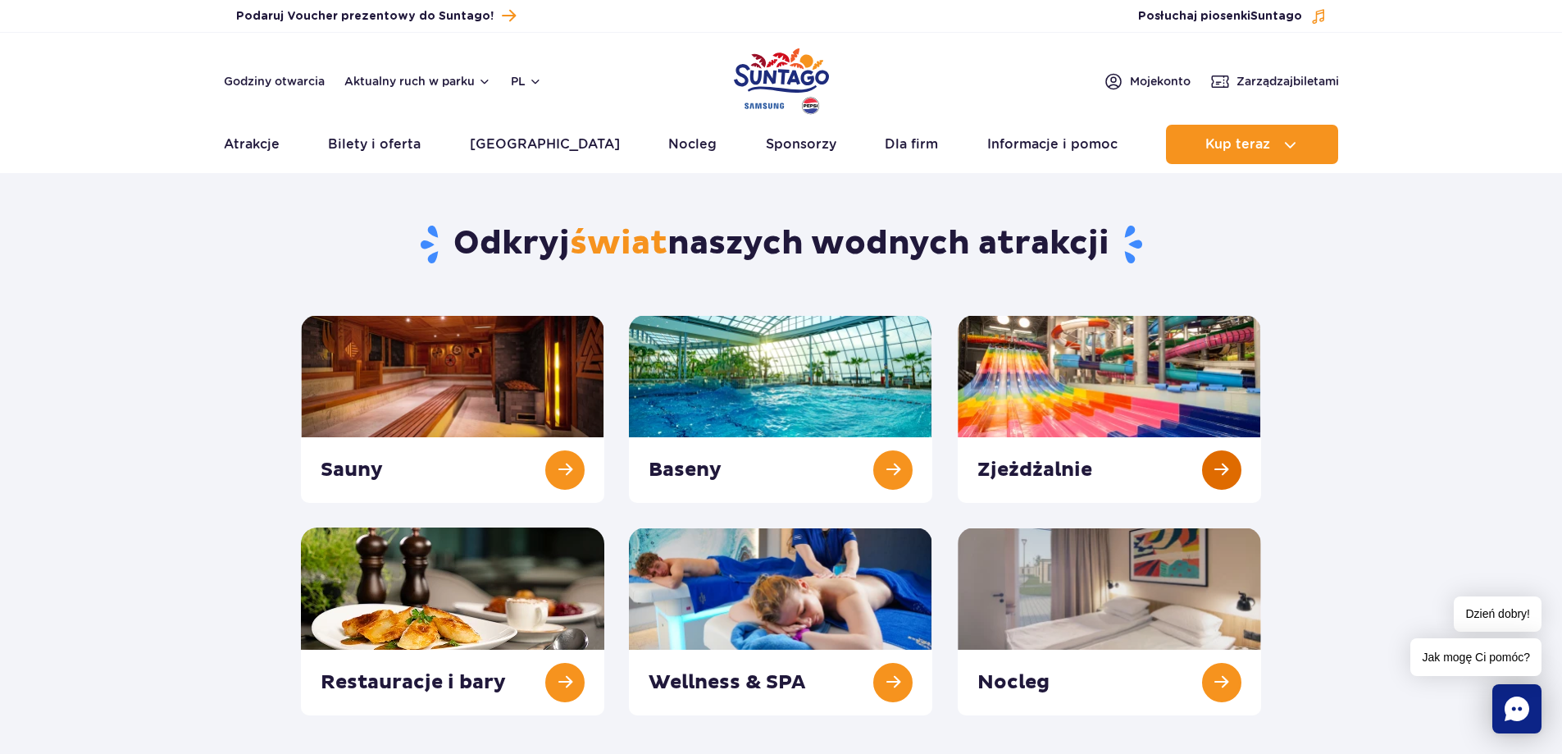
click at [1224, 456] on link at bounding box center [1109, 409] width 303 height 188
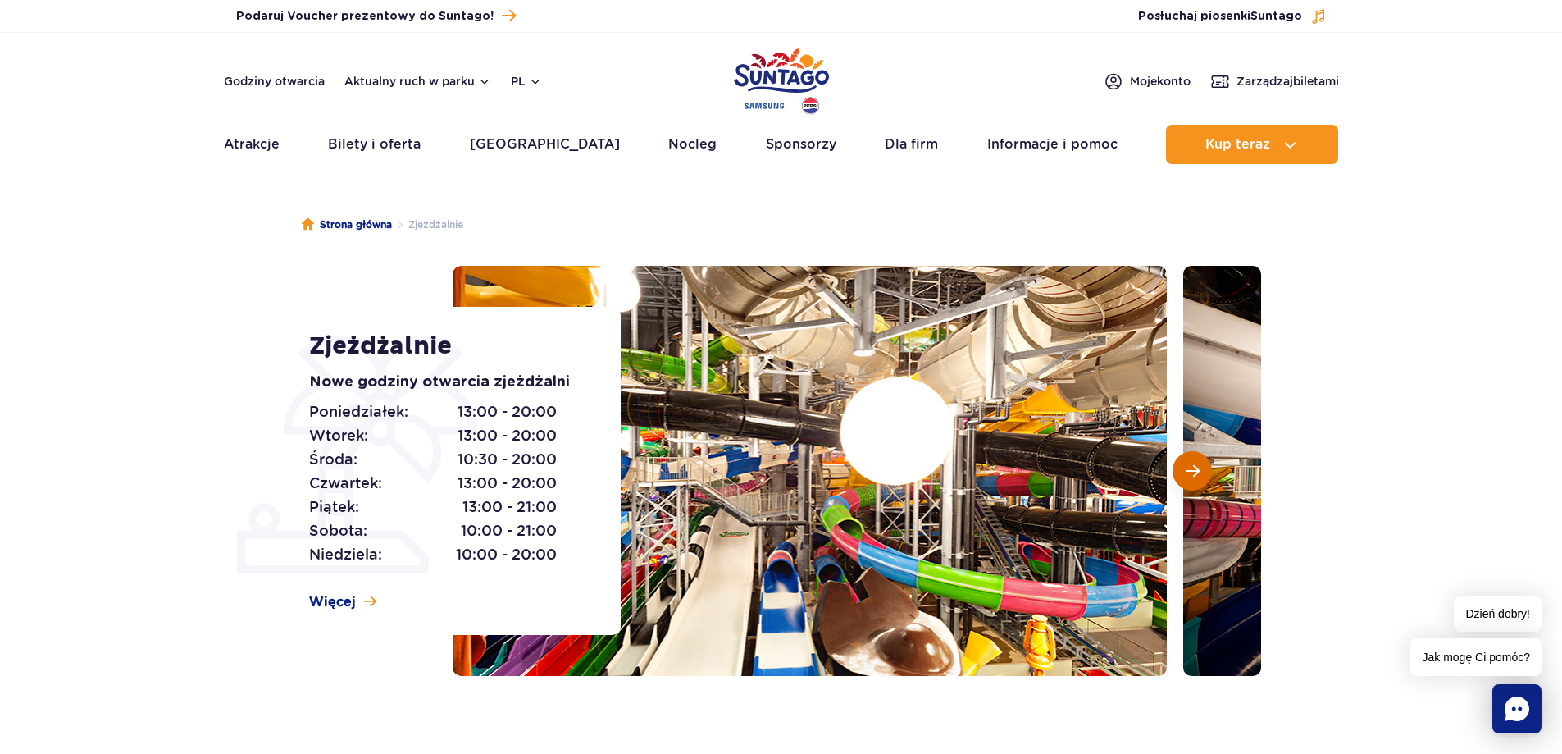
click at [1196, 464] on span "Następny slajd" at bounding box center [1193, 470] width 14 height 15
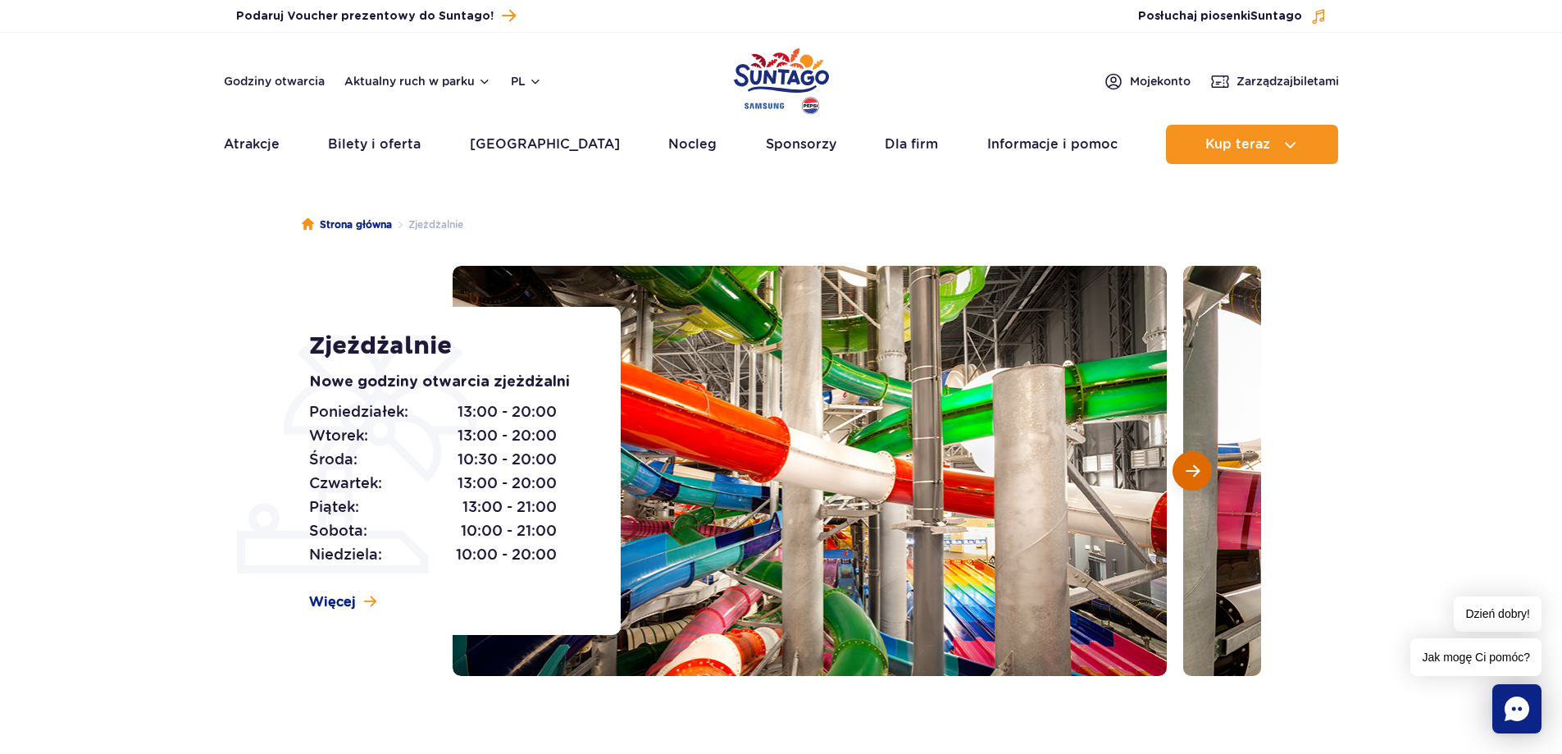
click at [1196, 464] on span "Następny slajd" at bounding box center [1193, 470] width 14 height 15
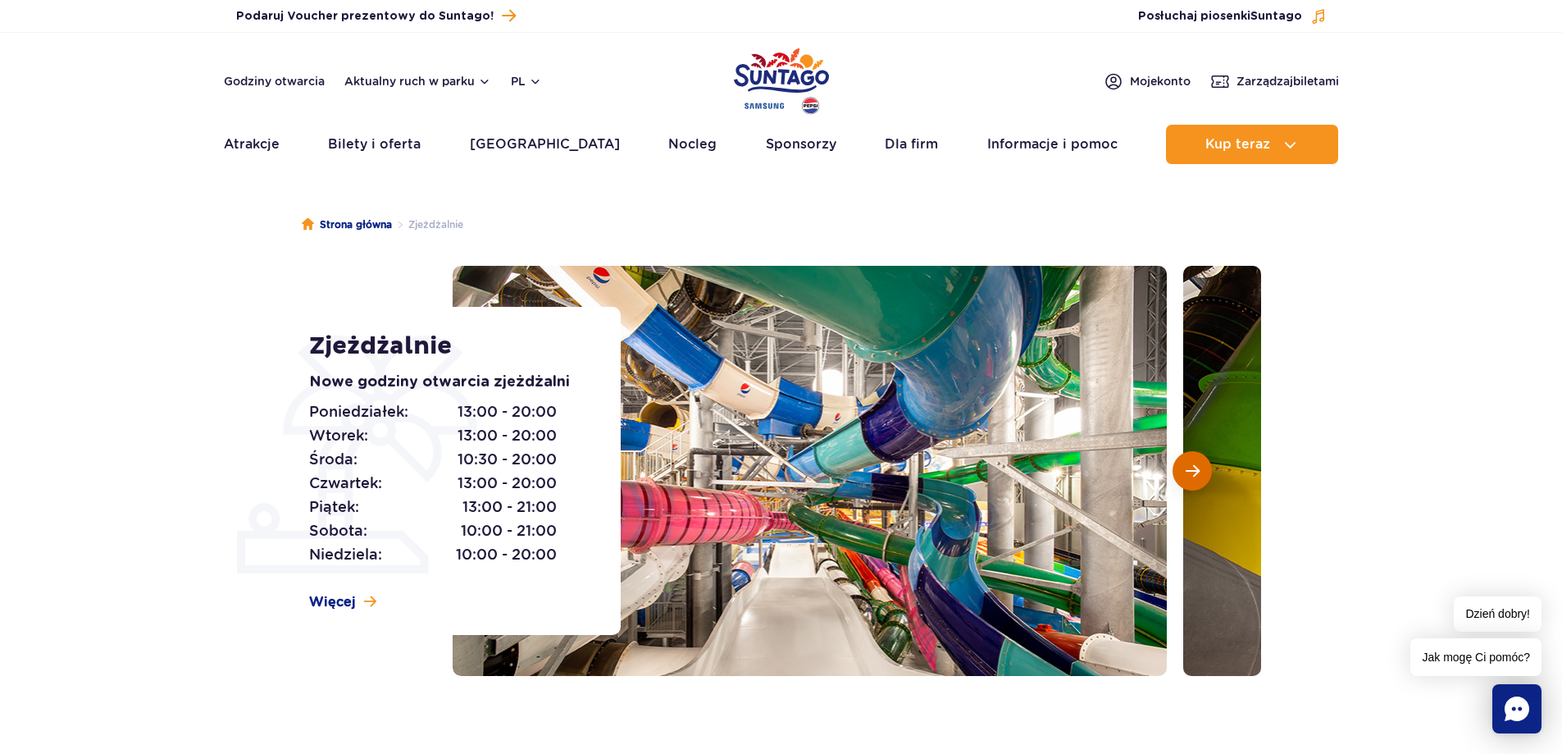
click at [1196, 464] on span "Następny slajd" at bounding box center [1193, 470] width 14 height 15
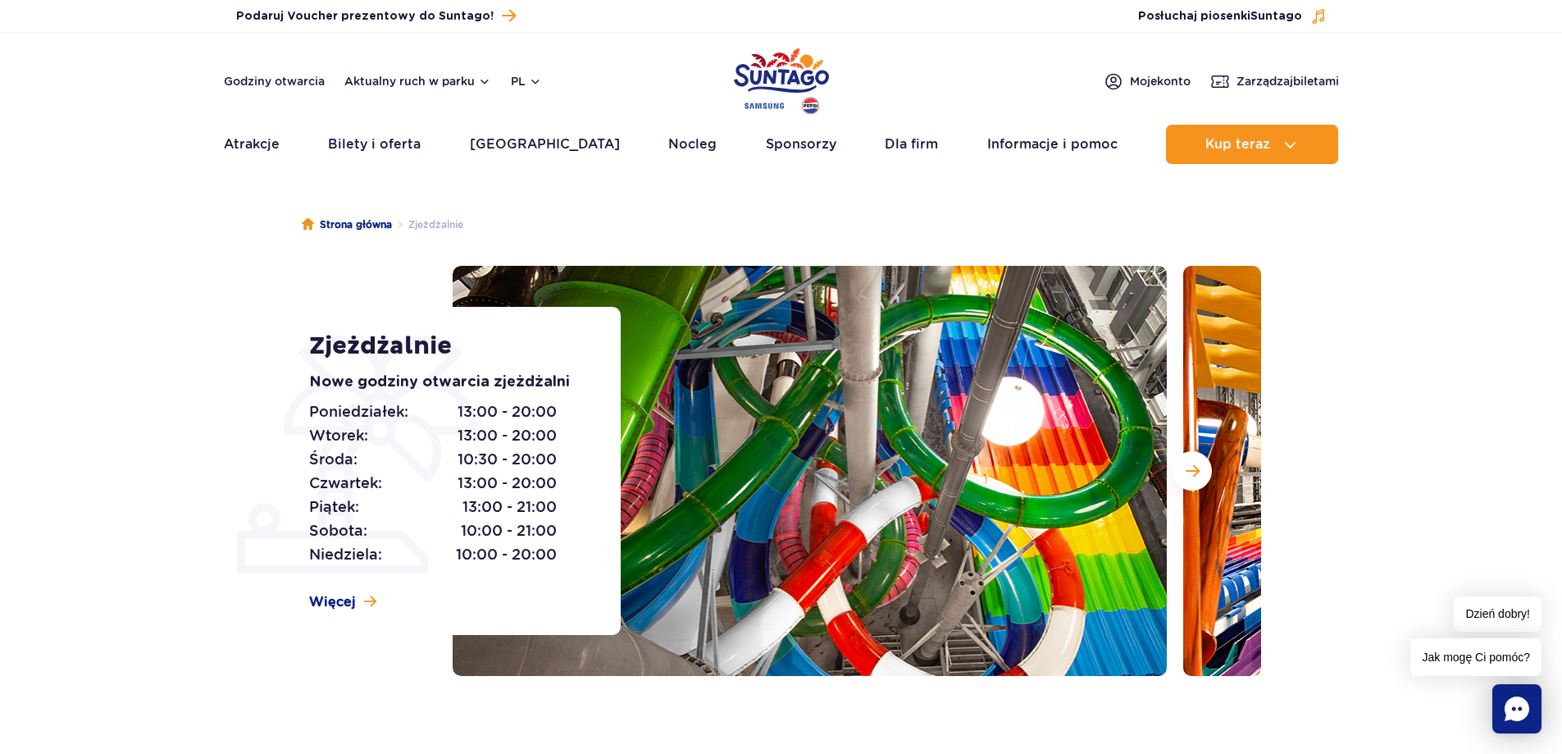
click at [251, 292] on section "Zjeżdżalnie Nowe godziny otwarcia zjeżdżalni Poniedziałek: 13:00 - 20:00 Wtorek…" at bounding box center [781, 471] width 1562 height 410
click at [335, 593] on span "Więcej" at bounding box center [332, 602] width 47 height 18
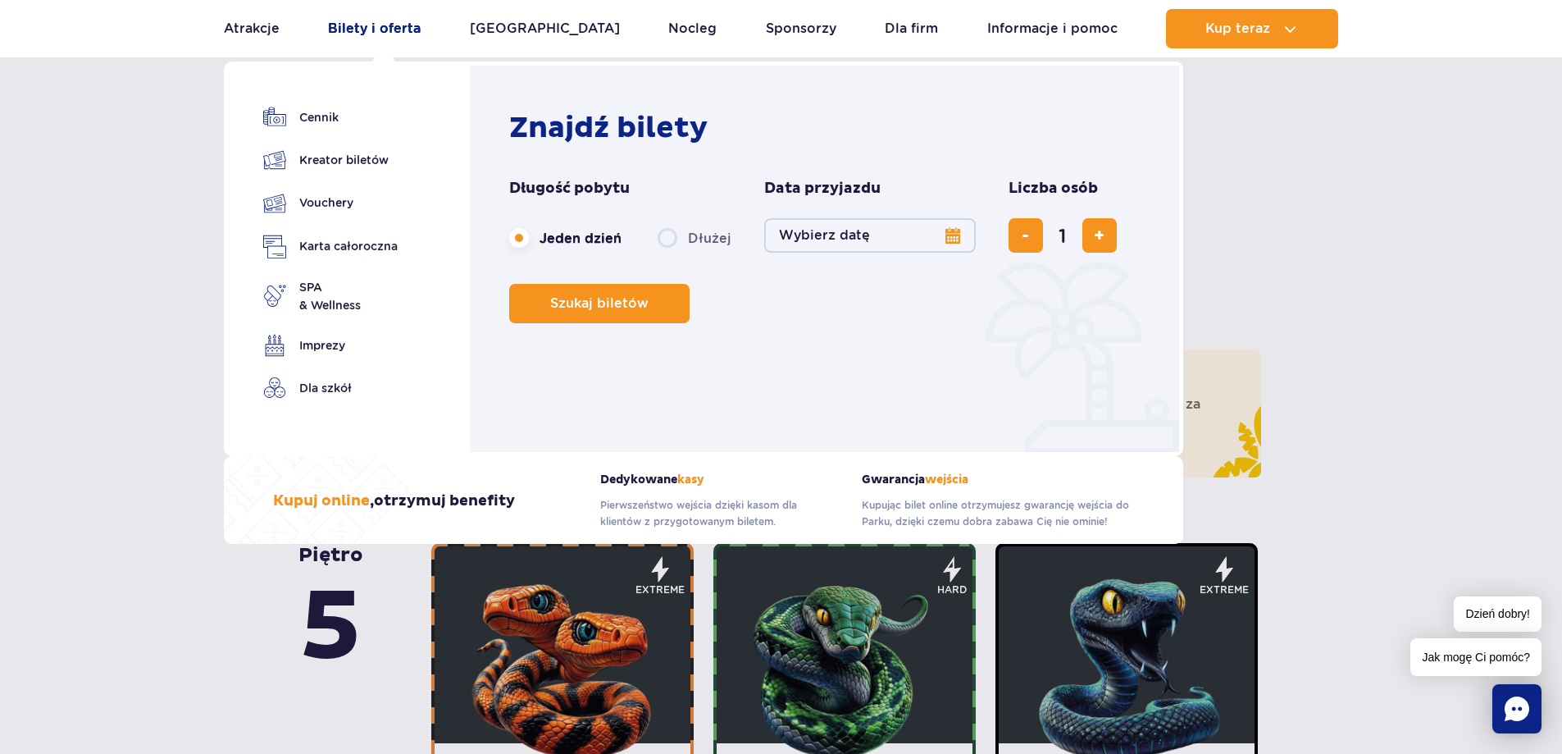
scroll to position [581, 0]
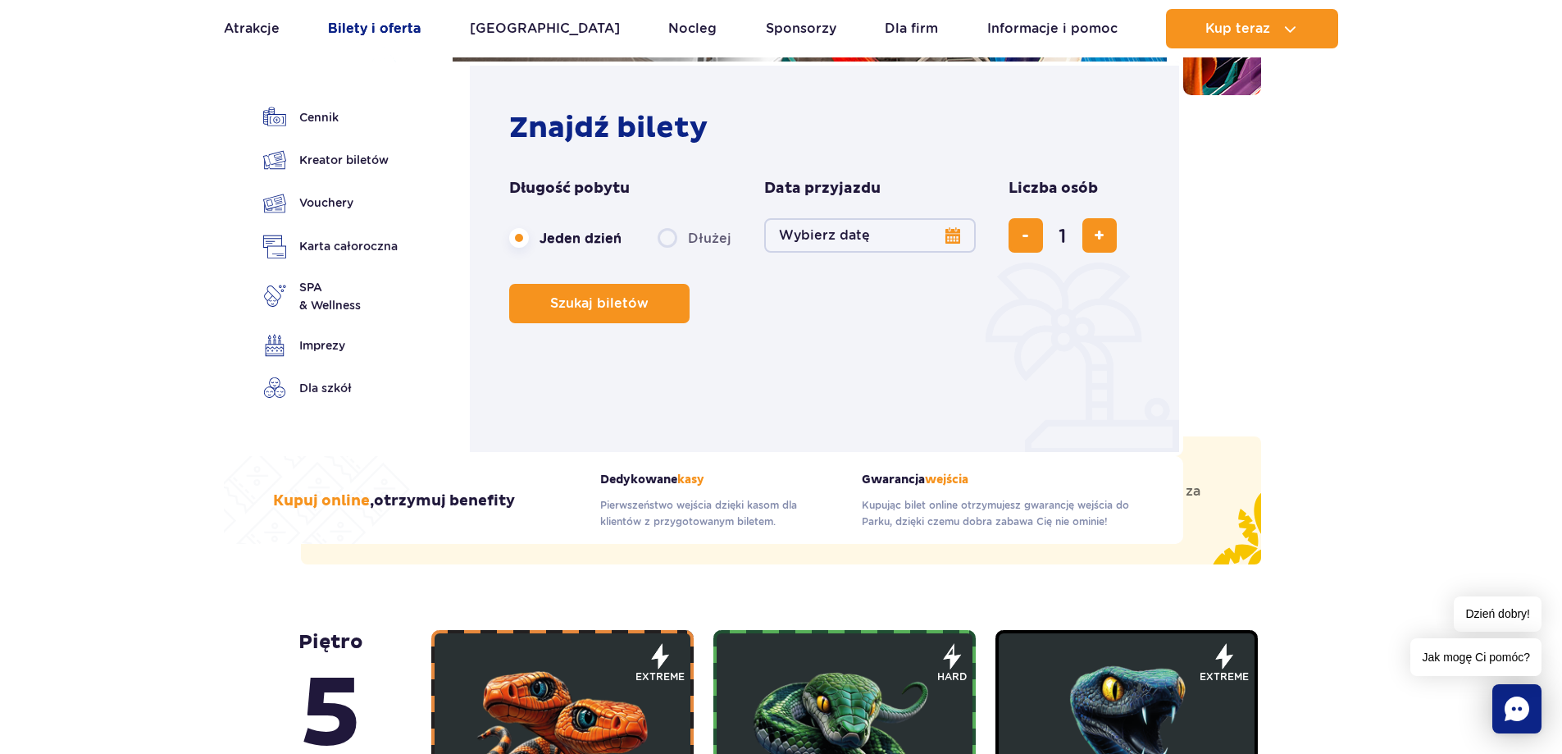
click at [379, 24] on link "Bilety i oferta" at bounding box center [374, 28] width 93 height 39
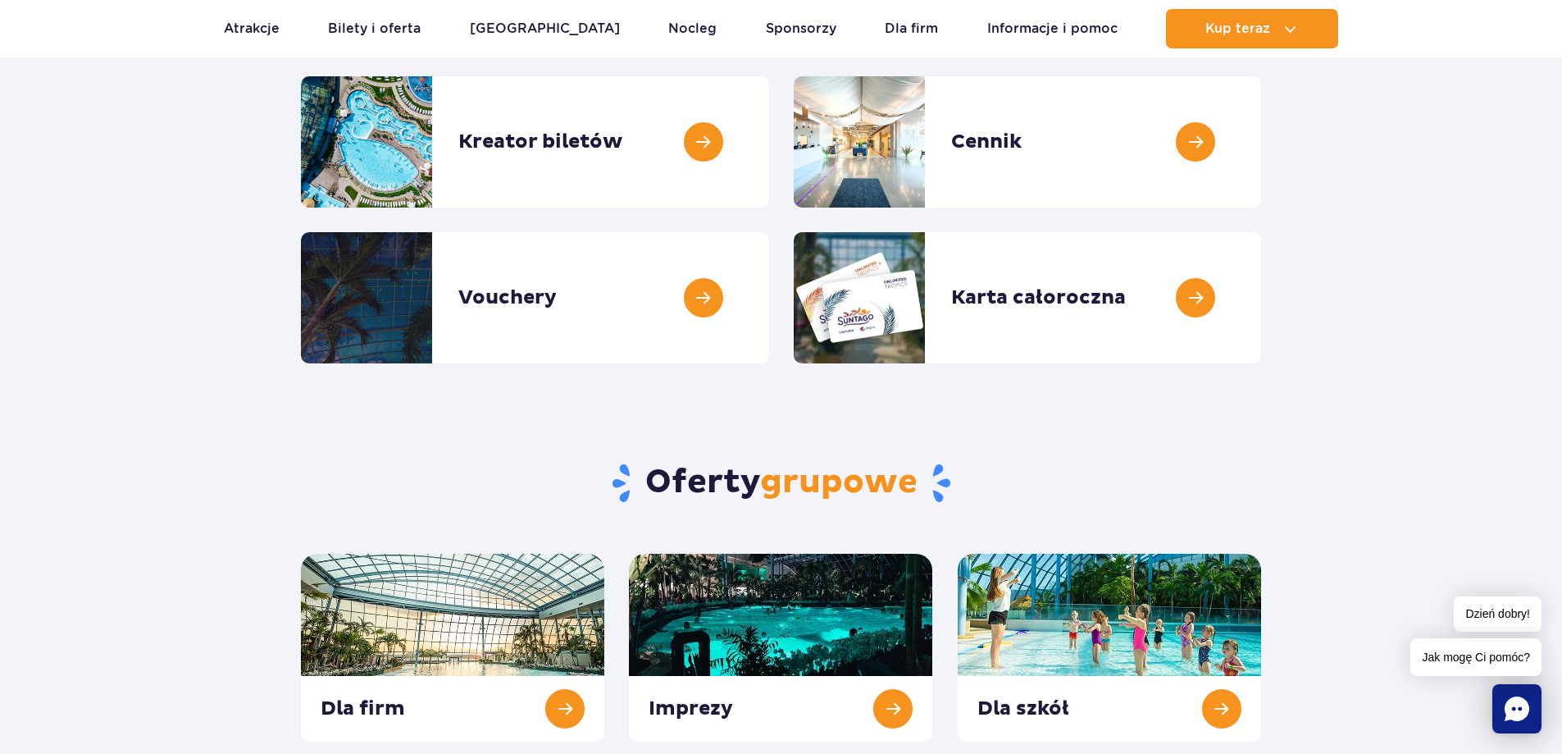
scroll to position [164, 0]
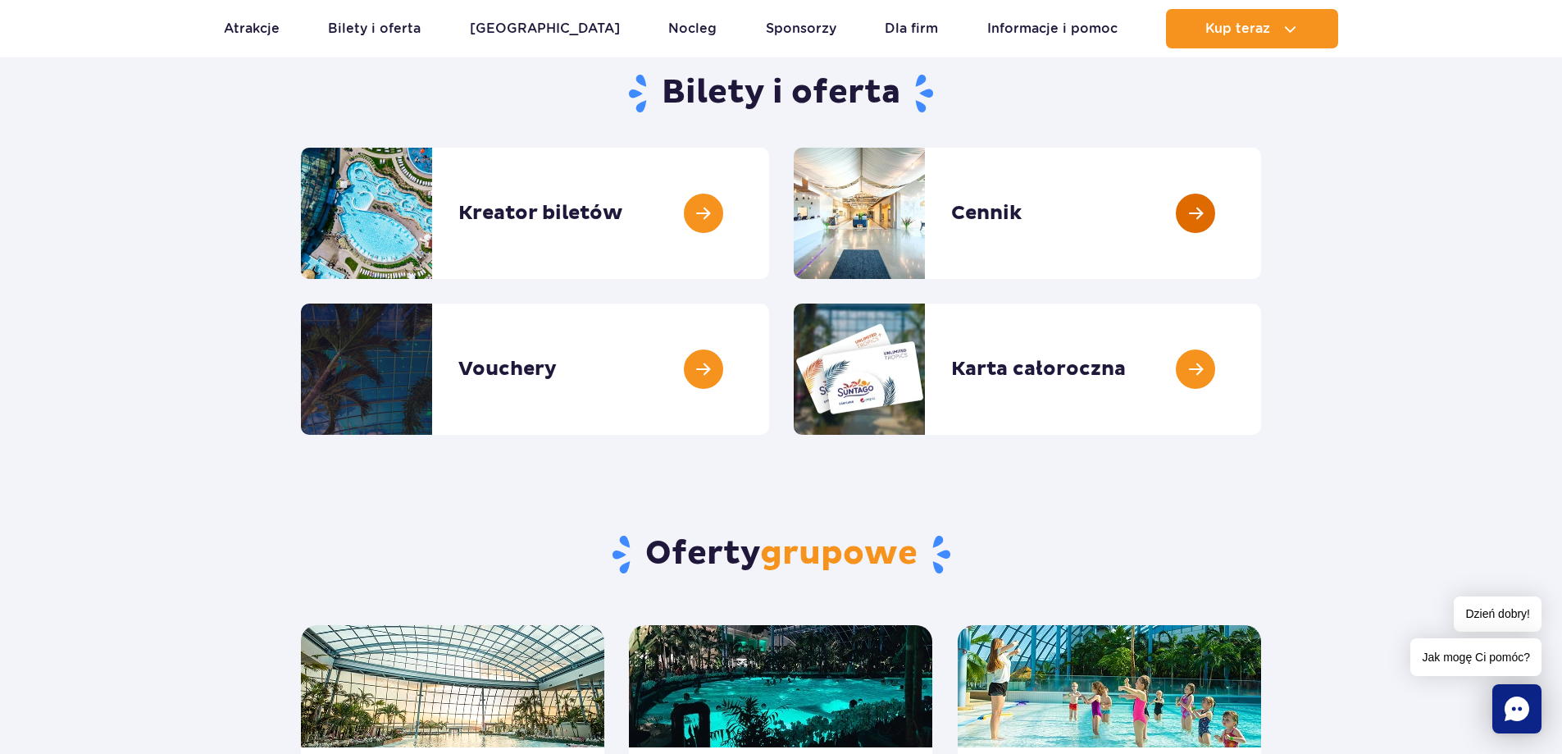
click at [1261, 221] on link at bounding box center [1261, 213] width 0 height 131
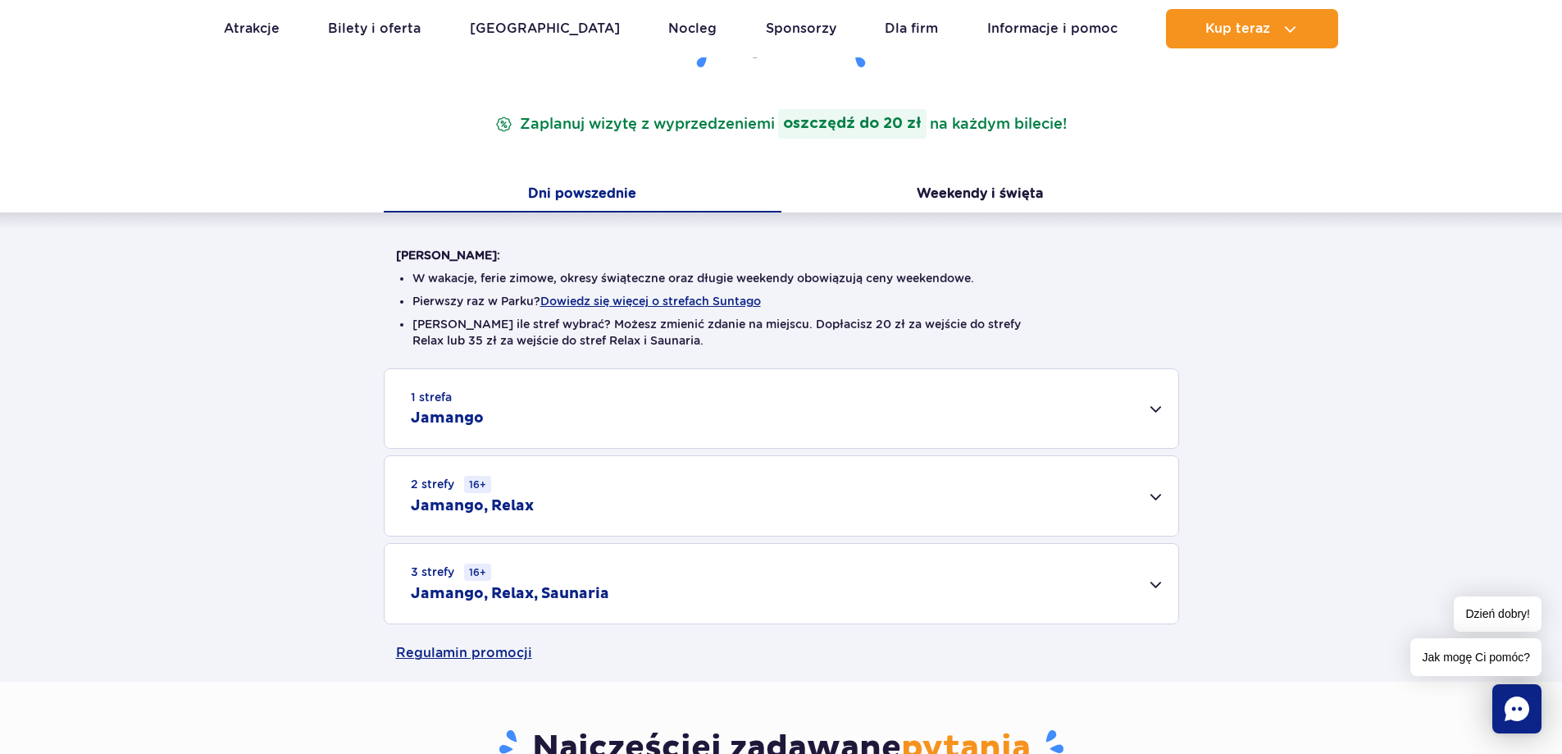
scroll to position [246, 0]
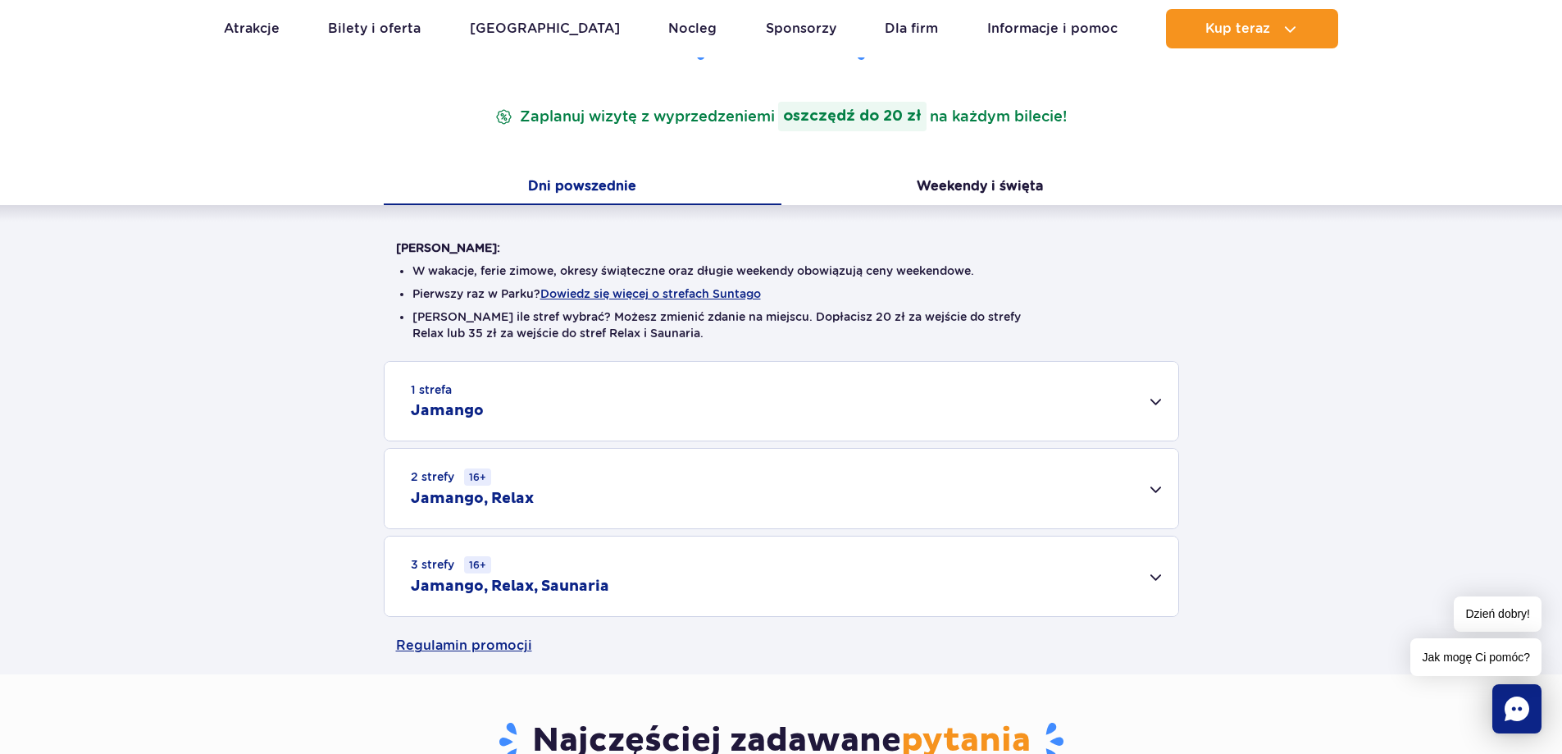
click at [1162, 398] on div "1 strefa Jamango" at bounding box center [782, 401] width 794 height 79
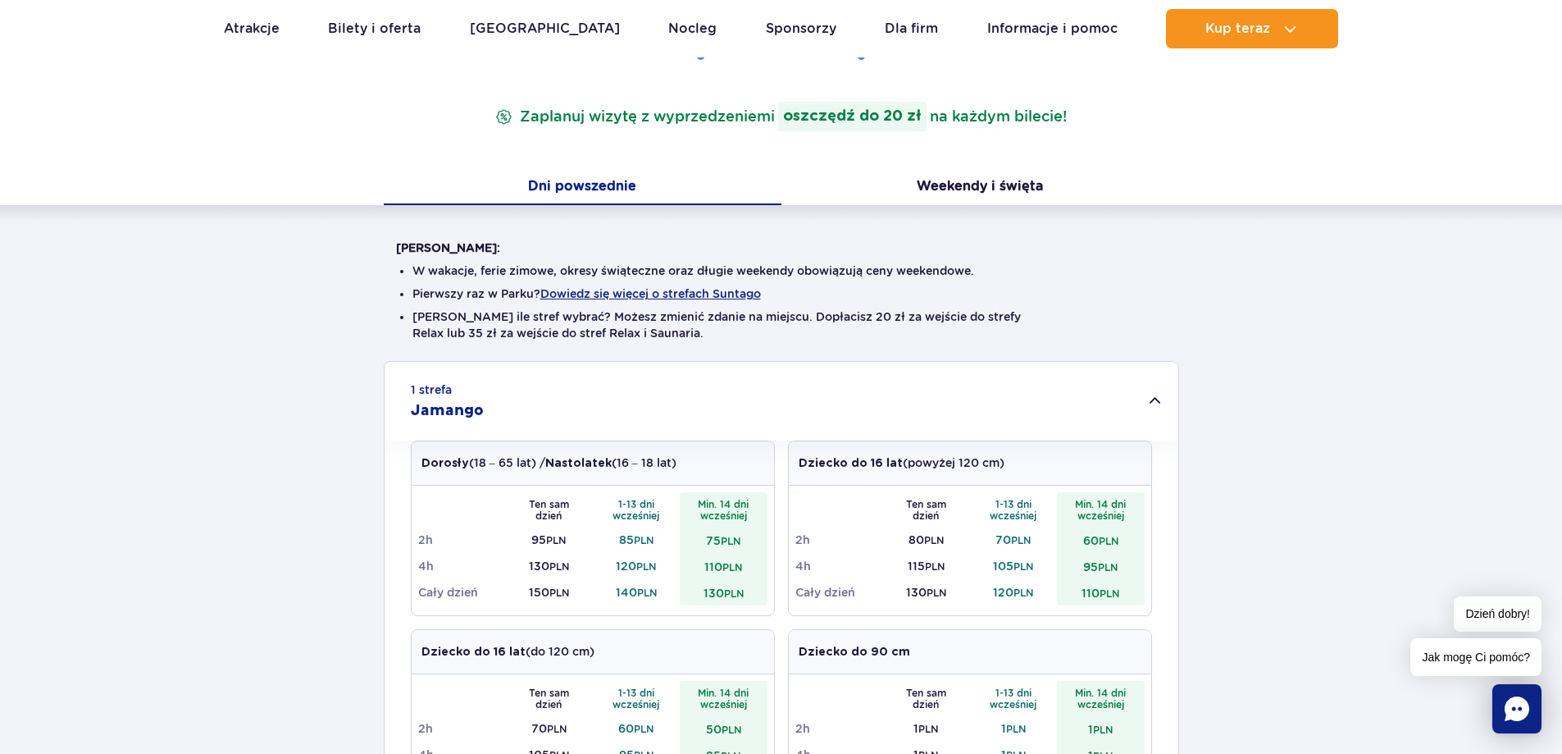
click at [1162, 398] on div "1 strefa Jamango" at bounding box center [782, 401] width 794 height 79
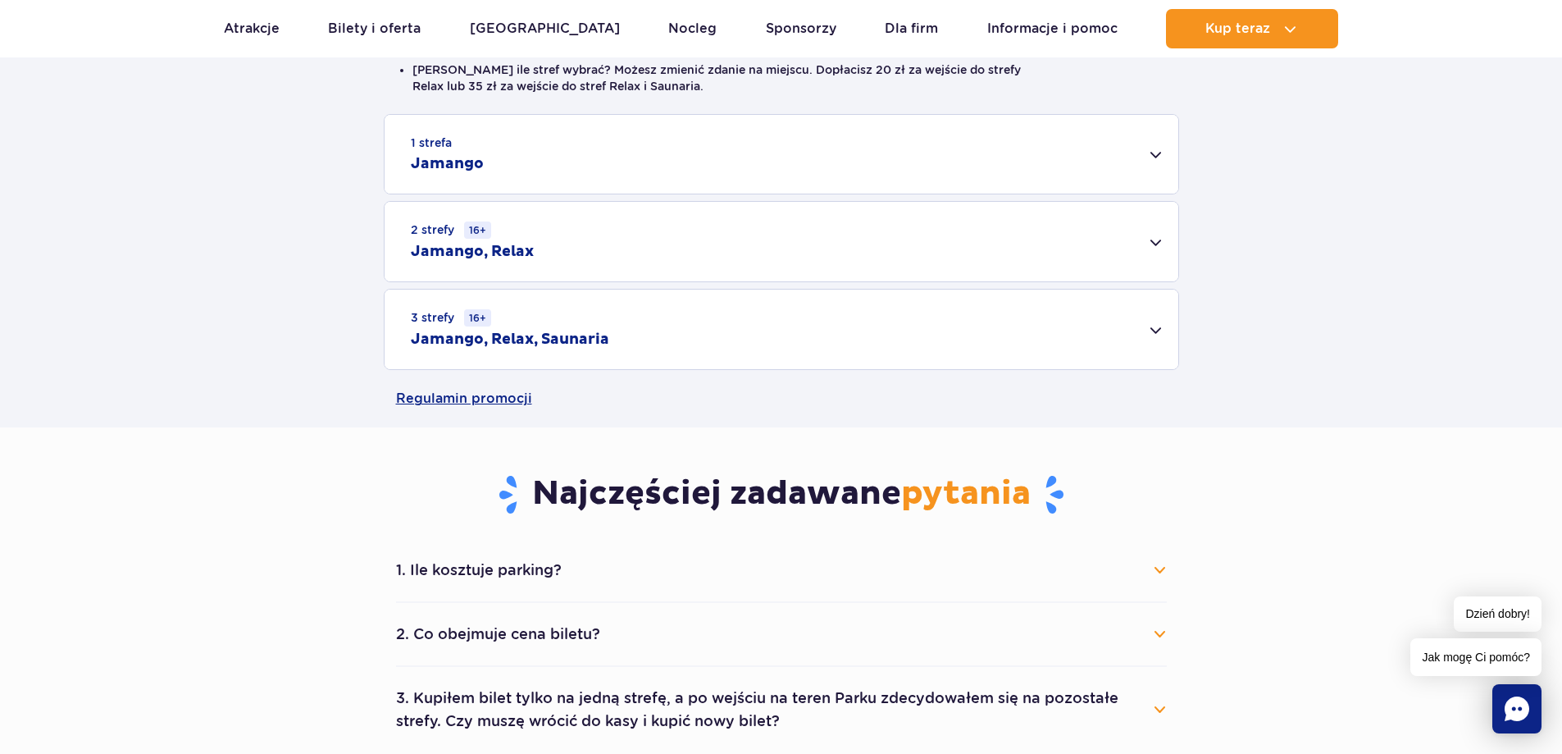
scroll to position [492, 0]
click at [1163, 241] on div "2 strefy 16+ Jamango, Relax" at bounding box center [782, 243] width 794 height 80
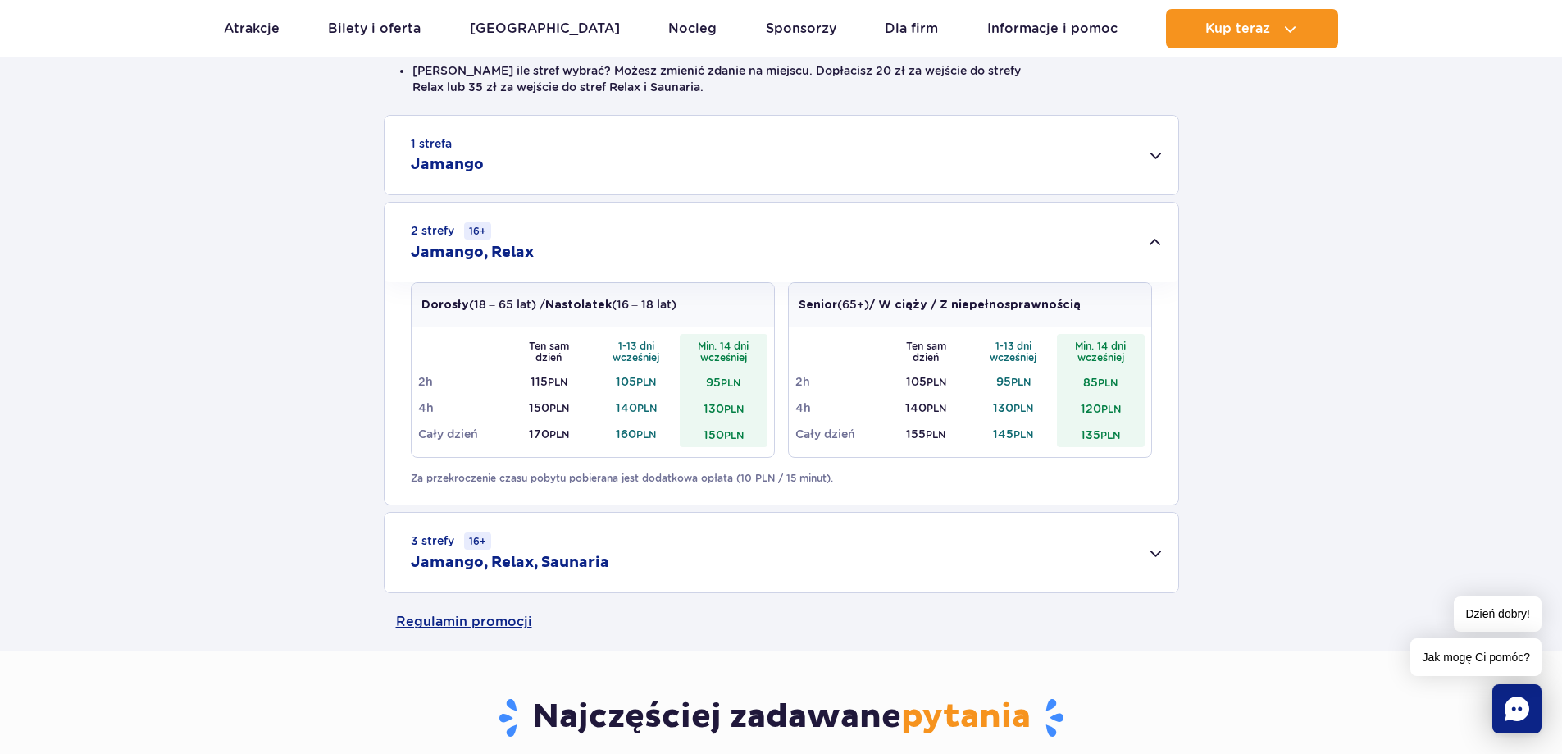
click at [1150, 551] on div "3 strefy 16+ Jamango, Relax, Saunaria" at bounding box center [782, 552] width 794 height 80
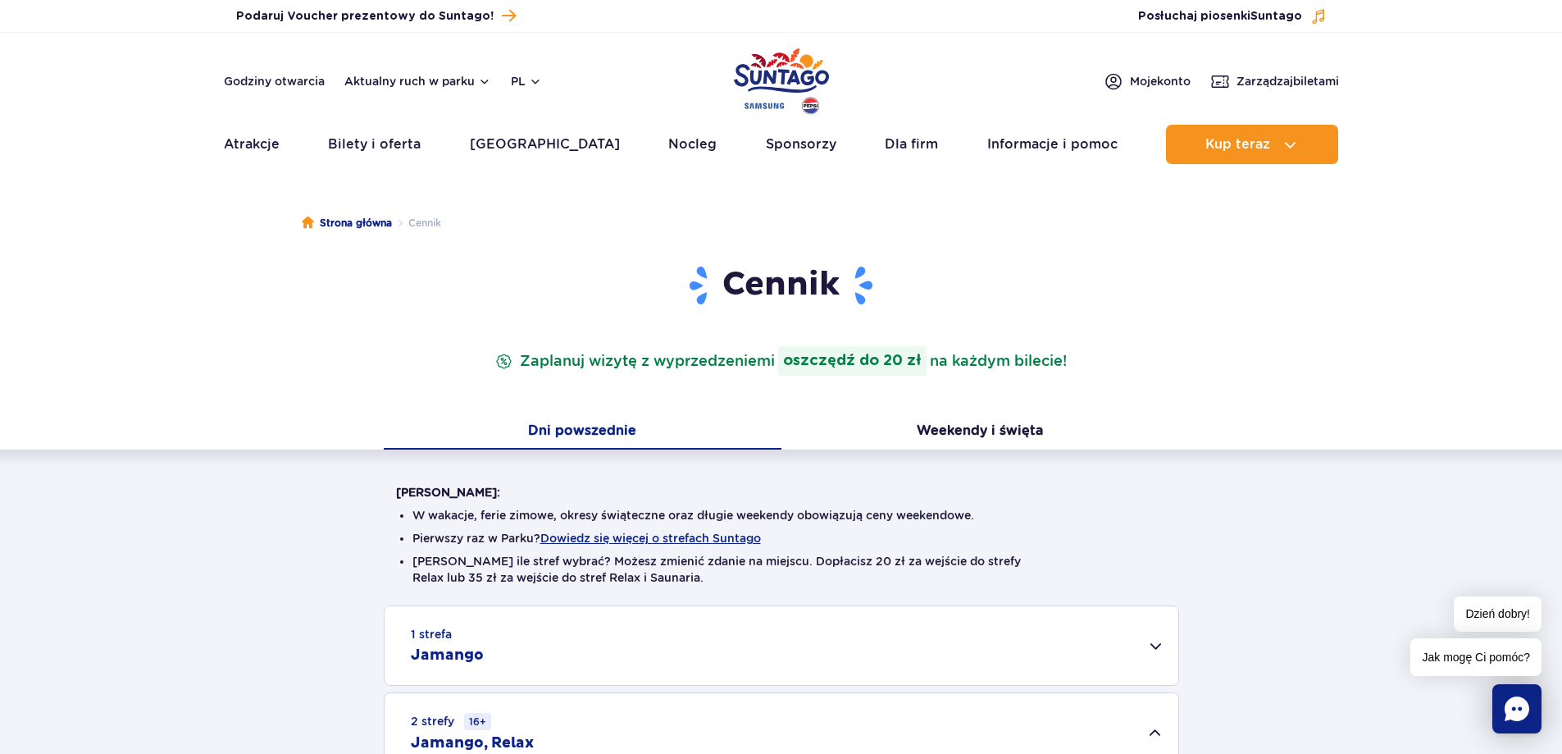
scroll to position [0, 0]
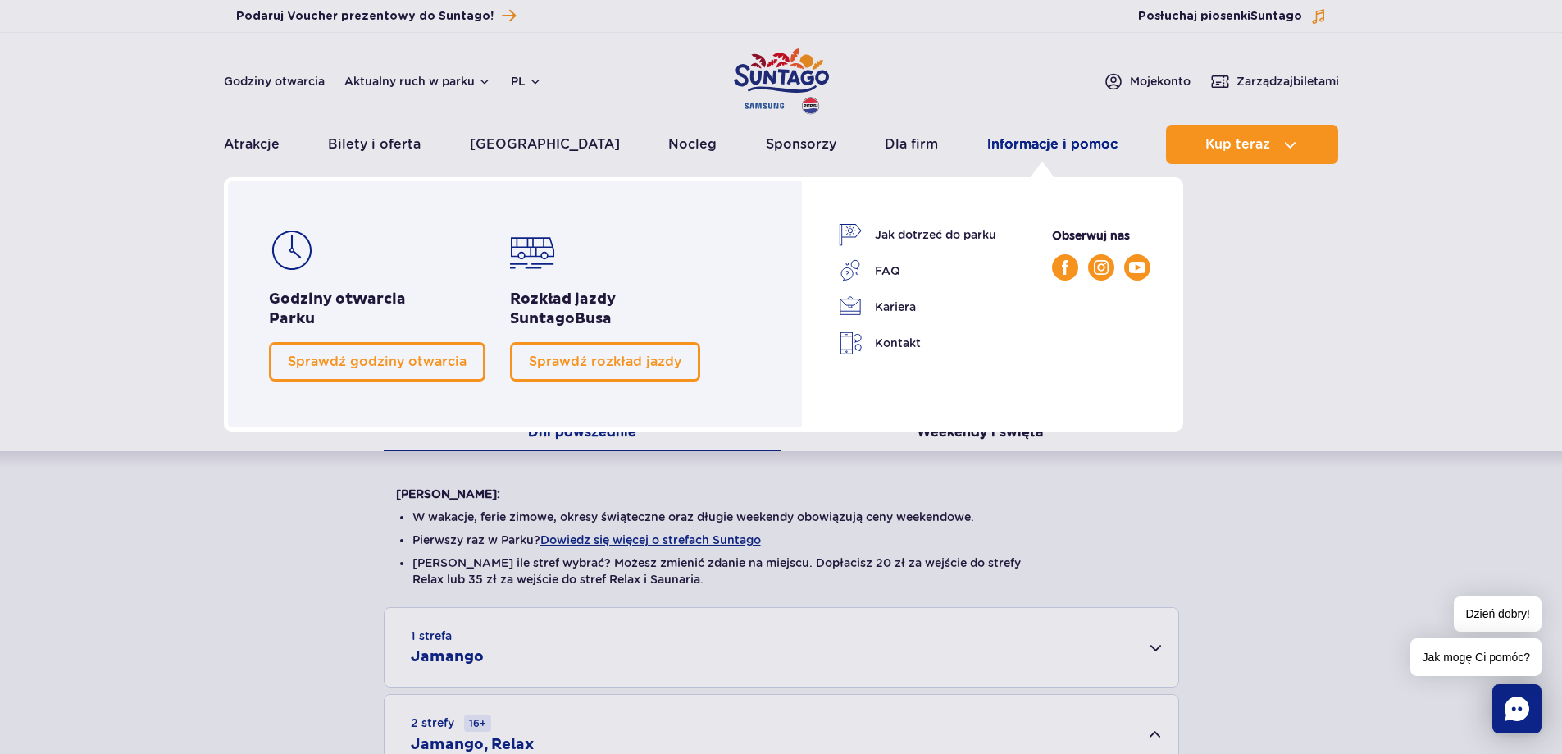
click at [1048, 146] on link "Informacje i pomoc" at bounding box center [1052, 144] width 130 height 39
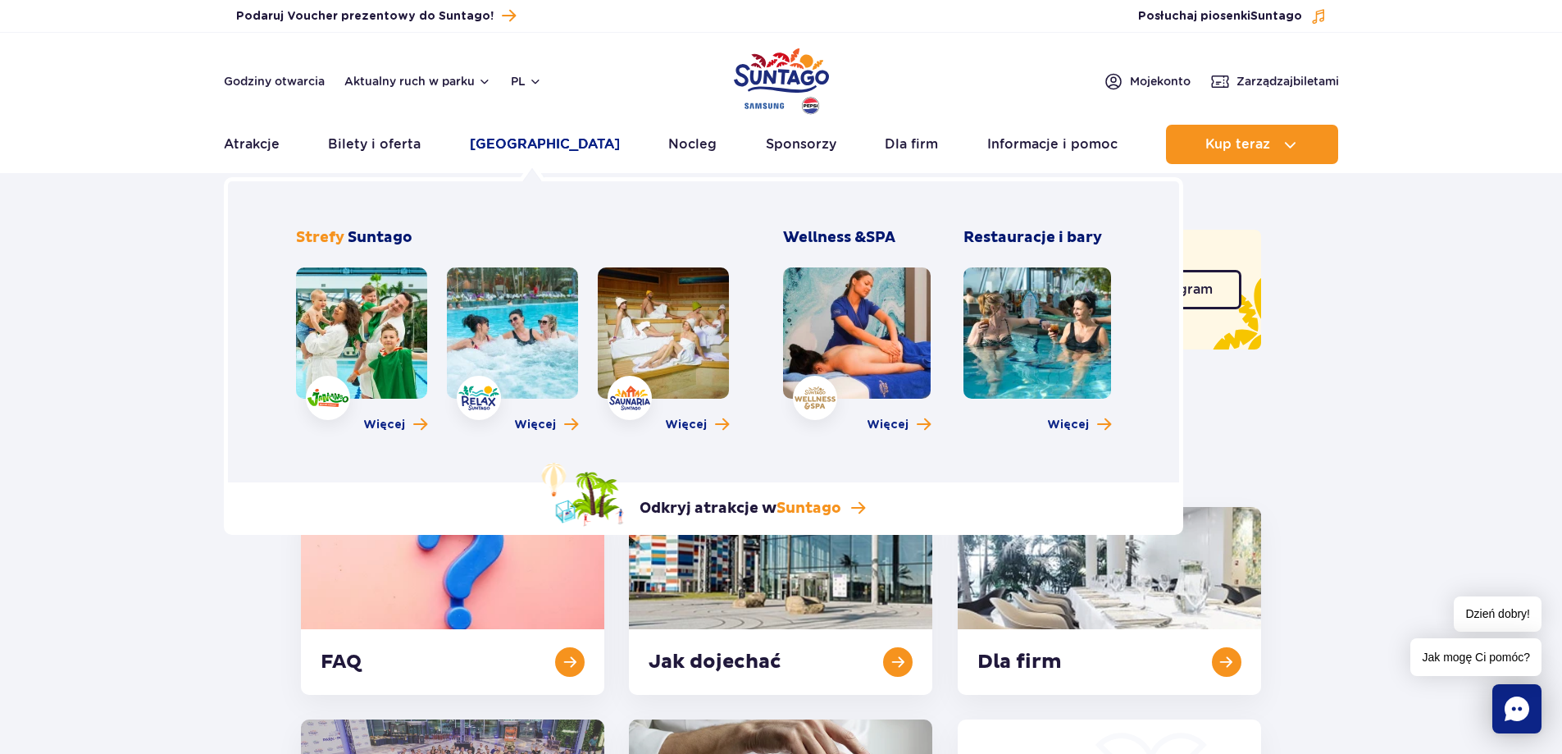
click at [500, 146] on link "[GEOGRAPHIC_DATA]" at bounding box center [545, 144] width 150 height 39
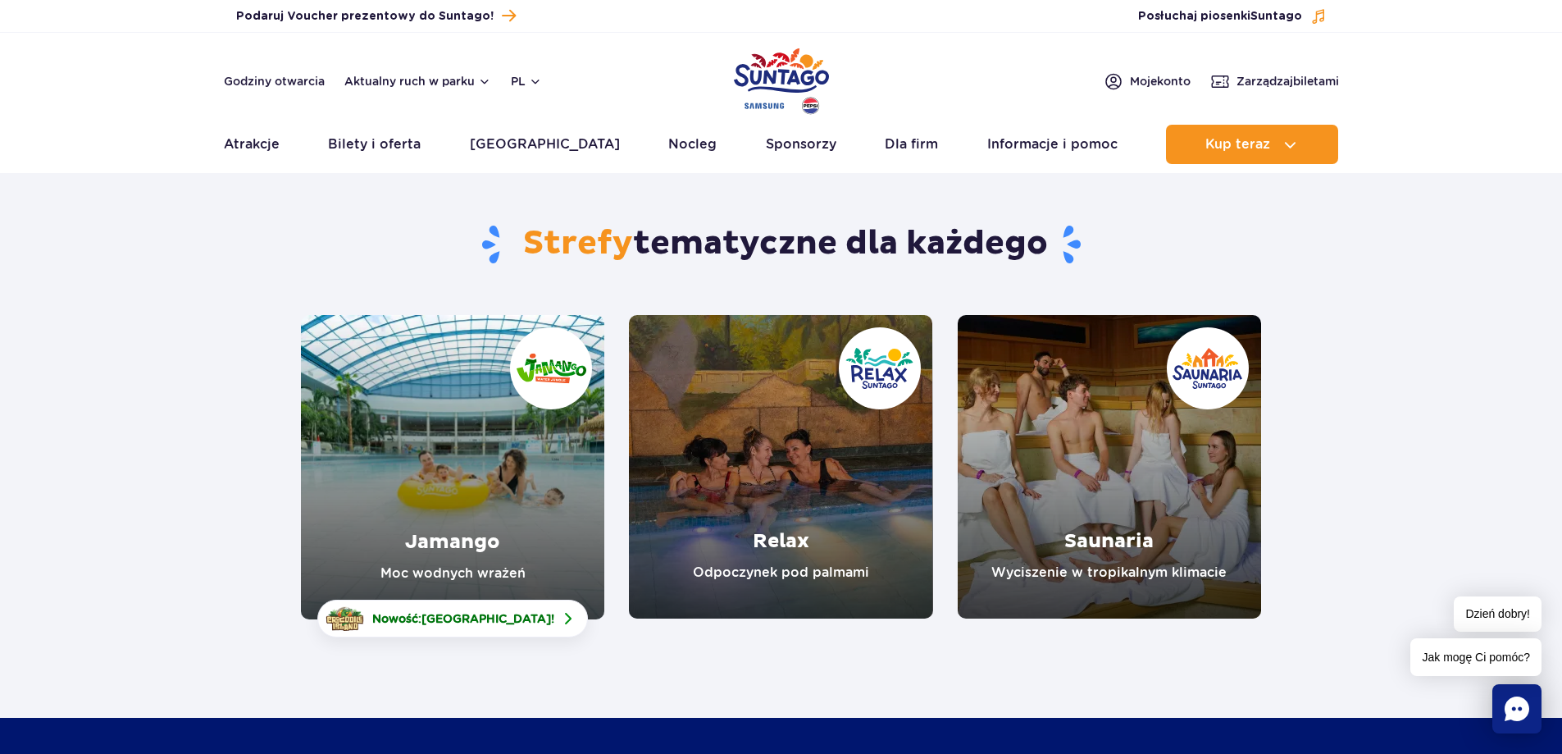
click at [480, 496] on link "Jamango" at bounding box center [452, 467] width 303 height 304
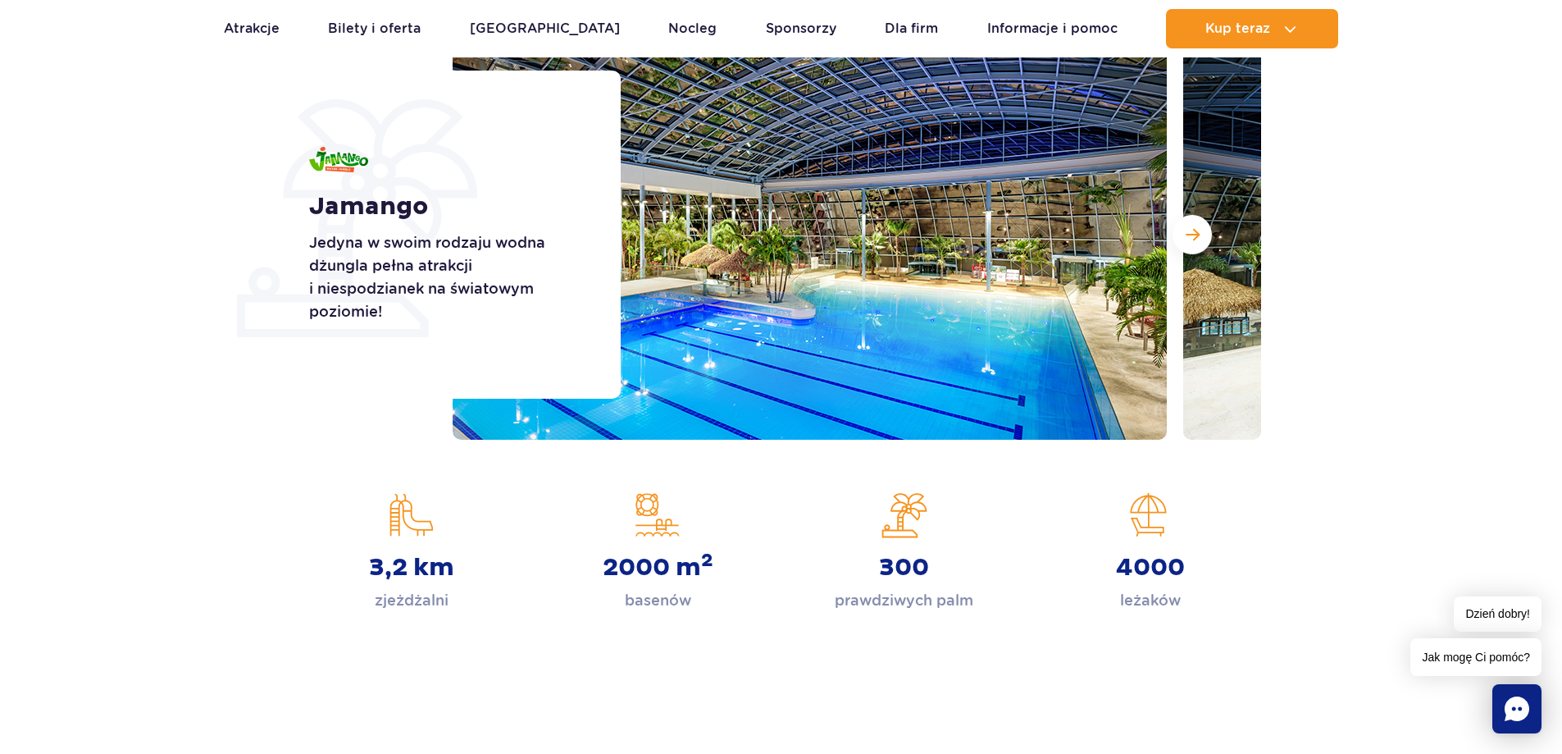
scroll to position [246, 0]
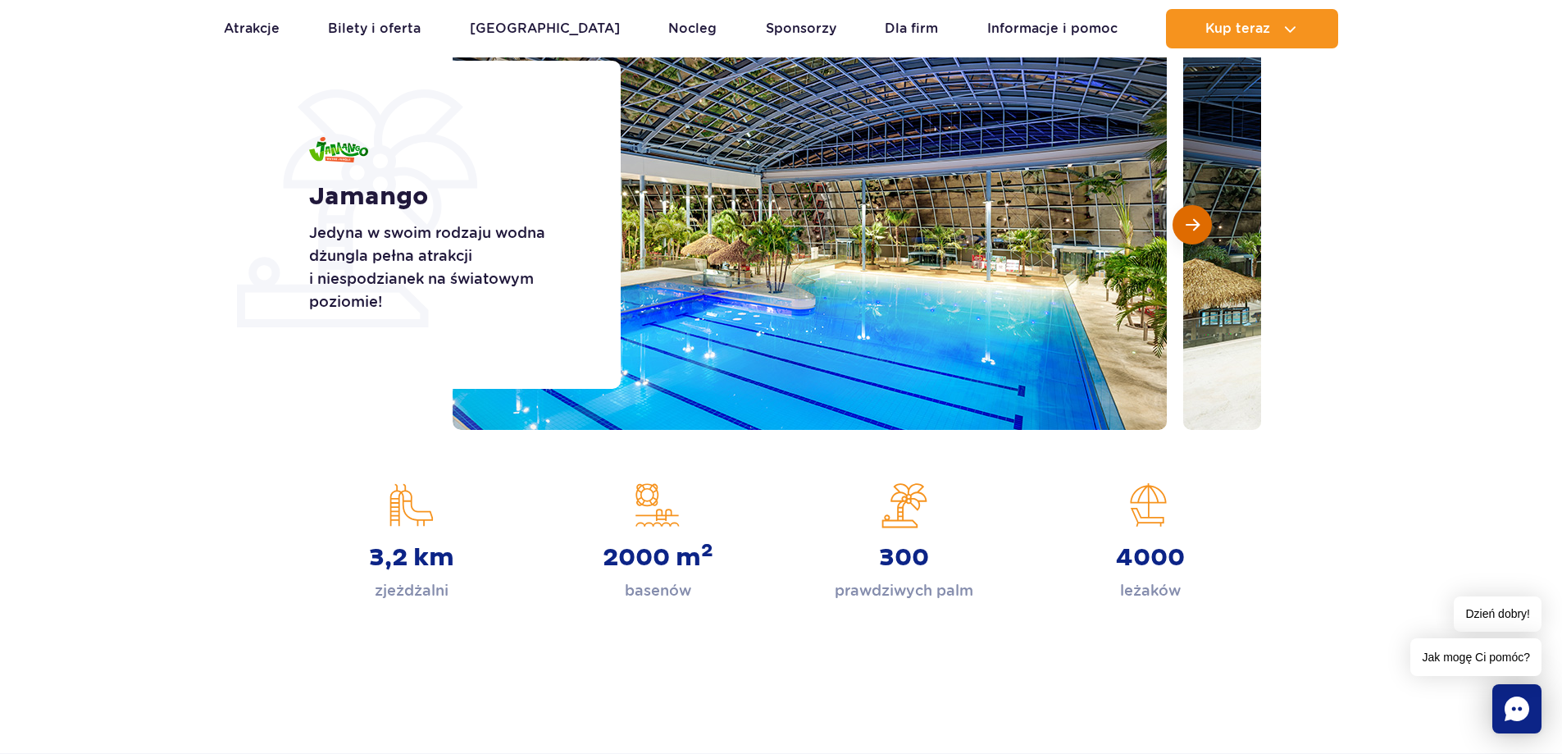
click at [1194, 212] on button "Następny slajd" at bounding box center [1192, 224] width 39 height 39
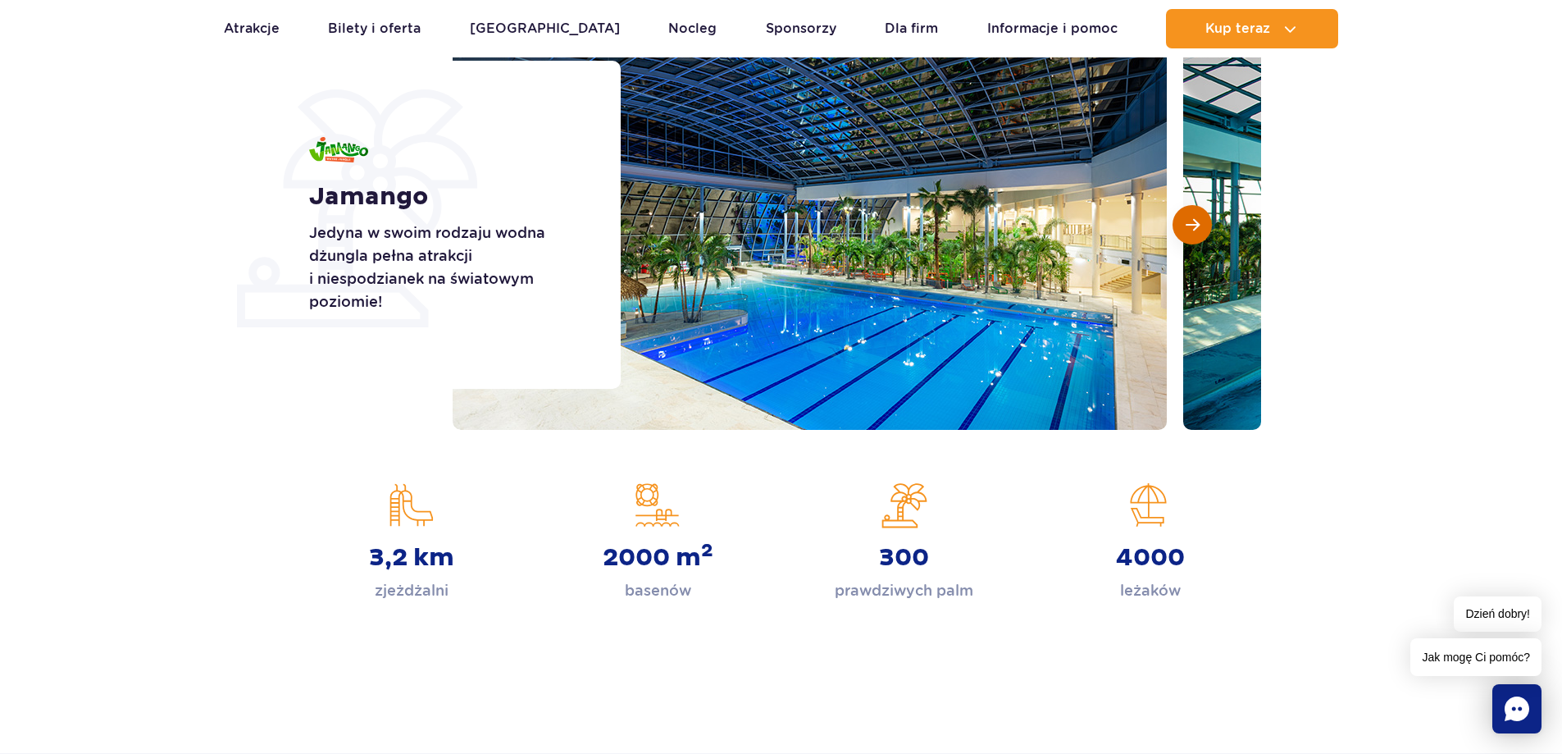
click at [1194, 212] on button "Następny slajd" at bounding box center [1192, 224] width 39 height 39
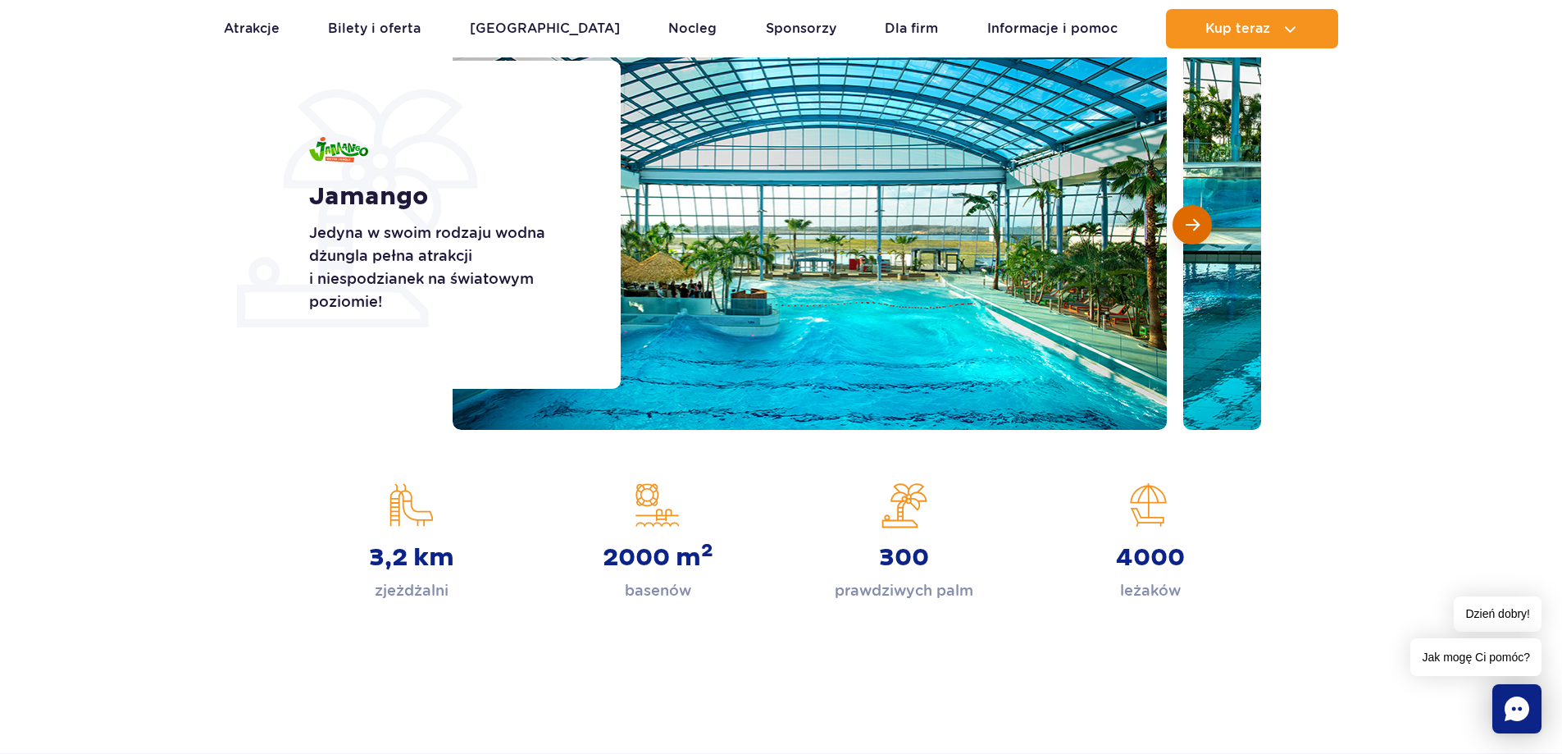
click at [1194, 212] on button "Następny slajd" at bounding box center [1192, 224] width 39 height 39
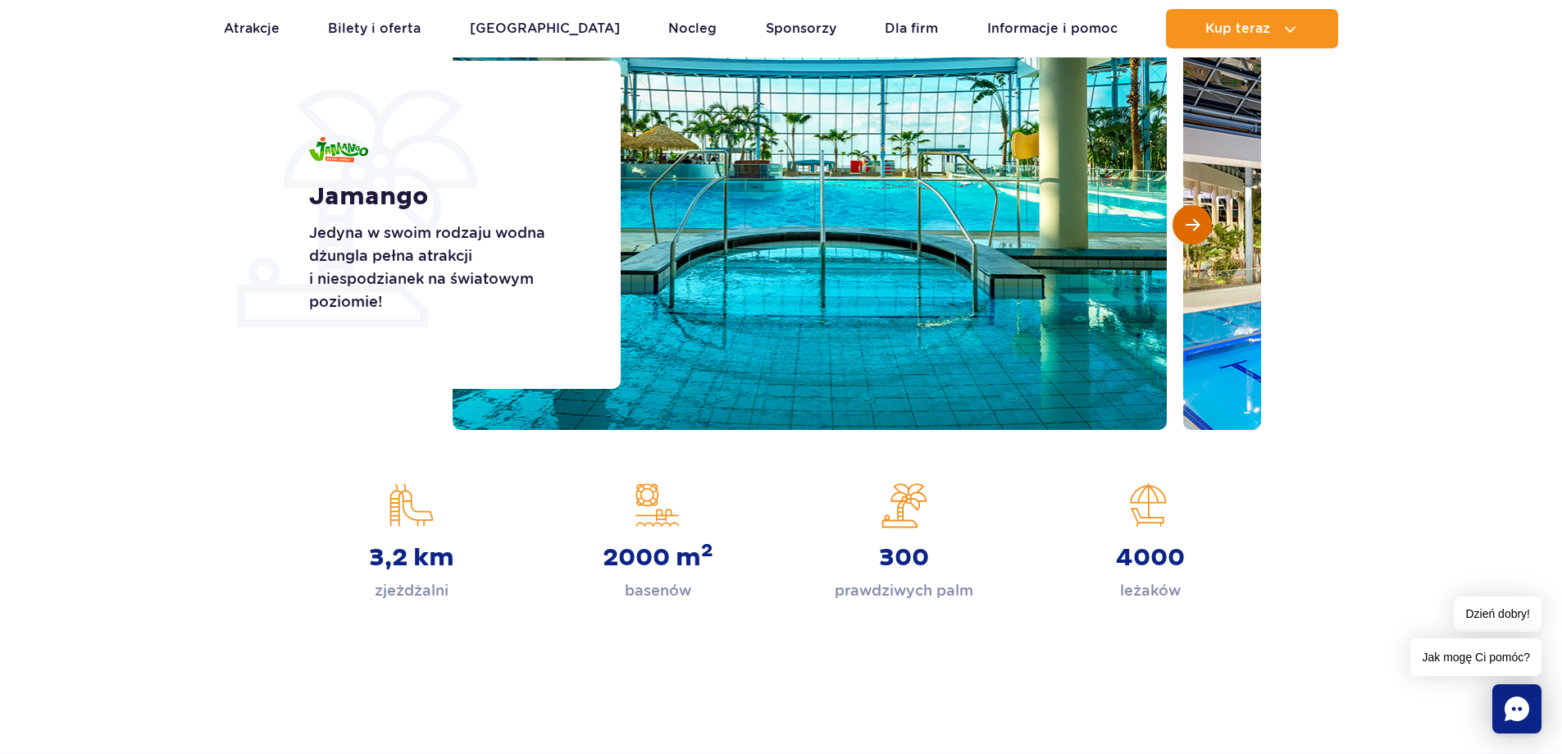
click at [1194, 212] on button "Następny slajd" at bounding box center [1192, 224] width 39 height 39
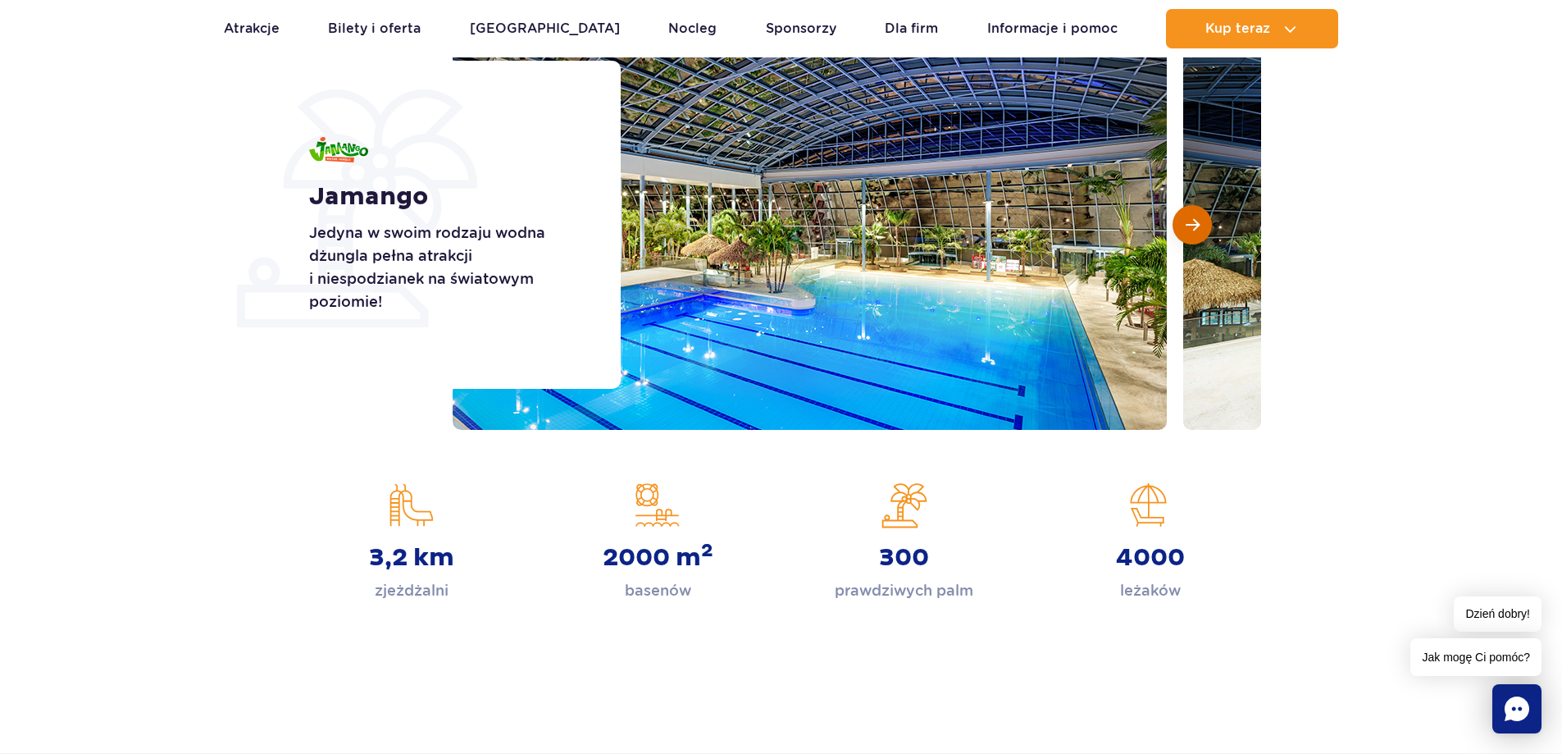
click at [1194, 212] on button "Następny slajd" at bounding box center [1192, 224] width 39 height 39
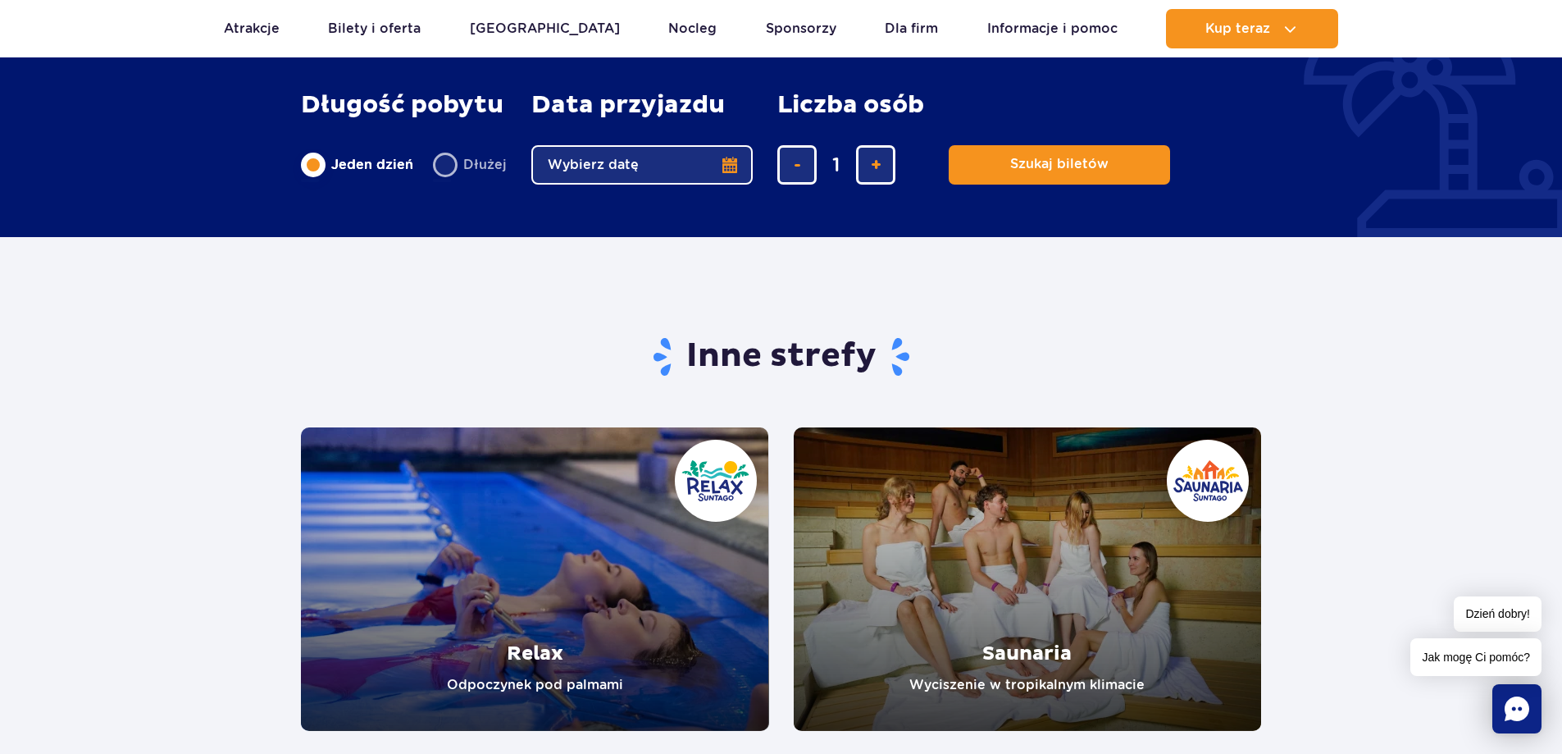
scroll to position [2870, 0]
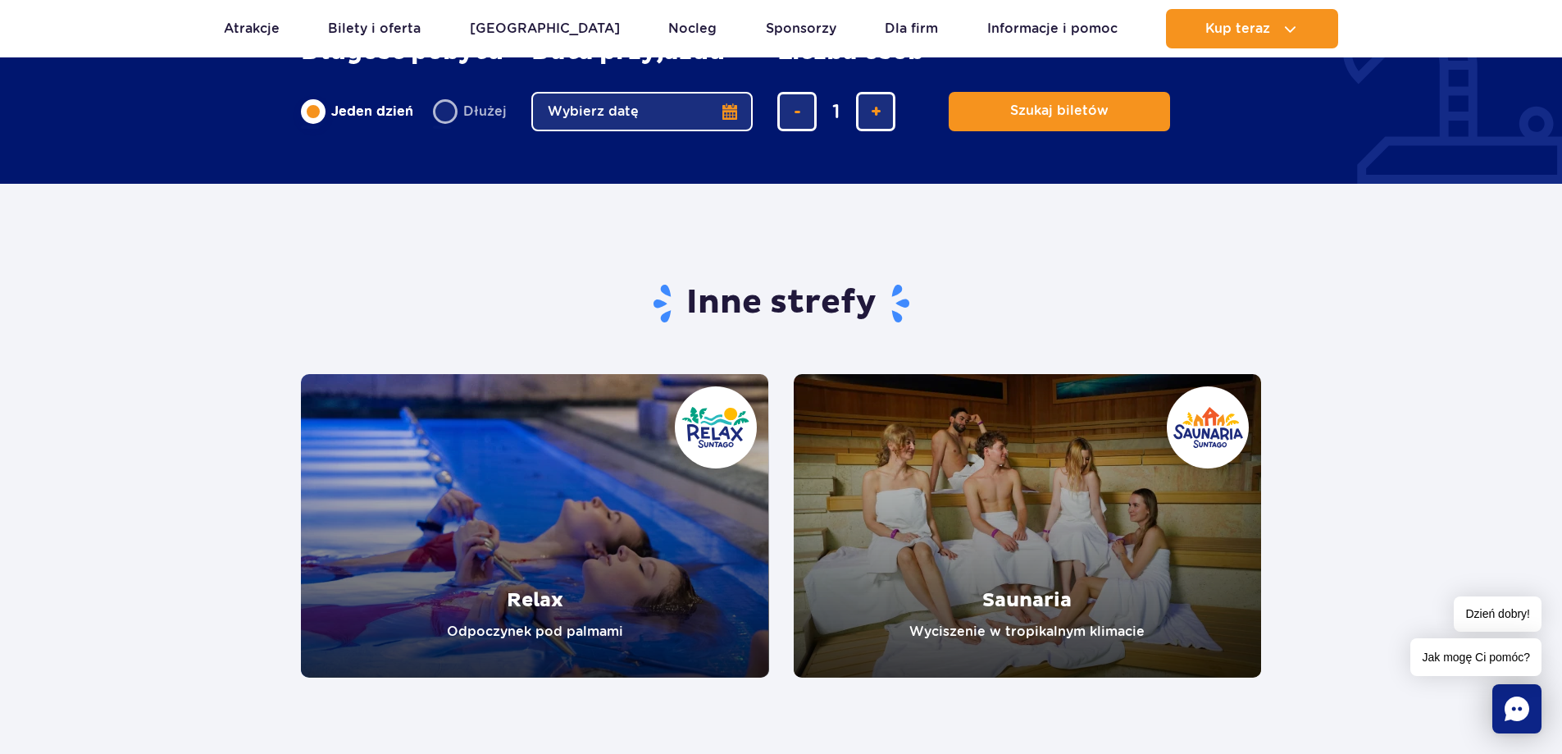
click at [567, 516] on link "Relax" at bounding box center [535, 525] width 468 height 303
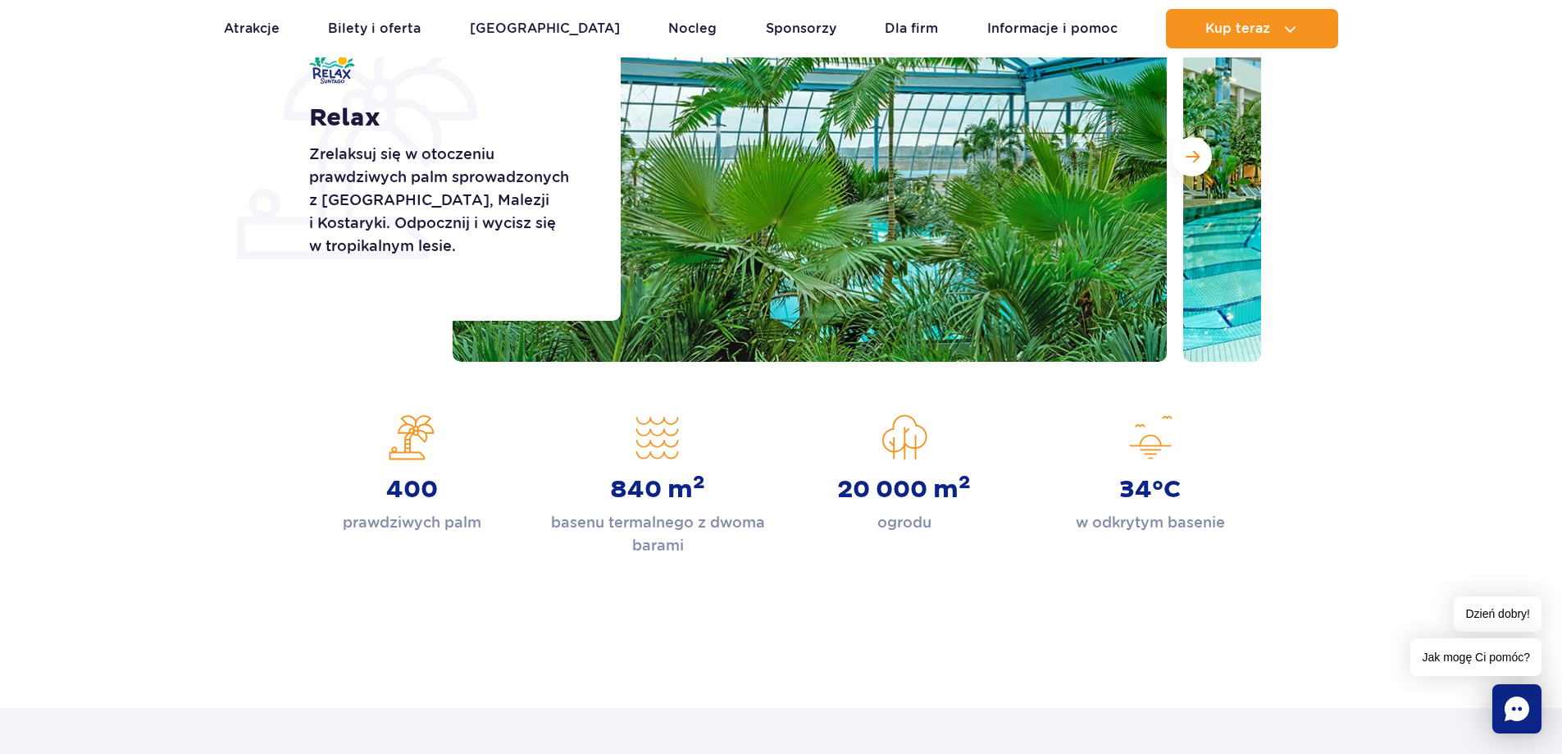
scroll to position [328, 0]
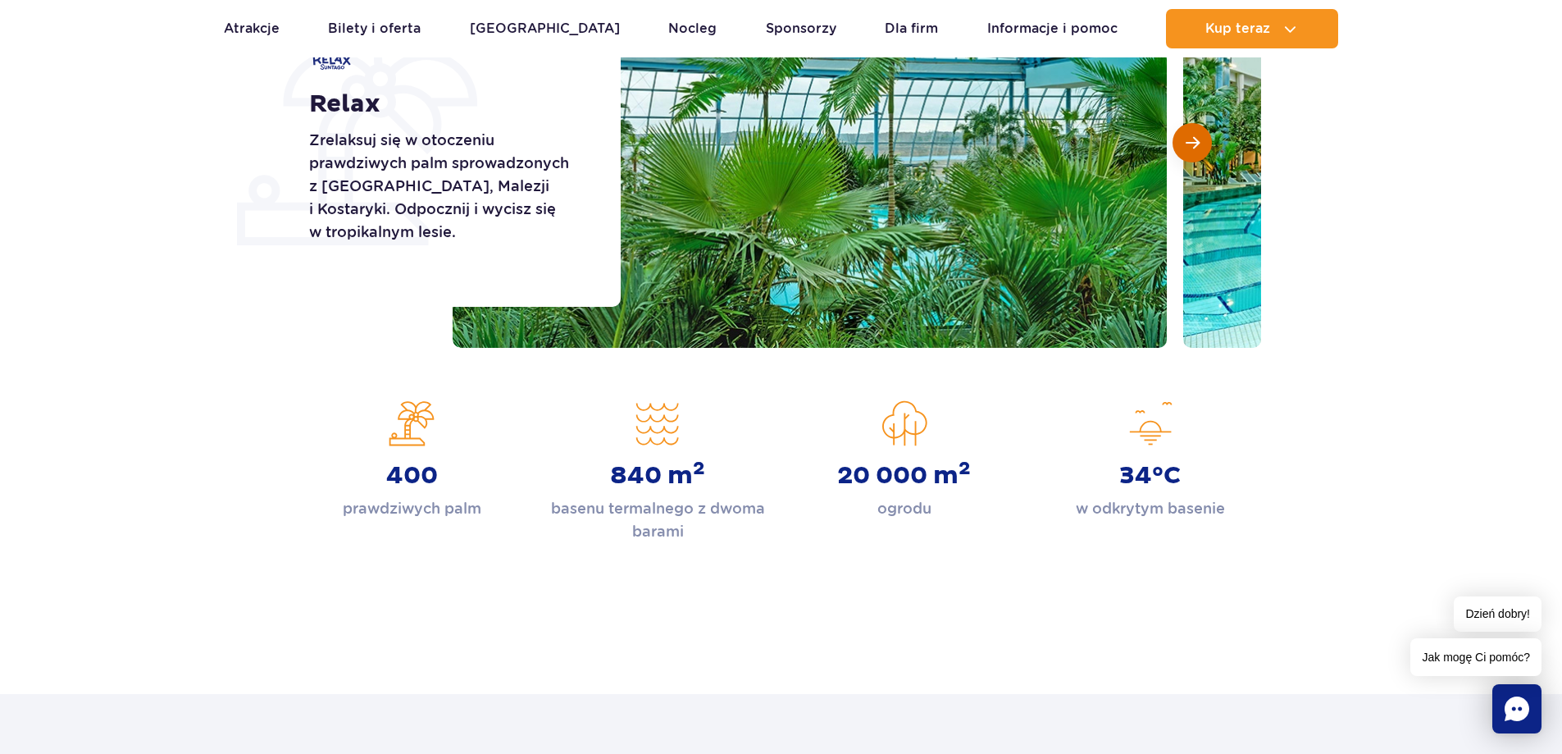
click at [1177, 141] on button "Następny slajd" at bounding box center [1192, 142] width 39 height 39
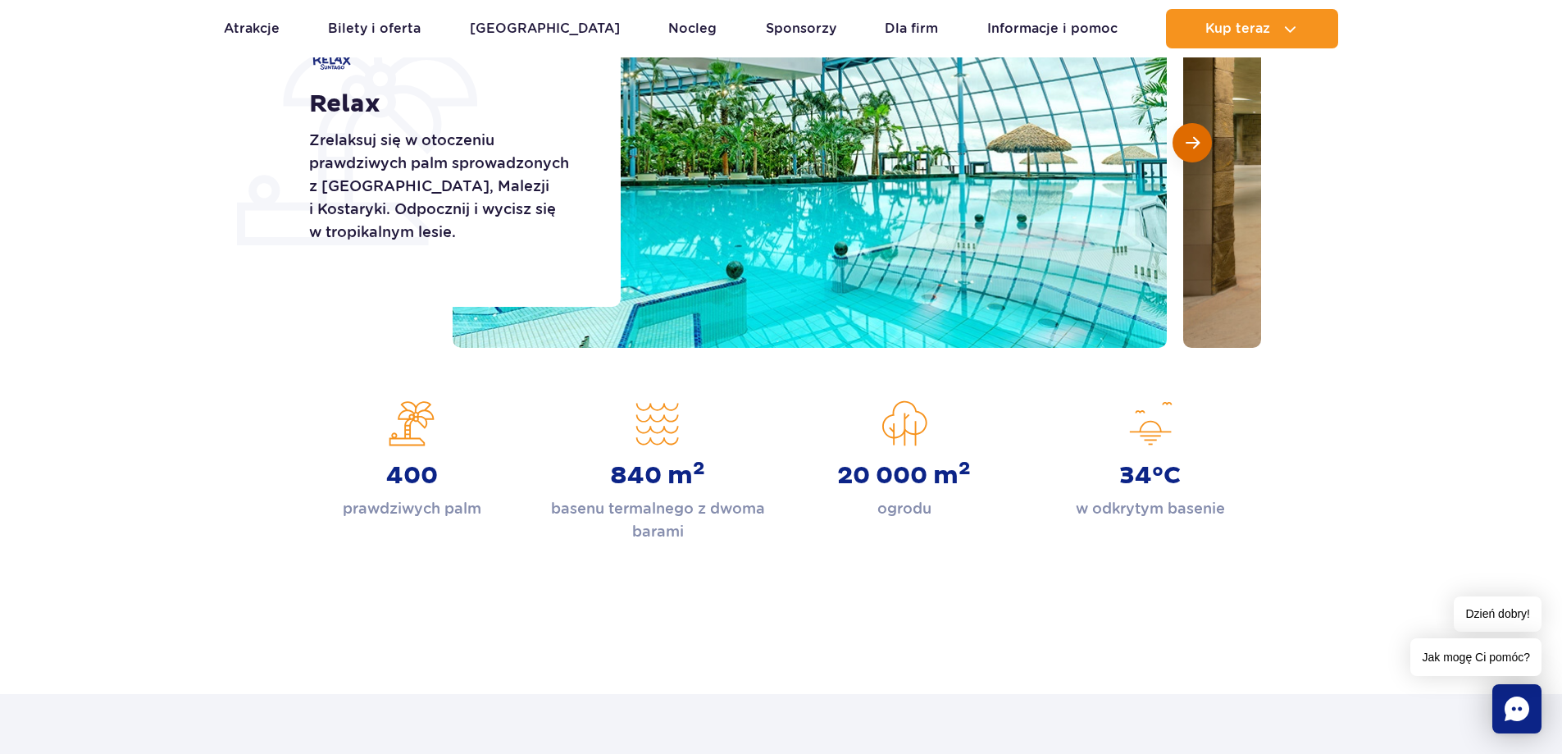
click at [1177, 141] on button "Następny slajd" at bounding box center [1192, 142] width 39 height 39
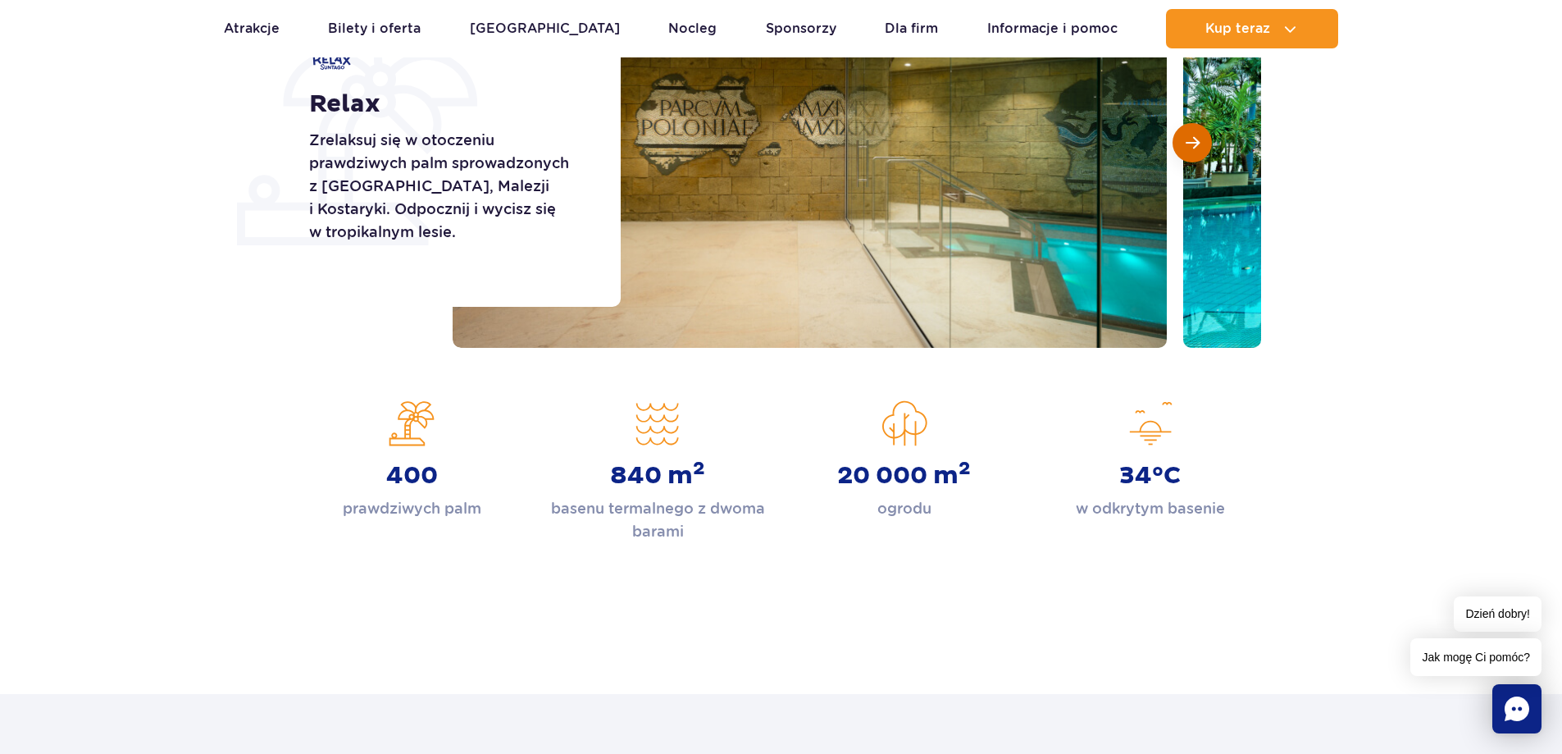
click at [1177, 141] on button "Następny slajd" at bounding box center [1192, 142] width 39 height 39
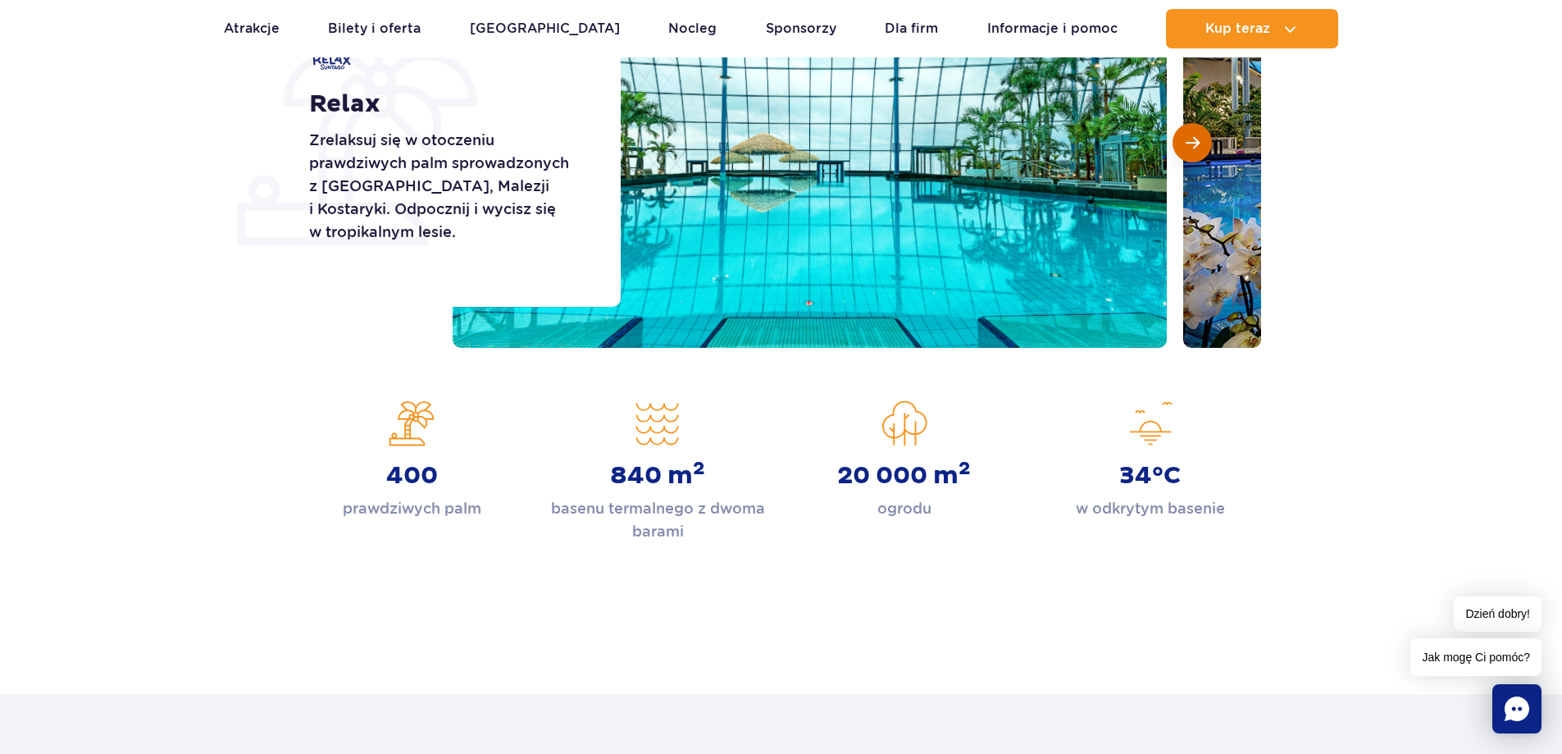
click at [1177, 141] on button "Następny slajd" at bounding box center [1192, 142] width 39 height 39
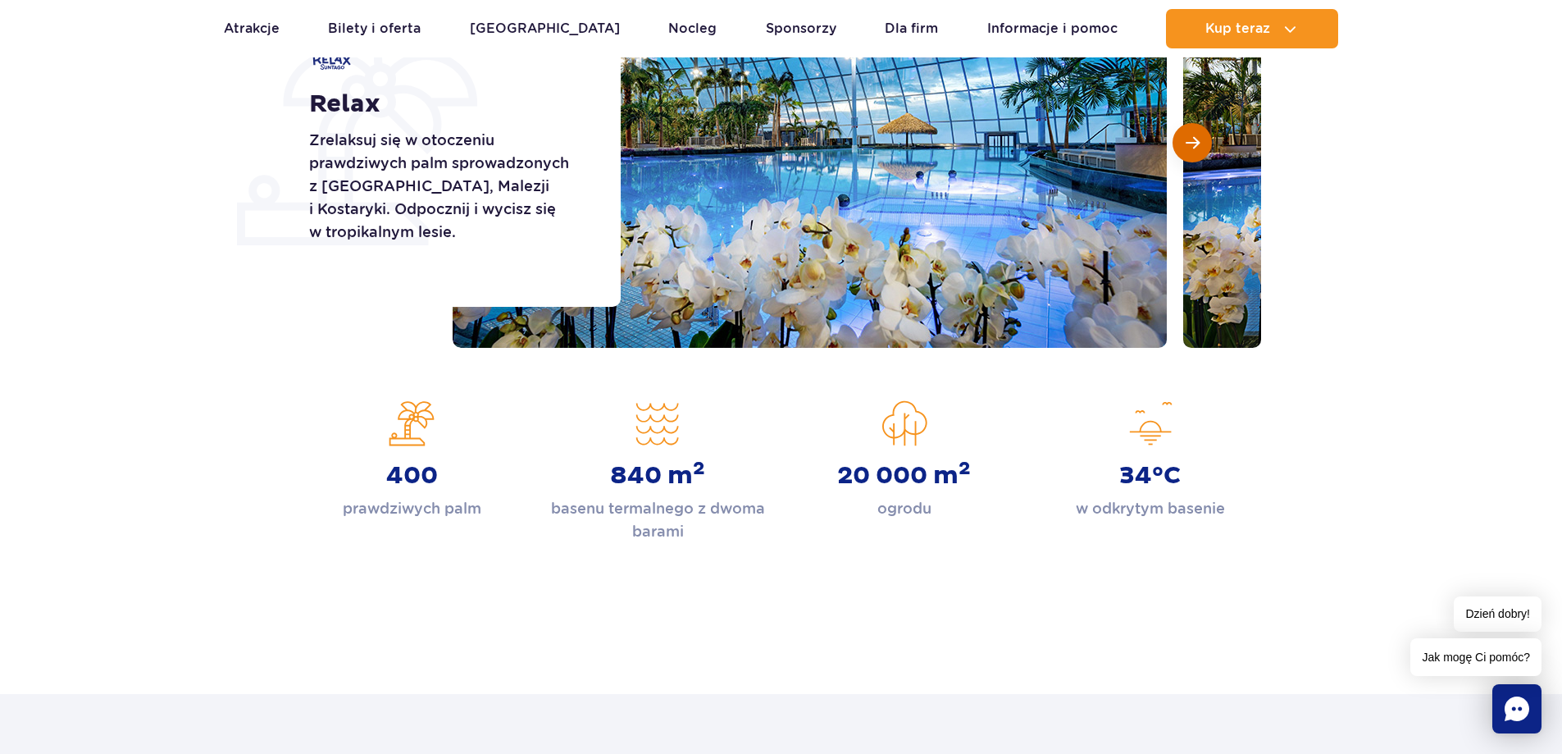
click at [1177, 141] on button "Następny slajd" at bounding box center [1192, 142] width 39 height 39
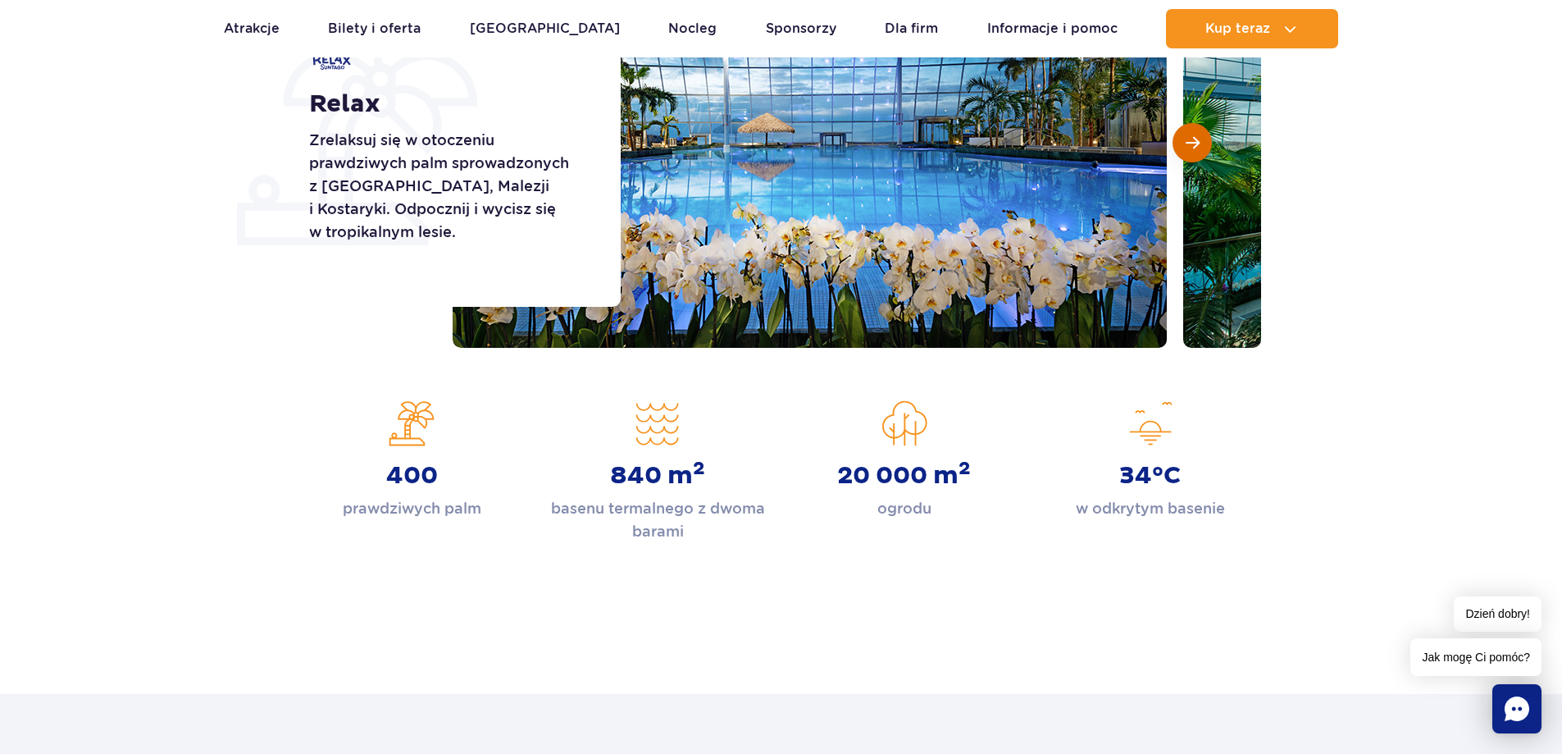
click at [1177, 141] on button "Następny slajd" at bounding box center [1192, 142] width 39 height 39
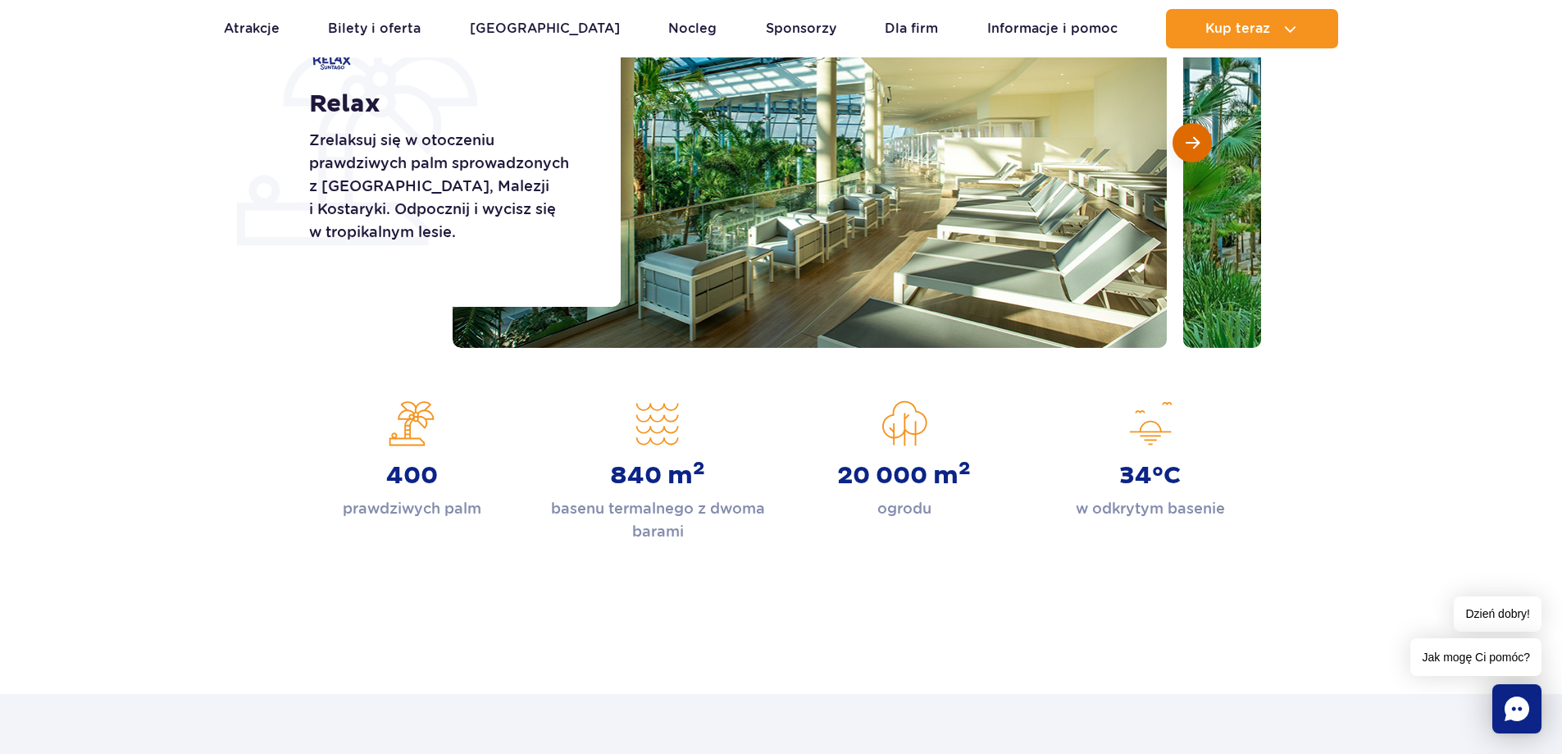
click at [1177, 148] on button "Następny slajd" at bounding box center [1192, 142] width 39 height 39
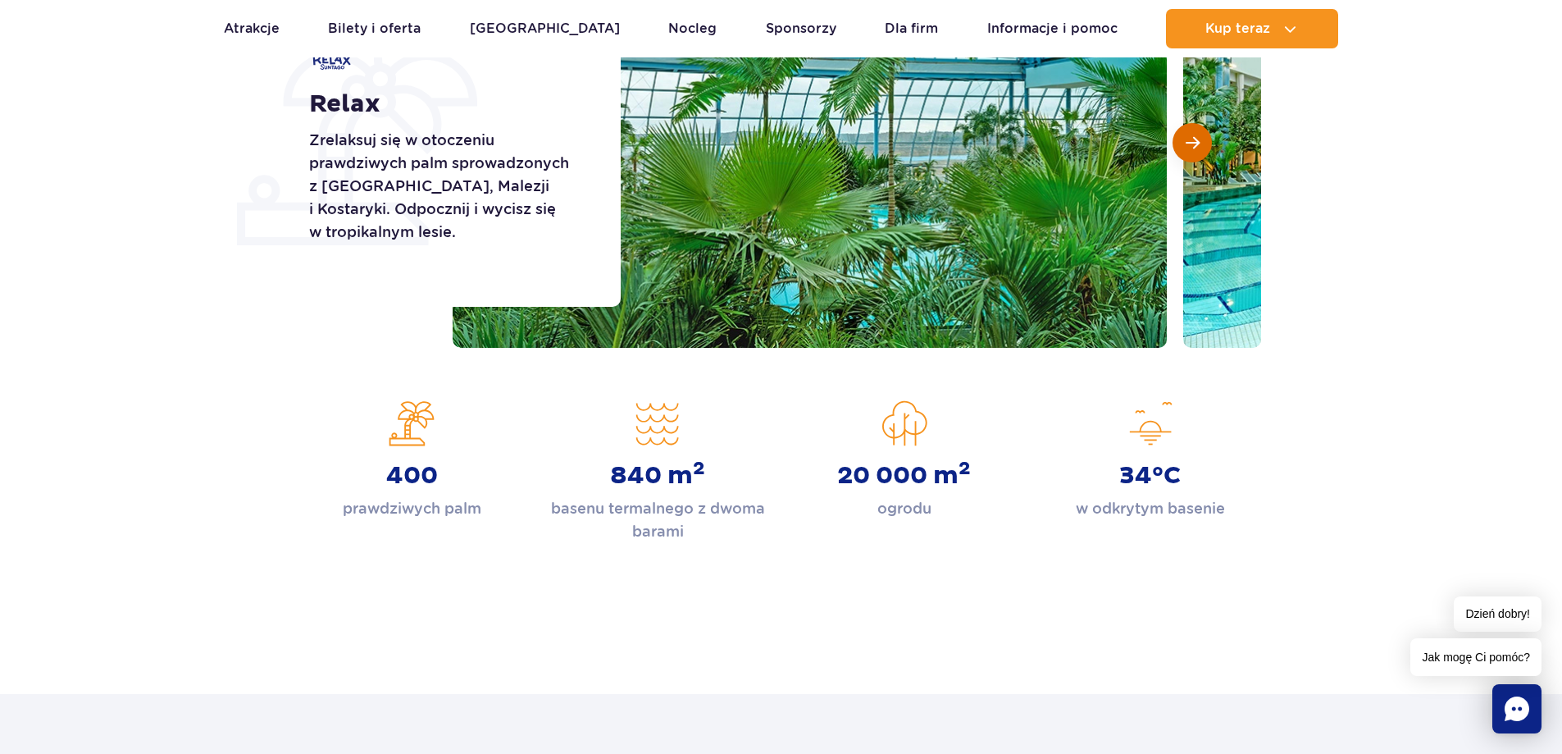
click at [1177, 148] on button "Następny slajd" at bounding box center [1192, 142] width 39 height 39
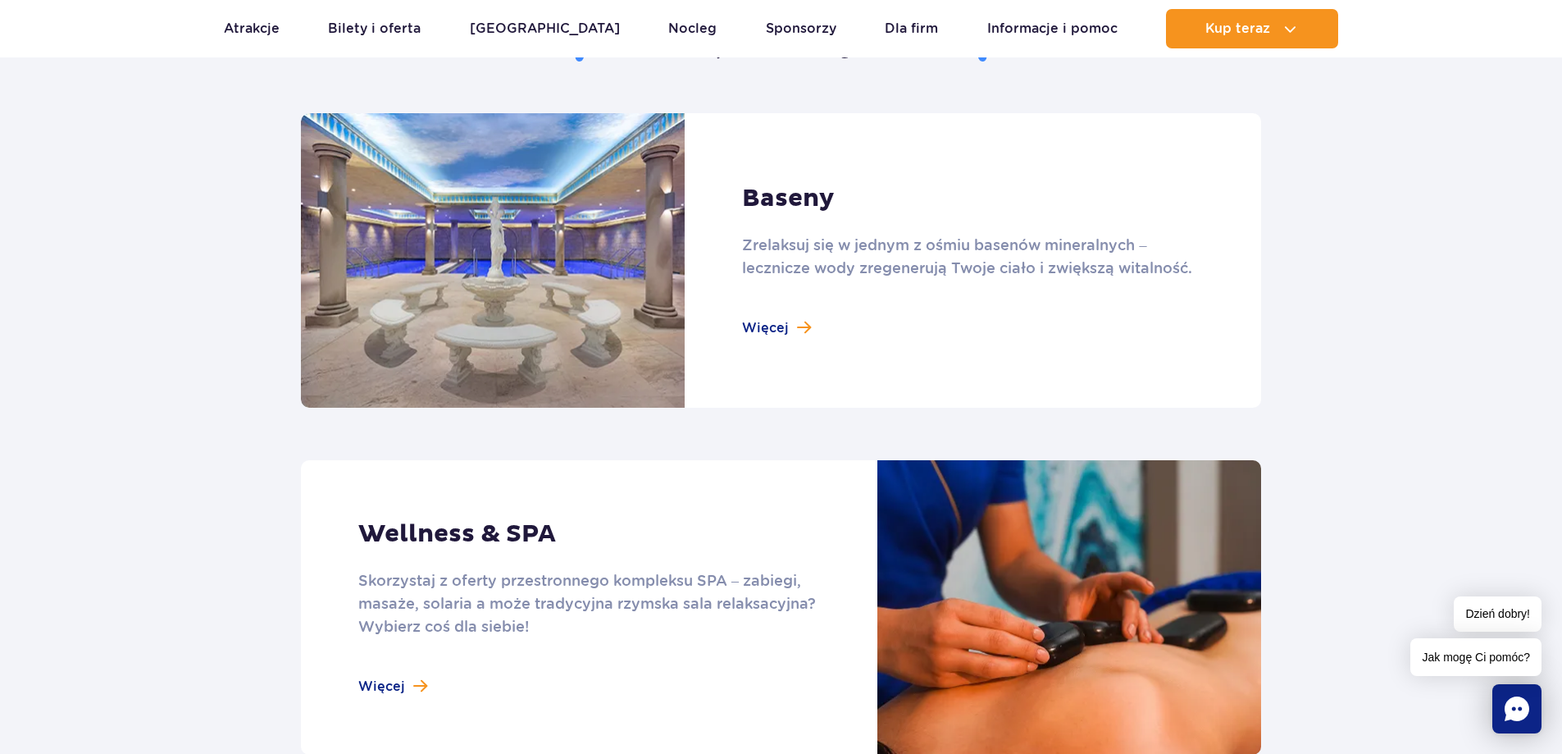
scroll to position [1148, 0]
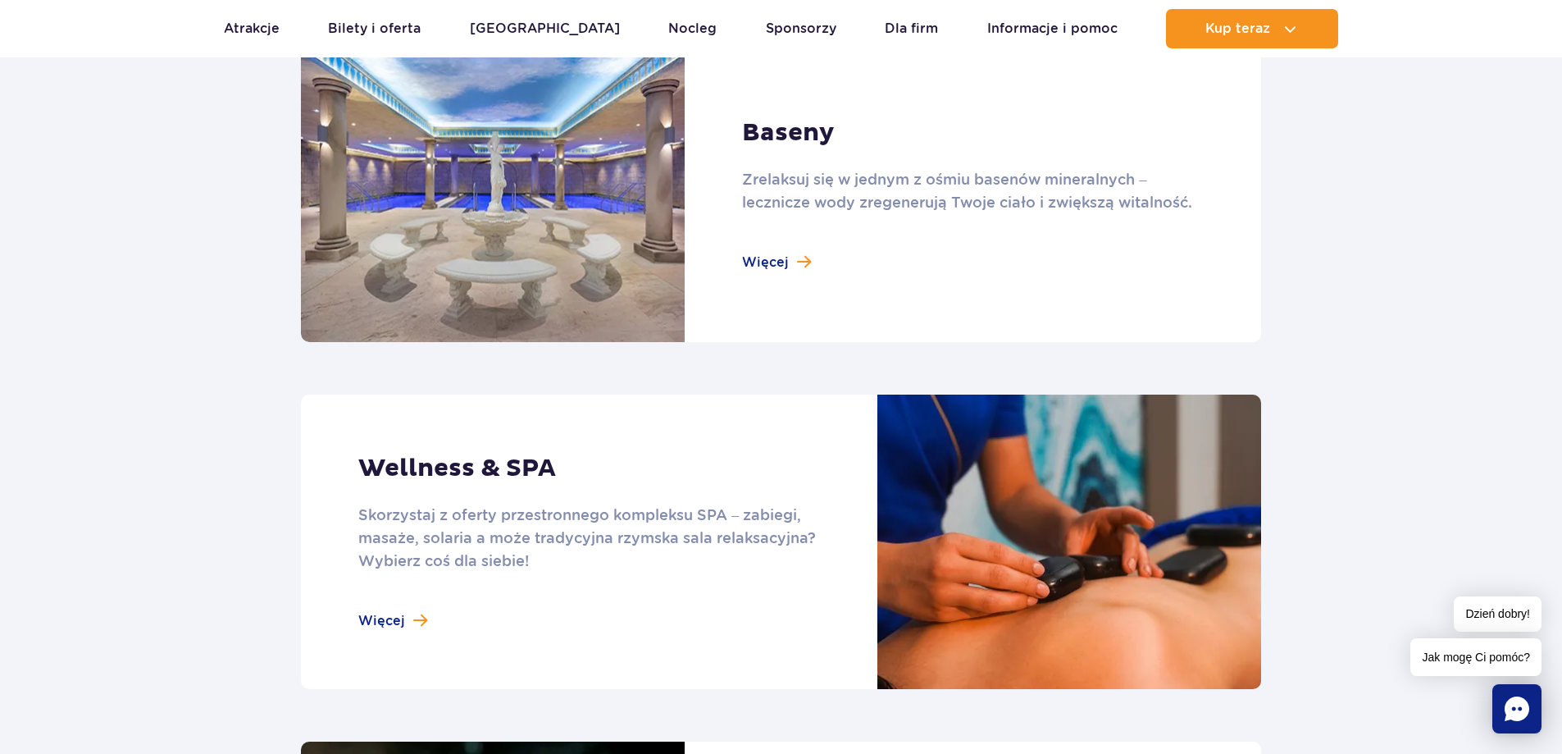
click at [788, 264] on link at bounding box center [781, 195] width 960 height 294
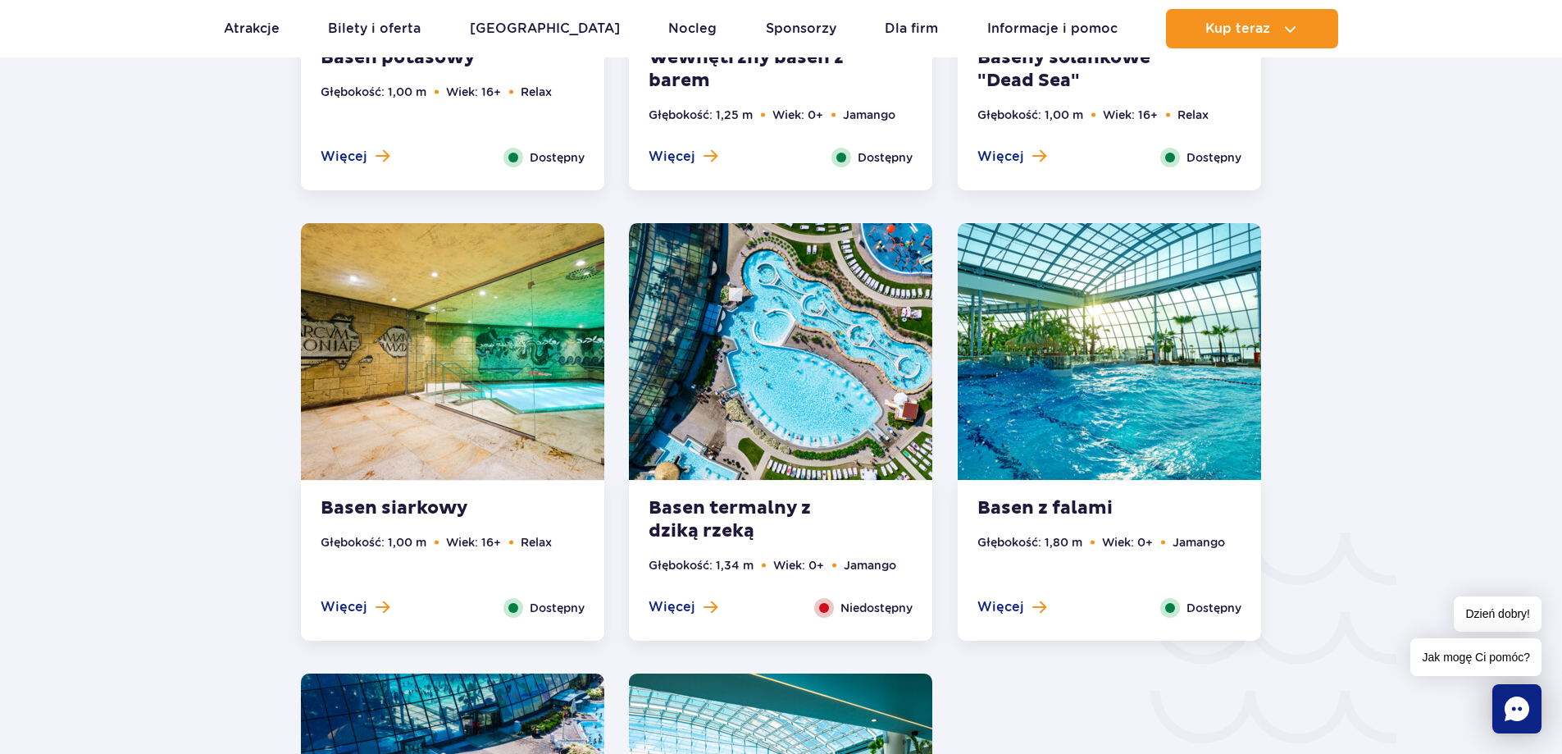
scroll to position [2378, 0]
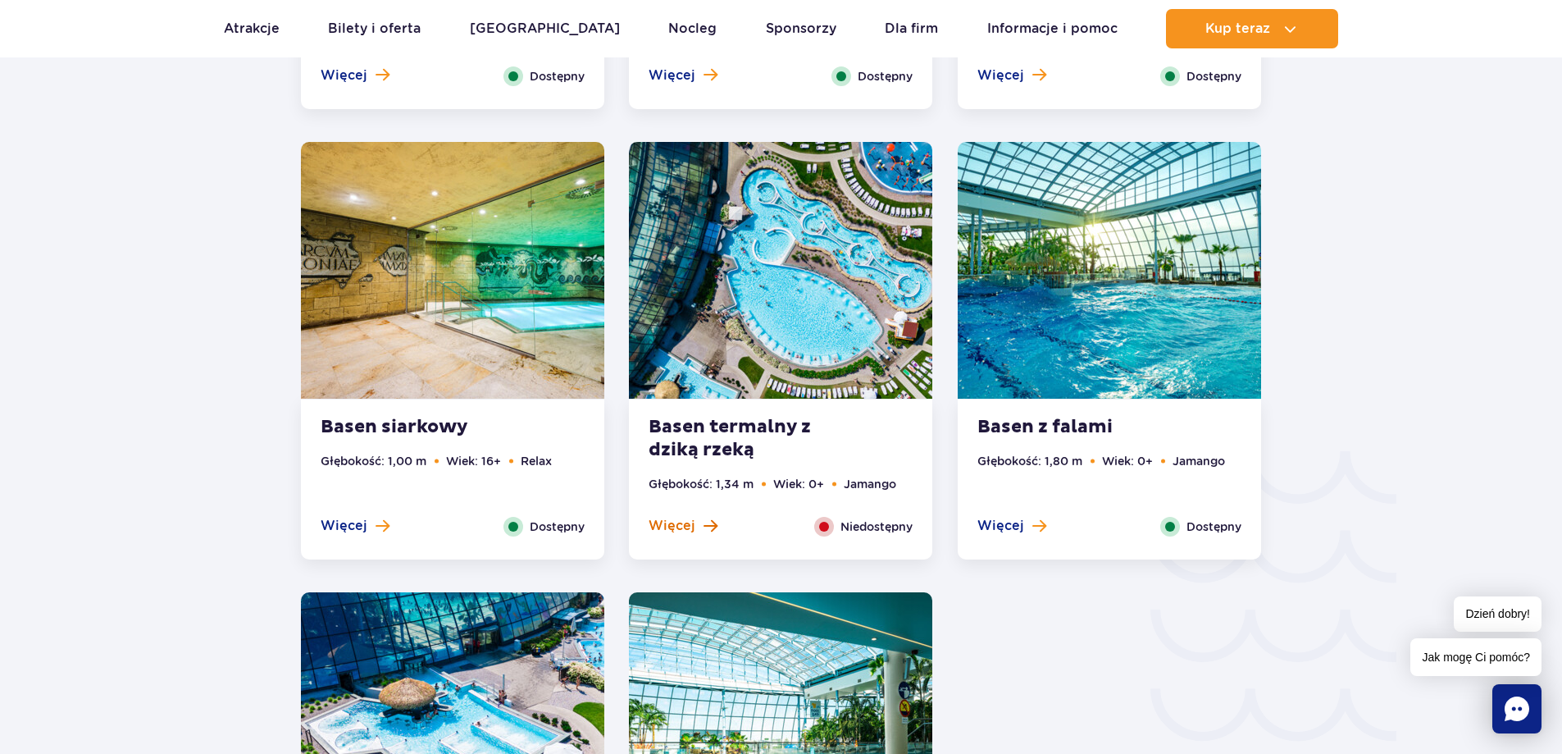
click at [672, 526] on span "Więcej" at bounding box center [672, 526] width 47 height 18
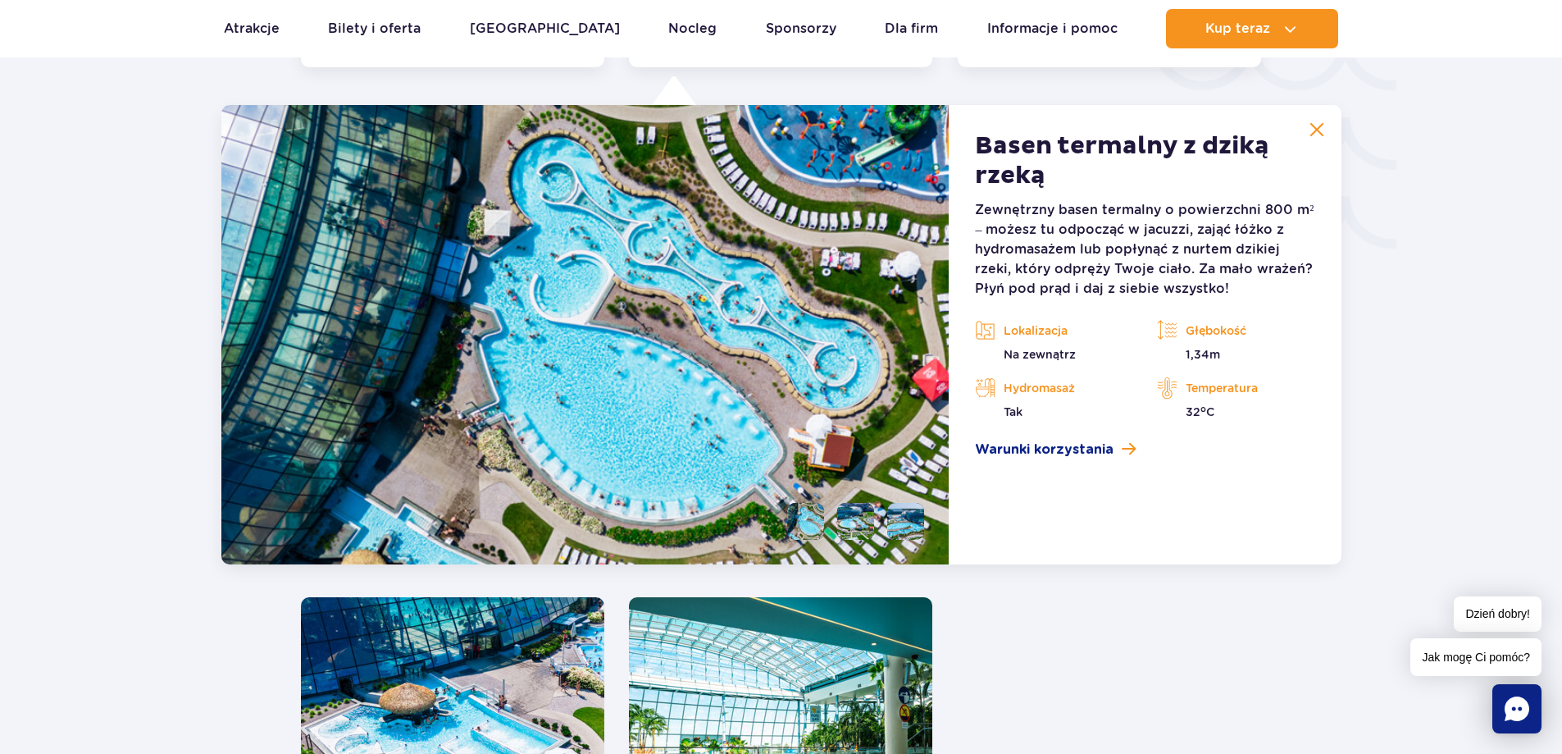
scroll to position [2876, 0]
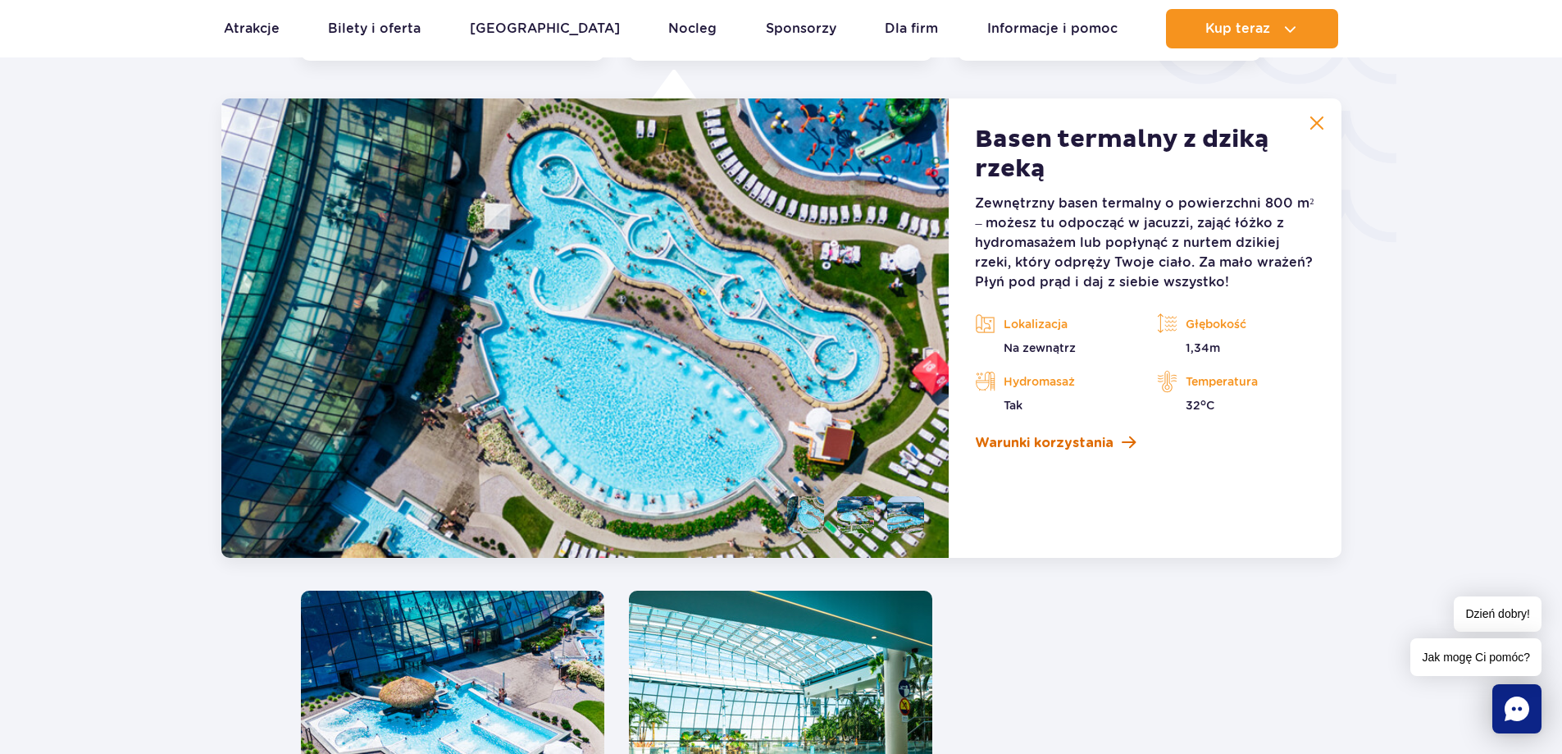
click at [1114, 440] on link "Warunki korzystania" at bounding box center [1144, 443] width 339 height 20
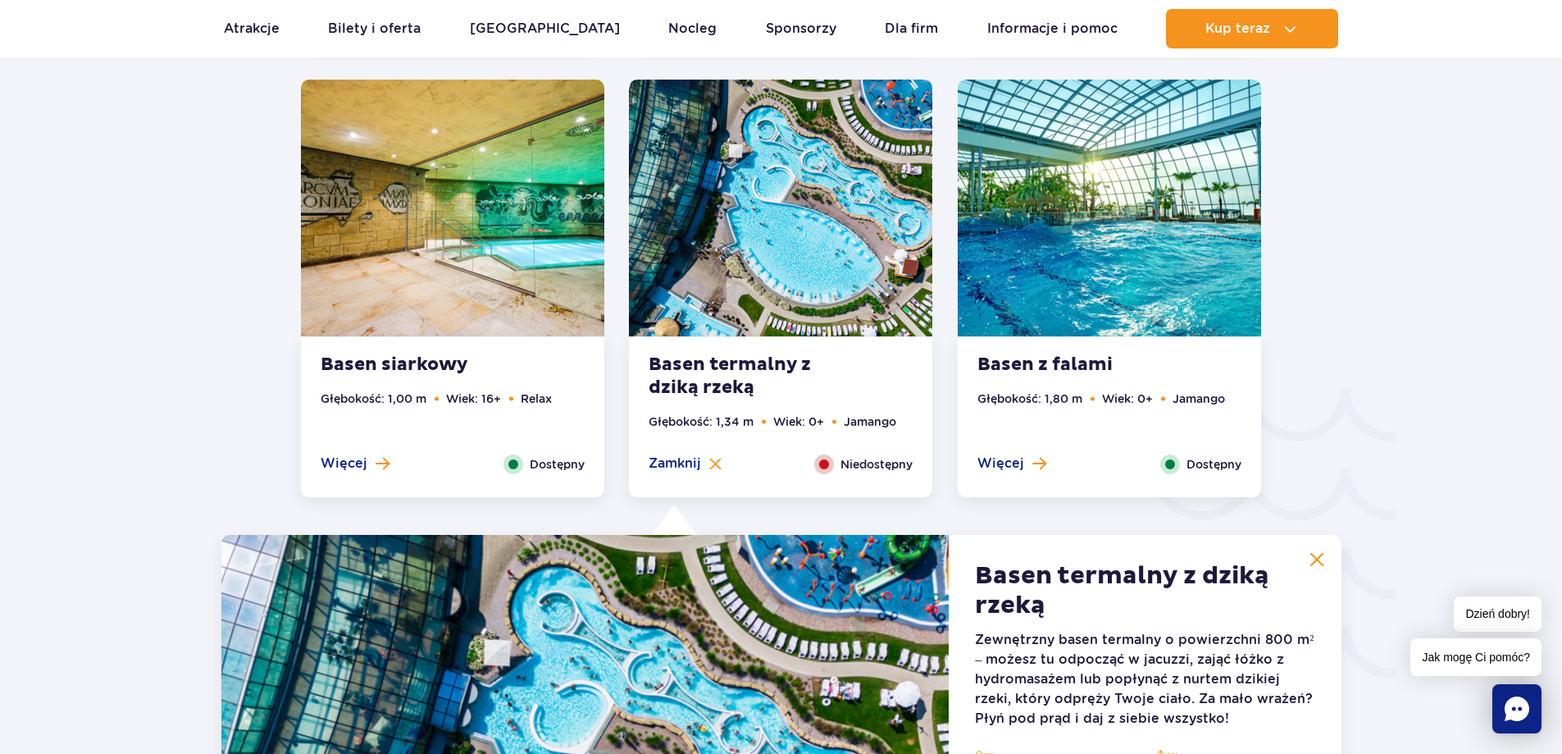
scroll to position [2384, 0]
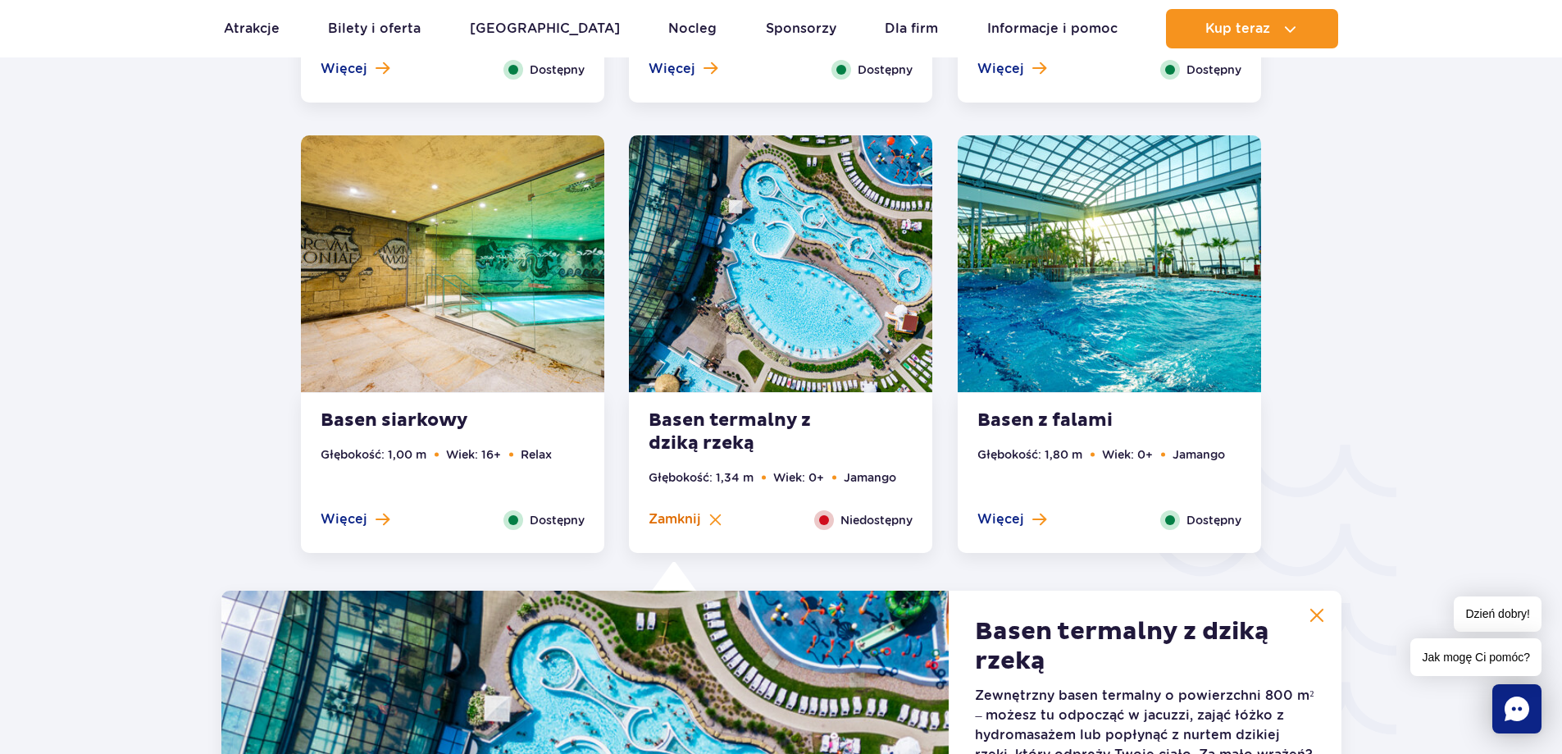
click at [663, 513] on span "Zamknij" at bounding box center [675, 519] width 52 height 18
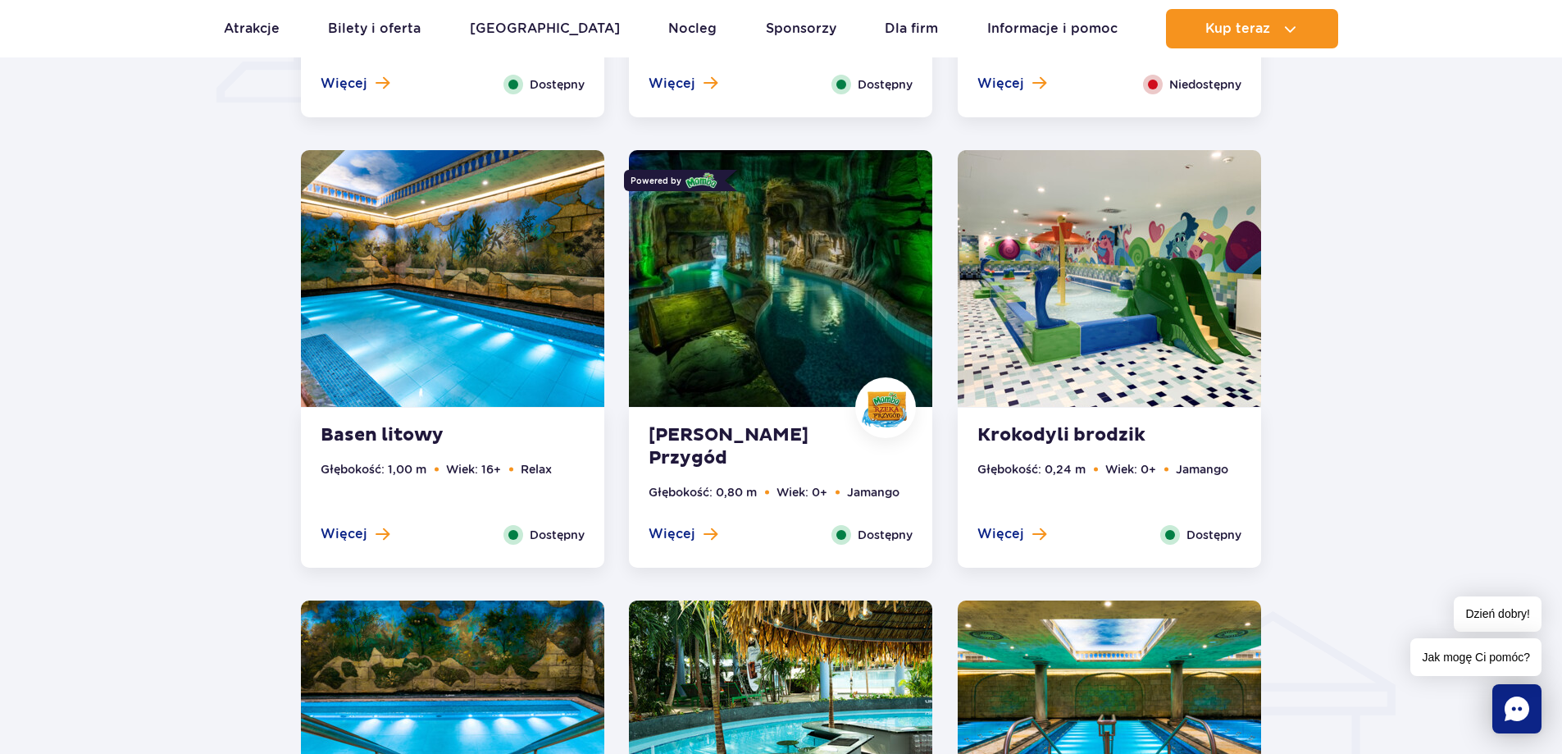
scroll to position [1482, 0]
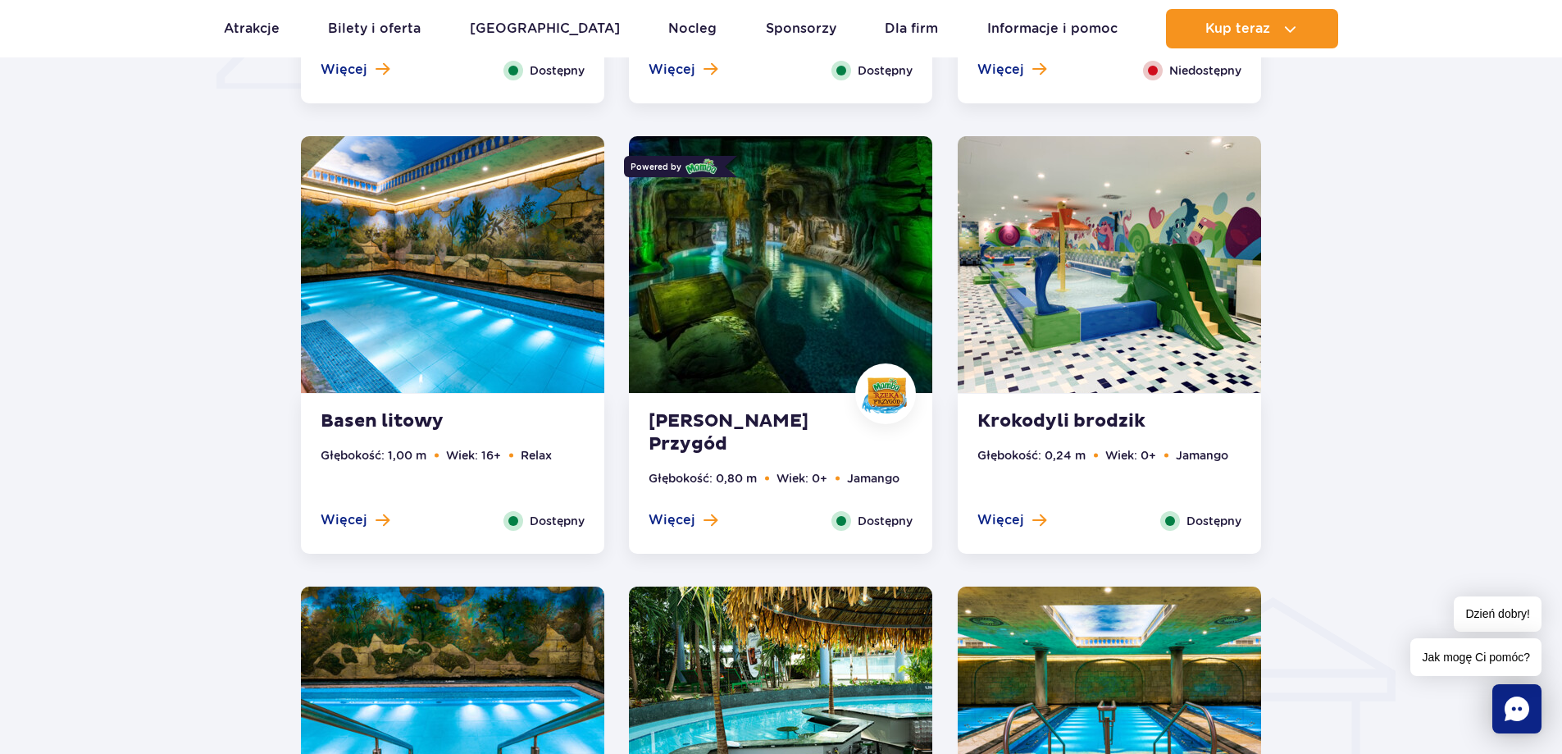
click at [663, 513] on span "Więcej" at bounding box center [672, 520] width 47 height 18
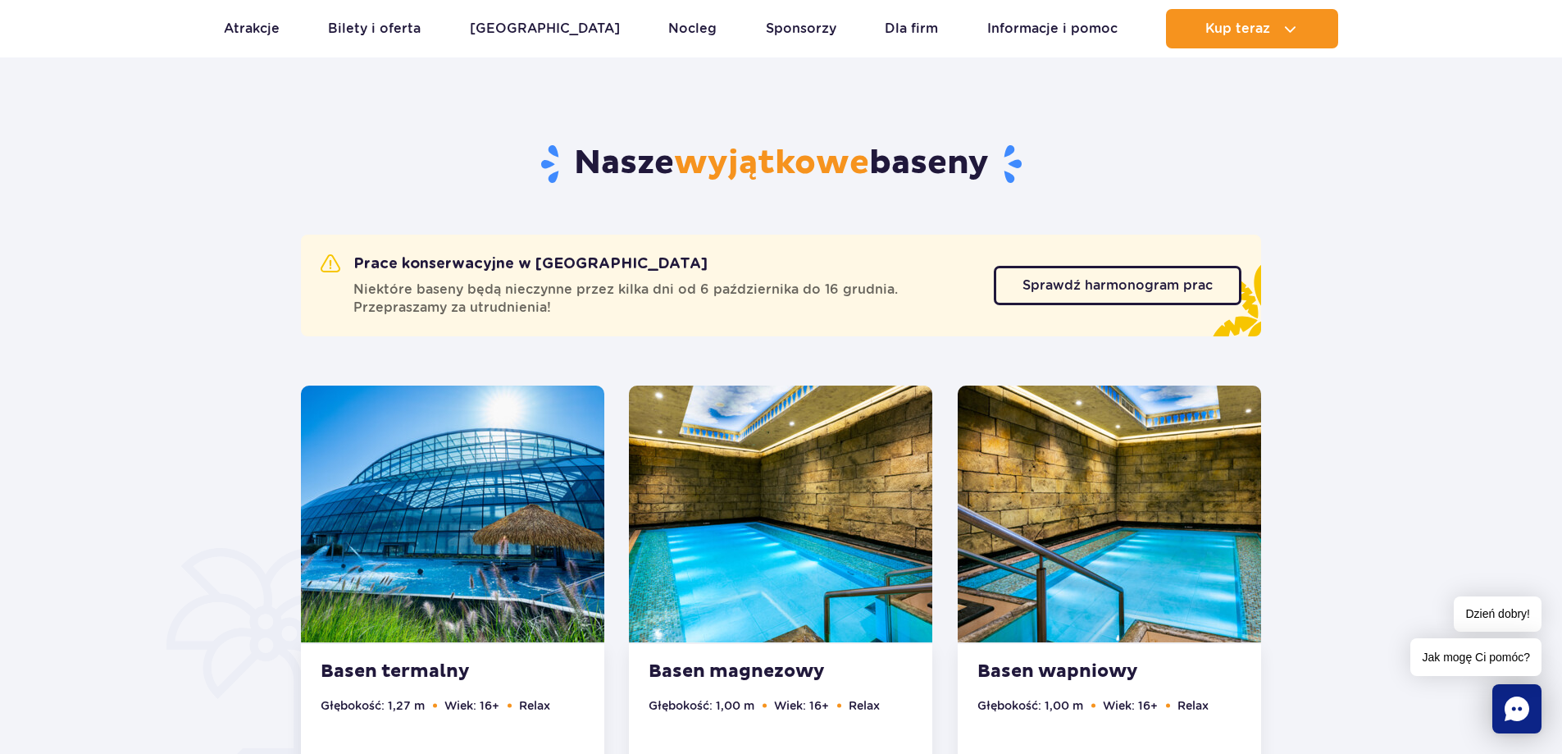
scroll to position [745, 0]
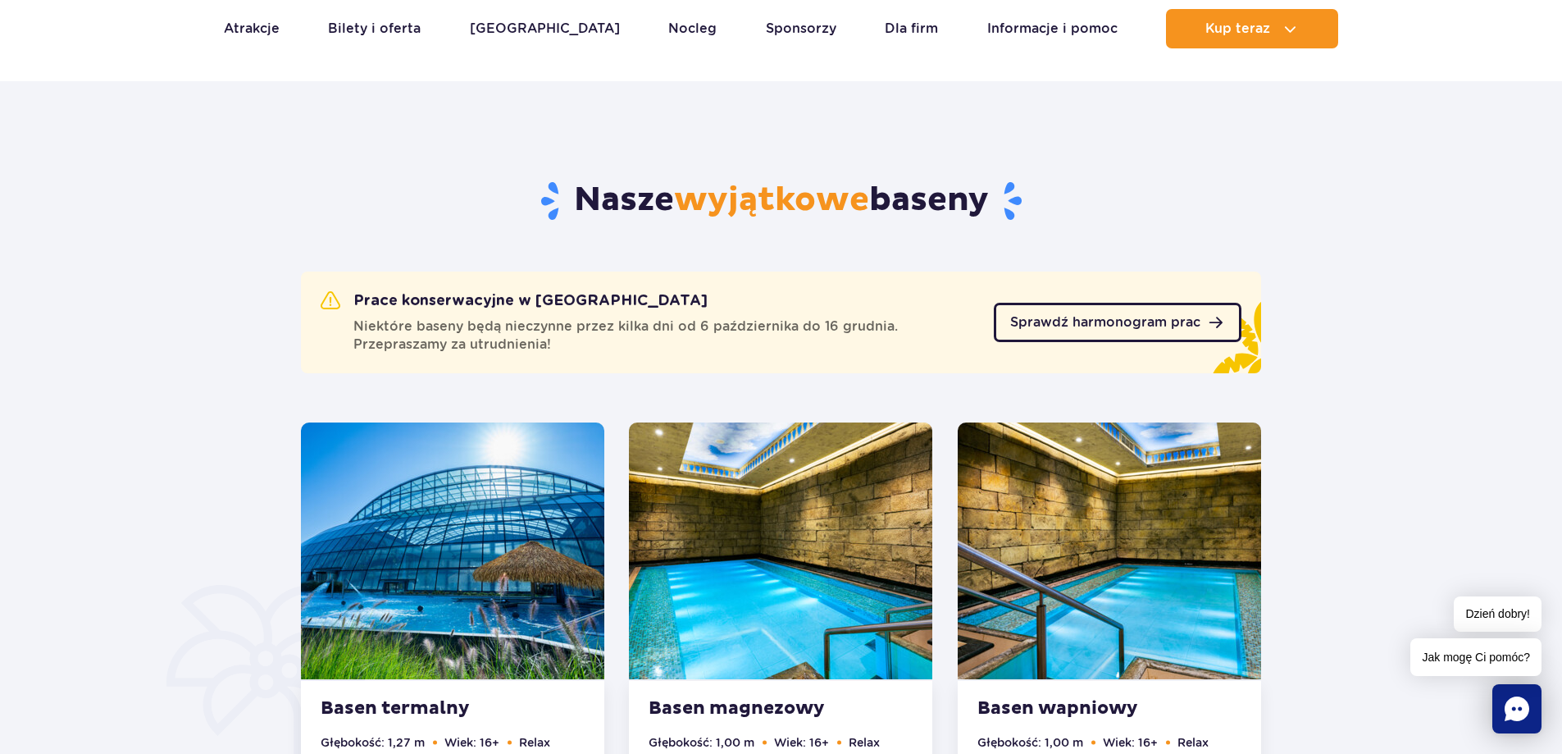
click at [1057, 324] on span "Sprawdź harmonogram prac" at bounding box center [1105, 322] width 190 height 13
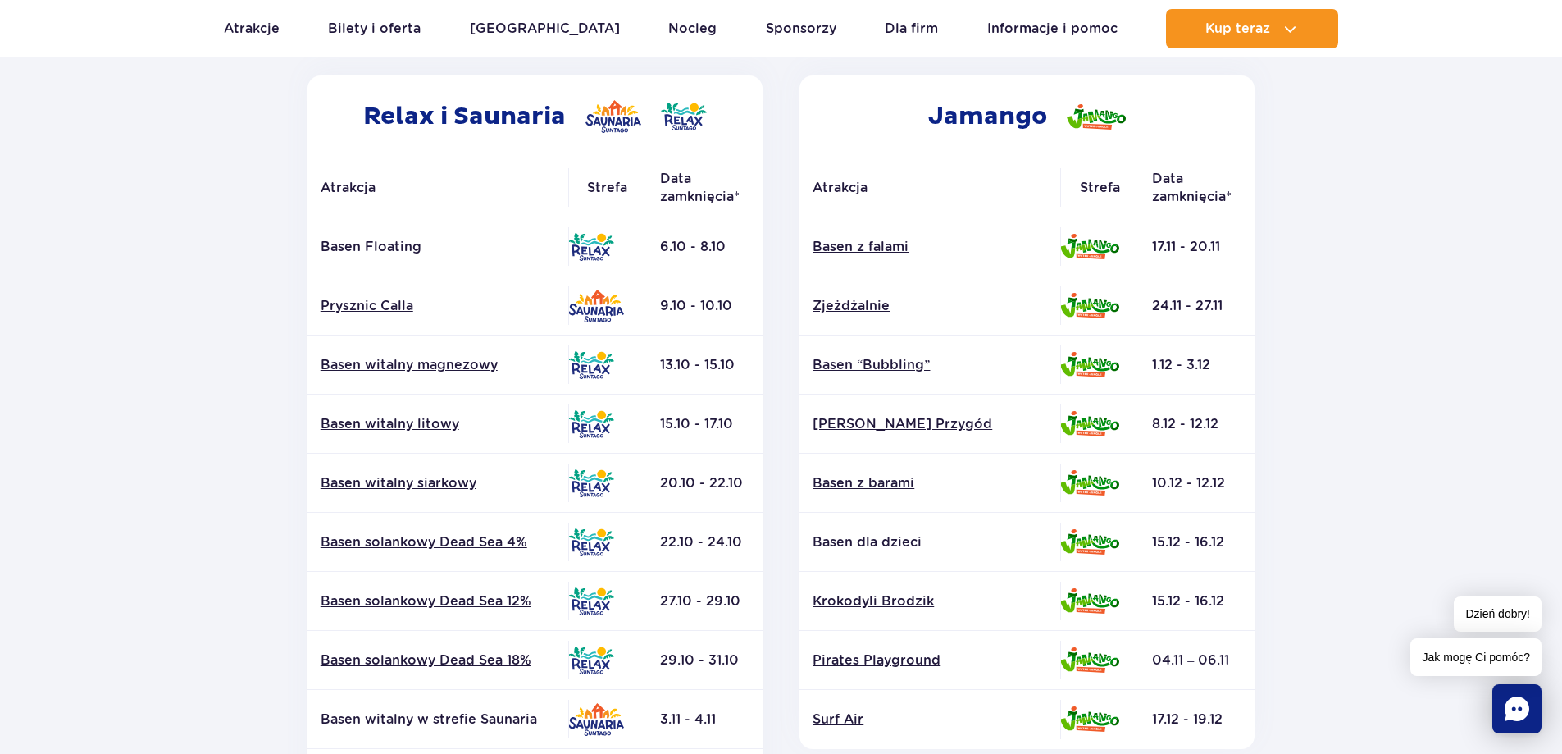
scroll to position [328, 0]
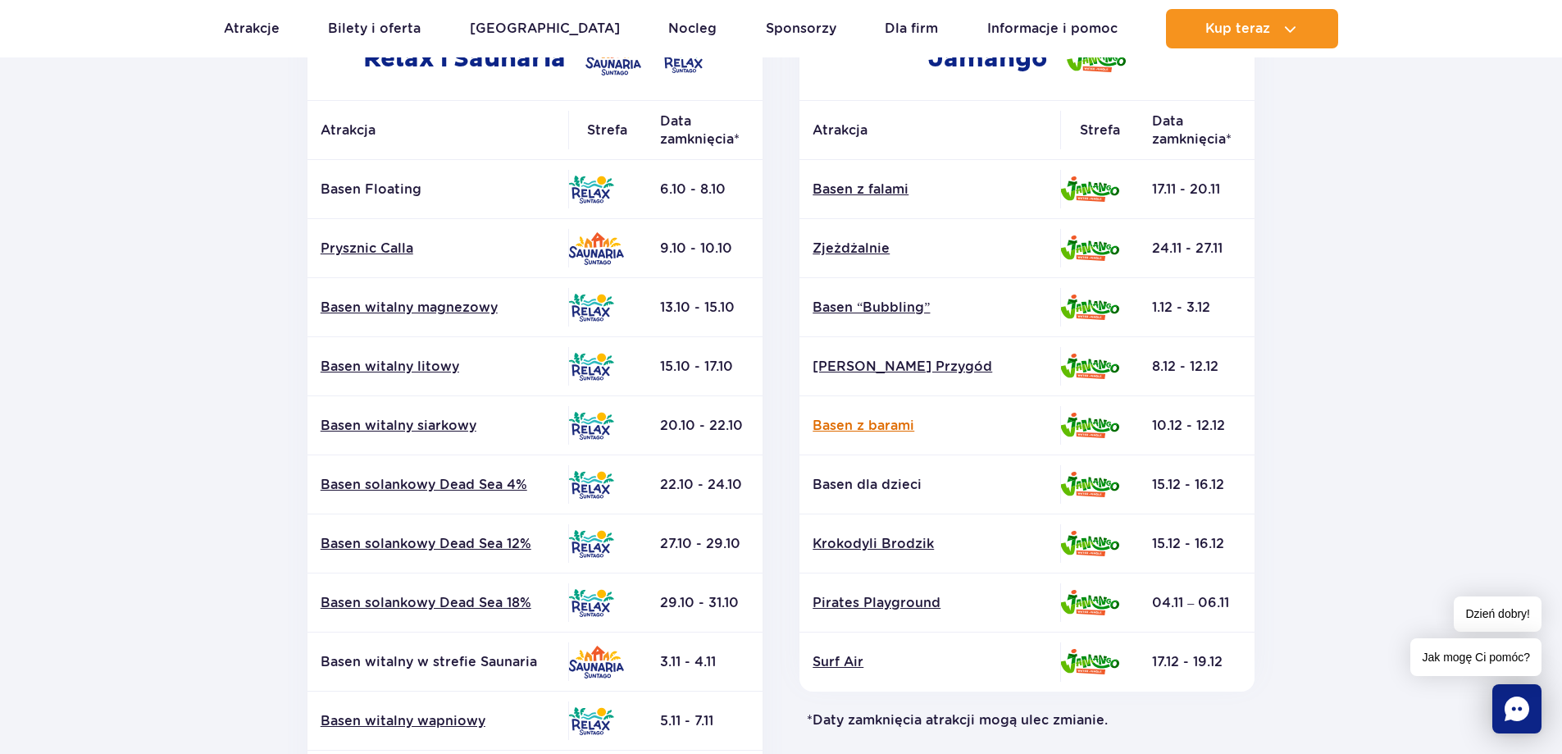
click at [877, 431] on link "Basen z barami" at bounding box center [930, 426] width 235 height 18
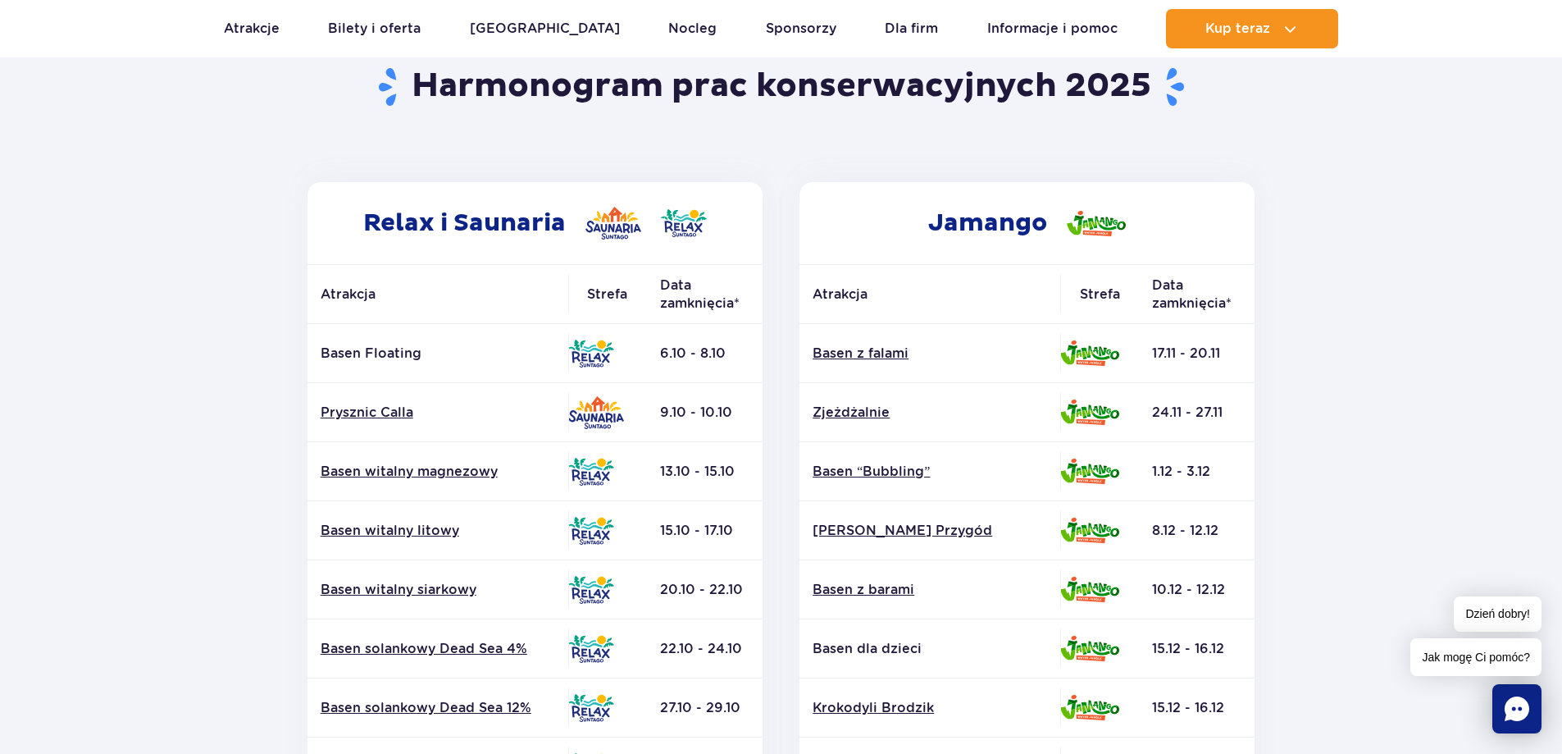
scroll to position [0, 0]
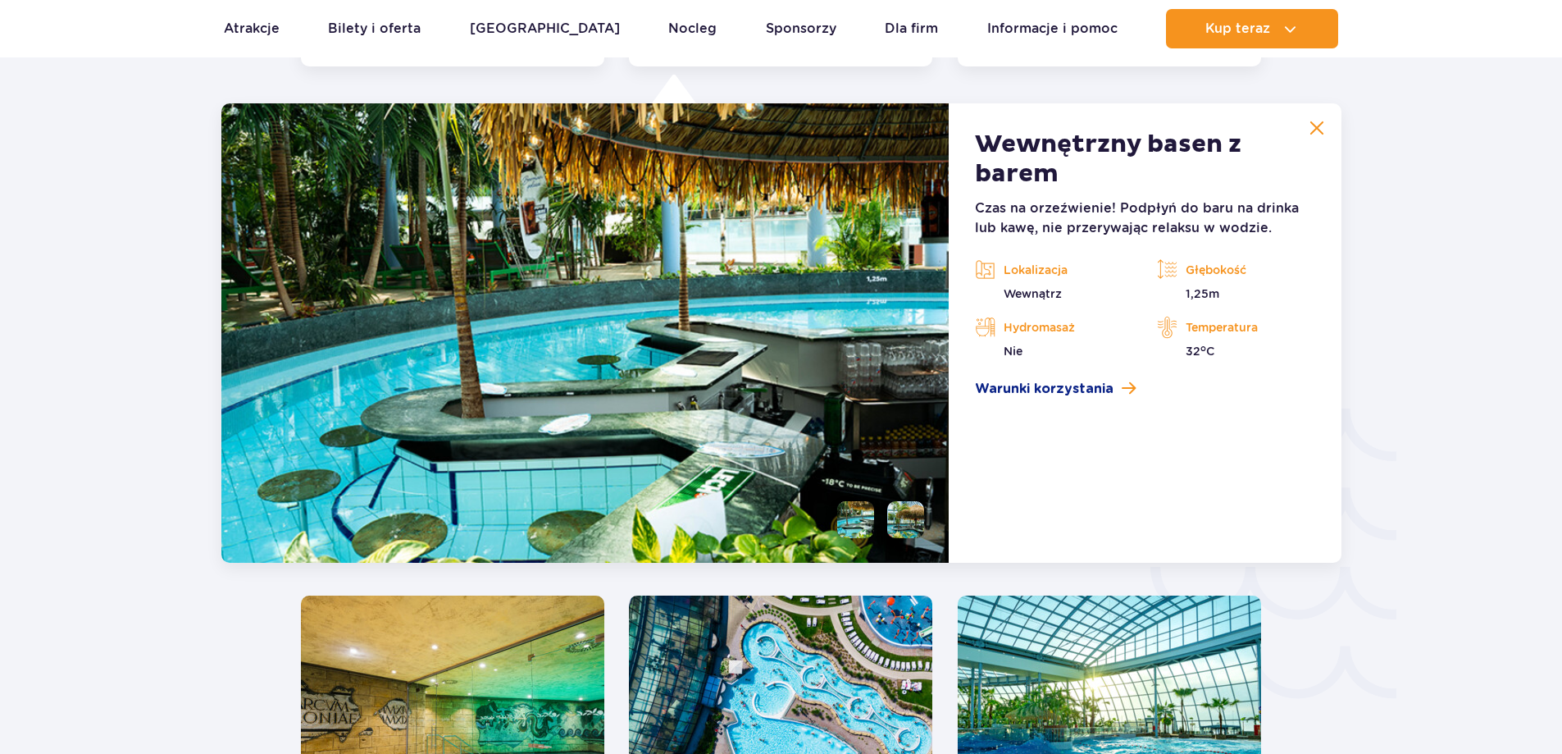
scroll to position [2425, 0]
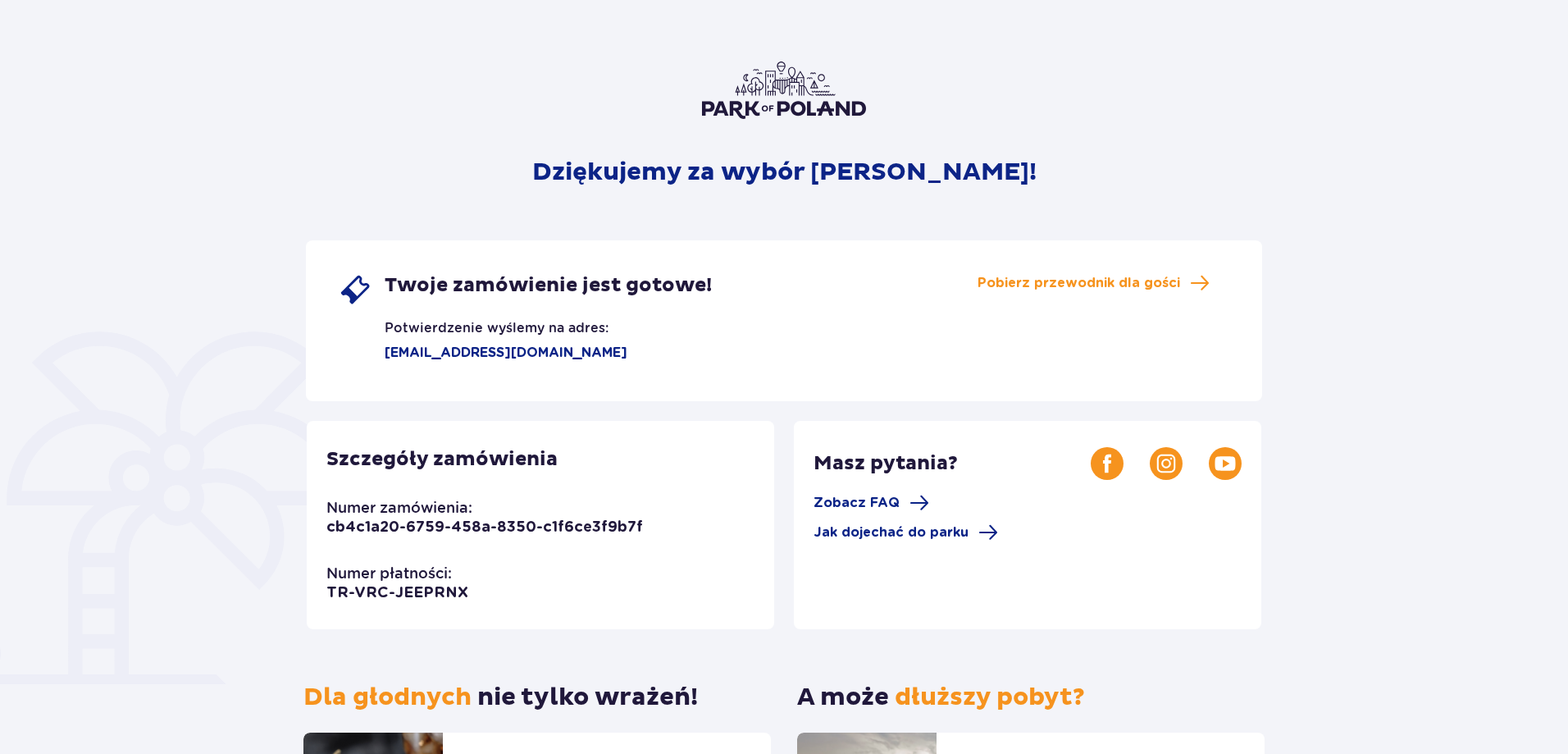
scroll to position [164, 0]
